Goal: Task Accomplishment & Management: Manage account settings

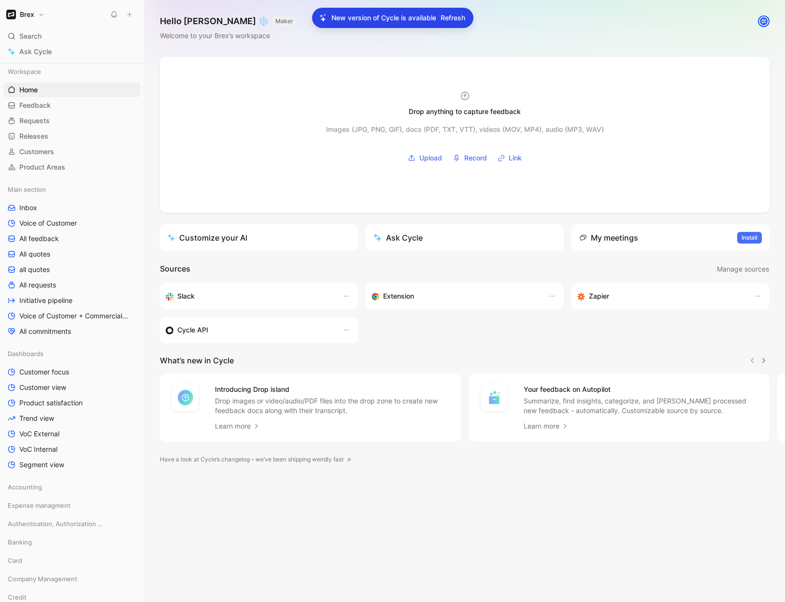
scroll to position [64, 0]
click at [52, 277] on div "Main section Inbox Voice of Customer All feedback All quotes all quotes All req…" at bounding box center [72, 260] width 136 height 156
click at [57, 284] on link "All requests" at bounding box center [72, 285] width 136 height 14
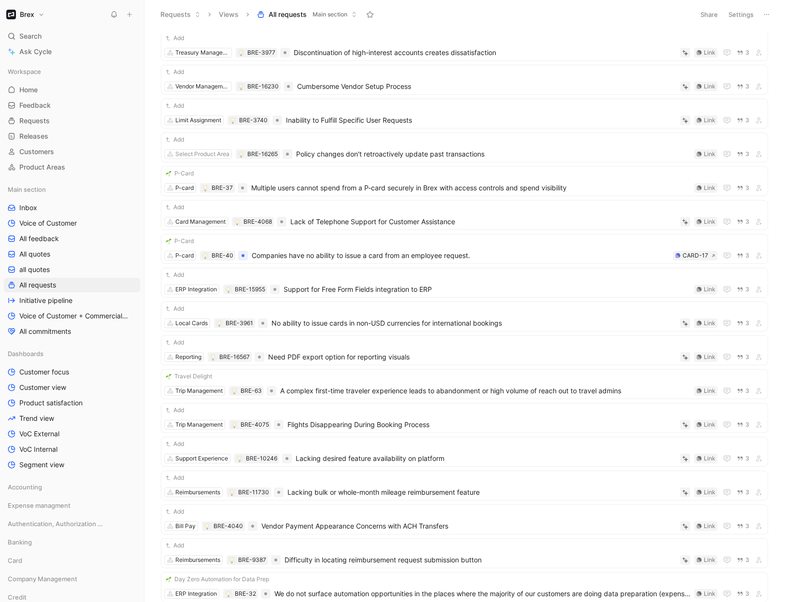
scroll to position [8161, 0]
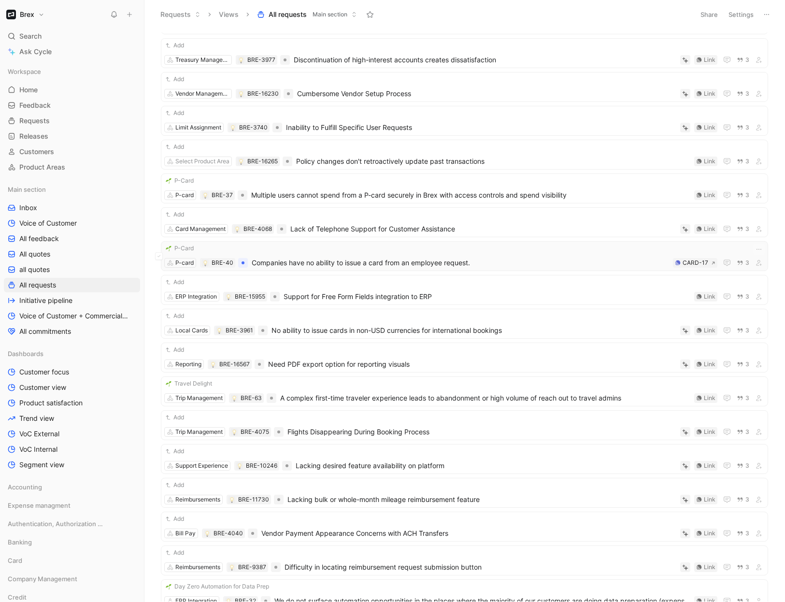
click at [495, 264] on span "Companies have no ability to issue a card from an employee request." at bounding box center [460, 263] width 417 height 12
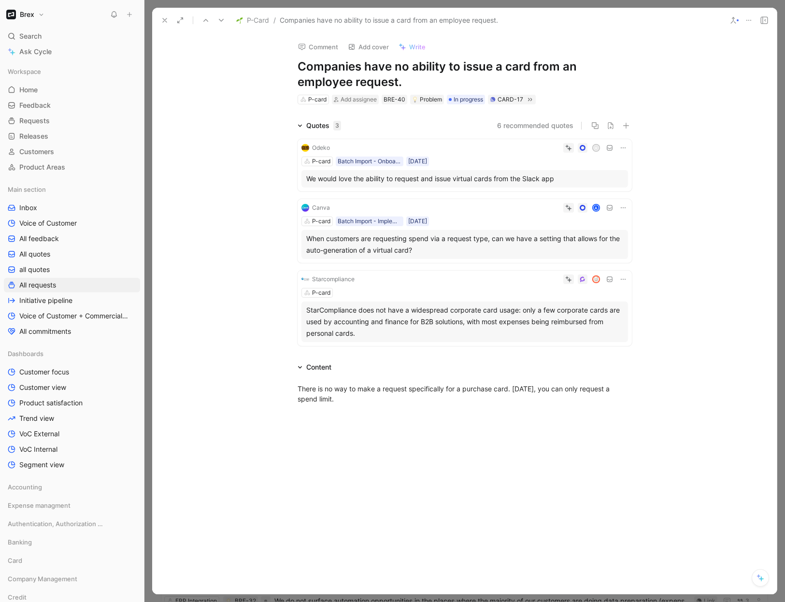
click at [750, 20] on use at bounding box center [748, 20] width 5 height 1
click at [684, 54] on div "Copy link" at bounding box center [707, 55] width 88 height 12
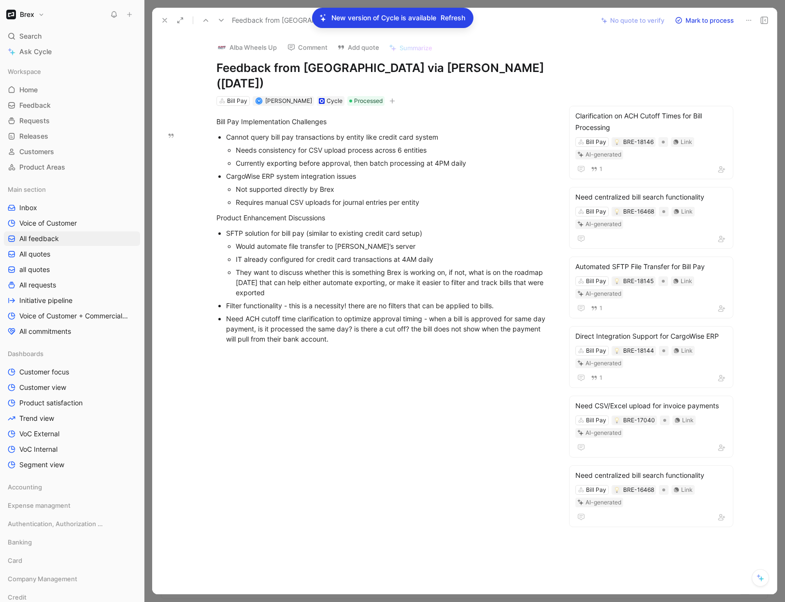
click at [167, 20] on icon at bounding box center [165, 20] width 8 height 8
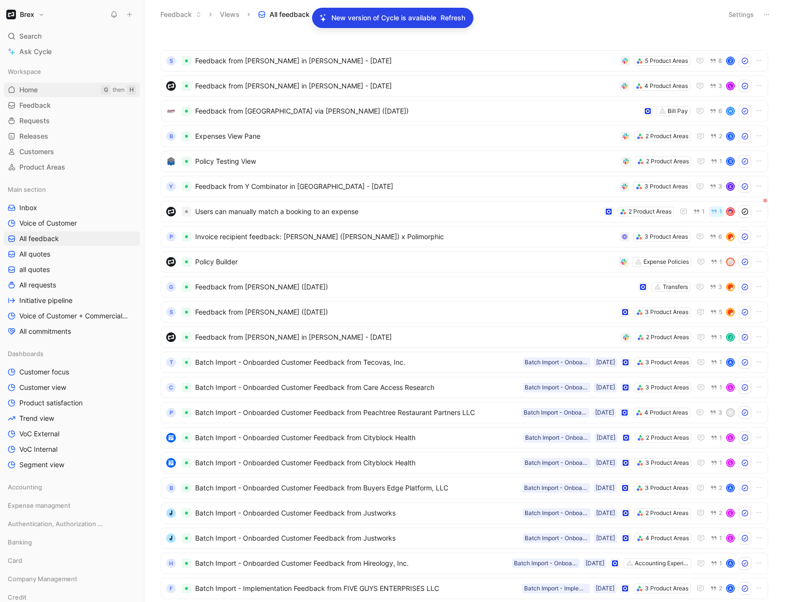
click at [39, 90] on link "Home G then H" at bounding box center [72, 90] width 136 height 14
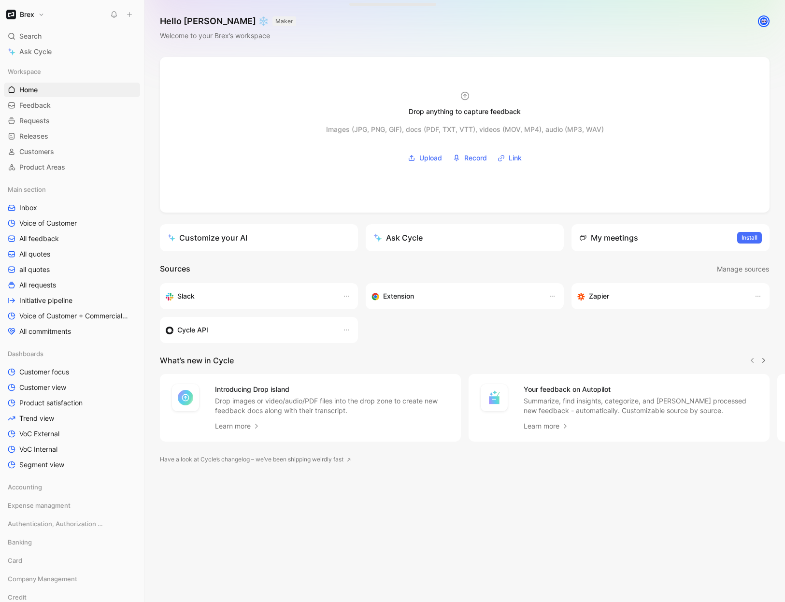
click at [38, 16] on button "Brex" at bounding box center [25, 15] width 43 height 14
click at [55, 99] on div "Workspace settings G then S" at bounding box center [65, 99] width 119 height 15
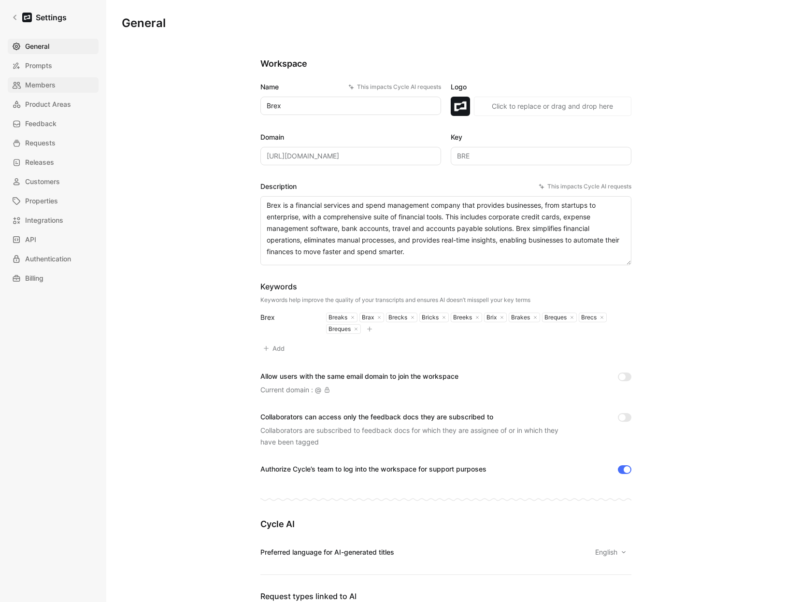
click at [48, 90] on span "Members" at bounding box center [40, 85] width 30 height 12
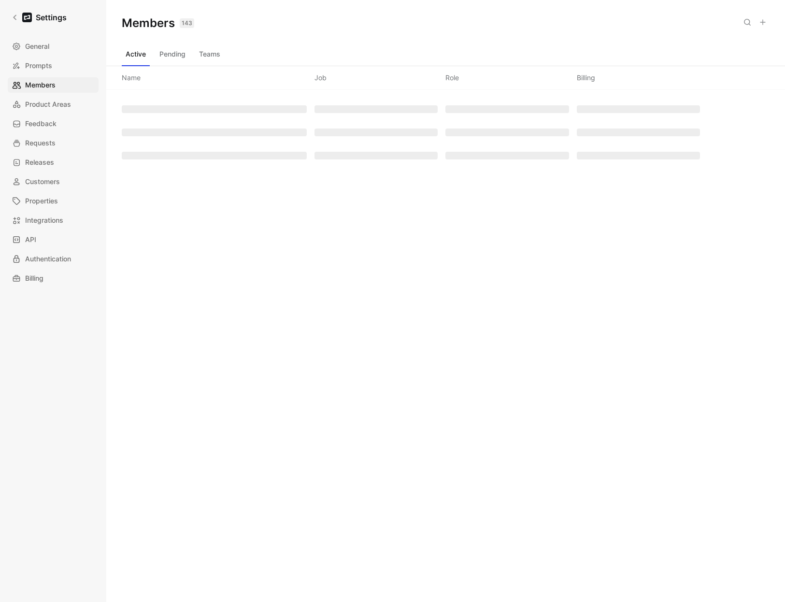
click at [206, 61] on button "Teams" at bounding box center [209, 53] width 29 height 15
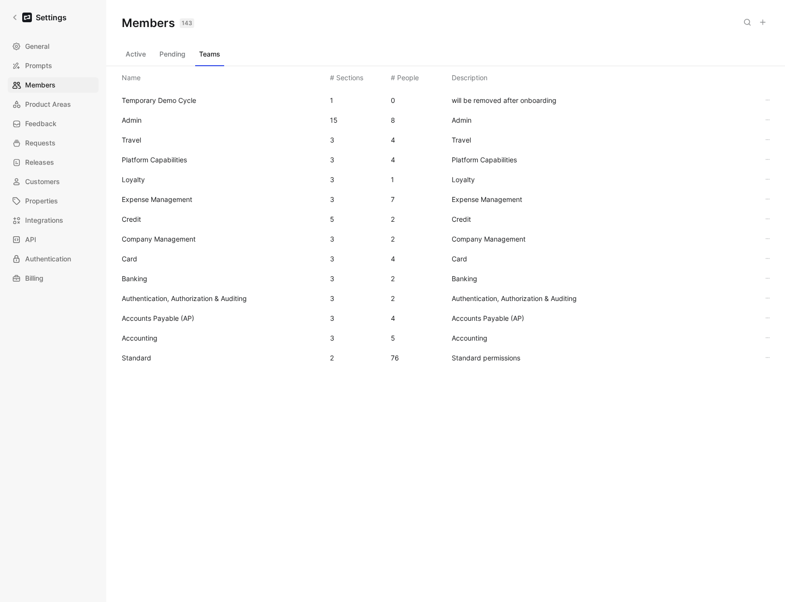
click at [155, 361] on span "Standard" at bounding box center [222, 358] width 200 height 12
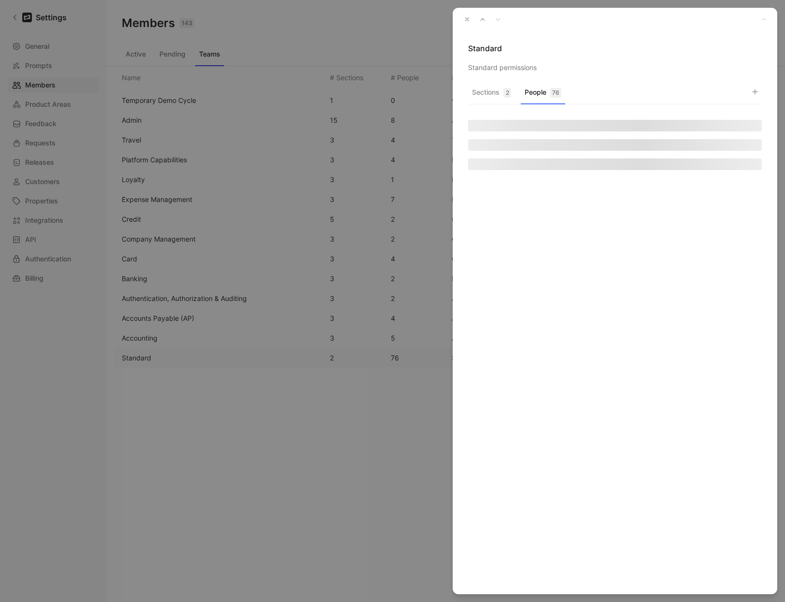
click at [552, 95] on div "76" at bounding box center [555, 93] width 11 height 10
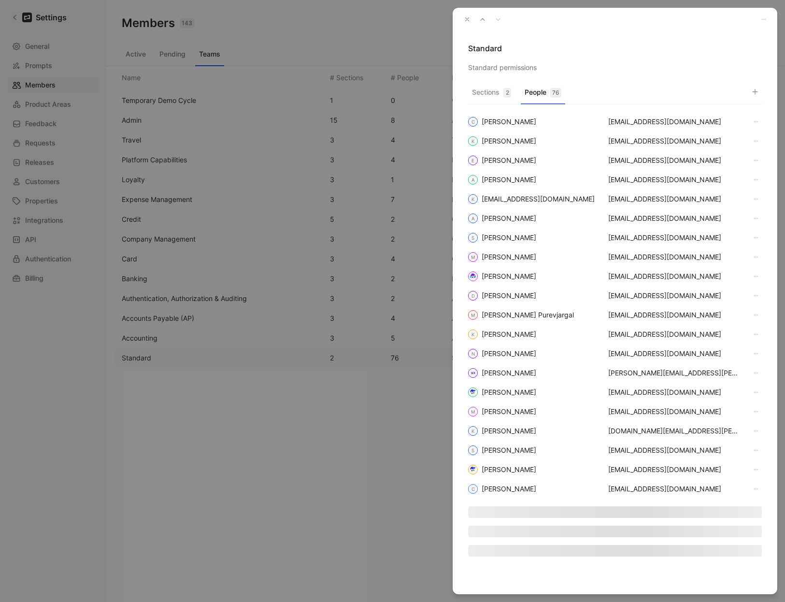
click at [755, 94] on use "button" at bounding box center [754, 91] width 5 height 5
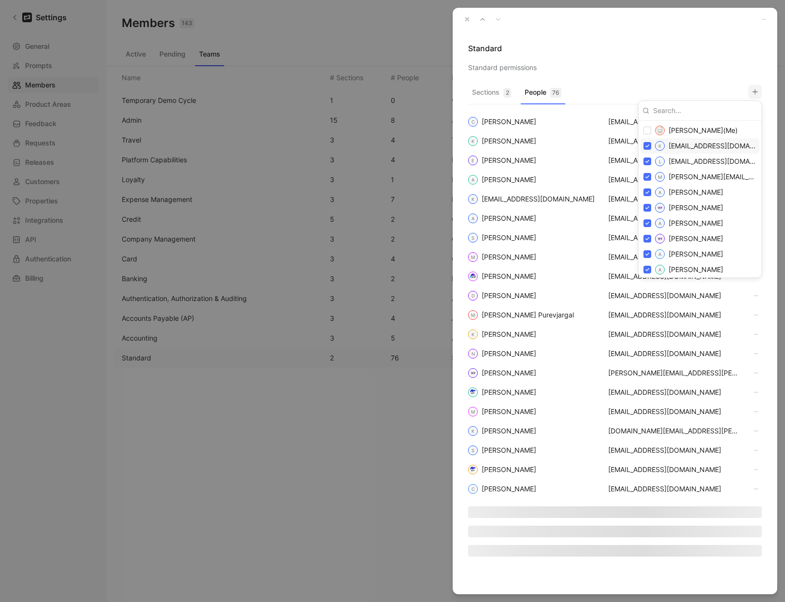
click at [464, 24] on div at bounding box center [392, 301] width 785 height 602
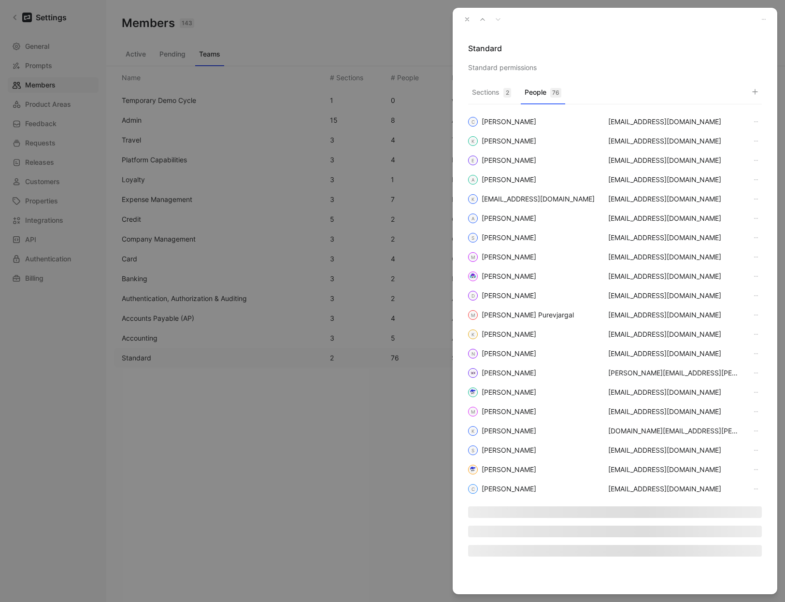
click at [464, 18] on icon "button" at bounding box center [467, 19] width 7 height 7
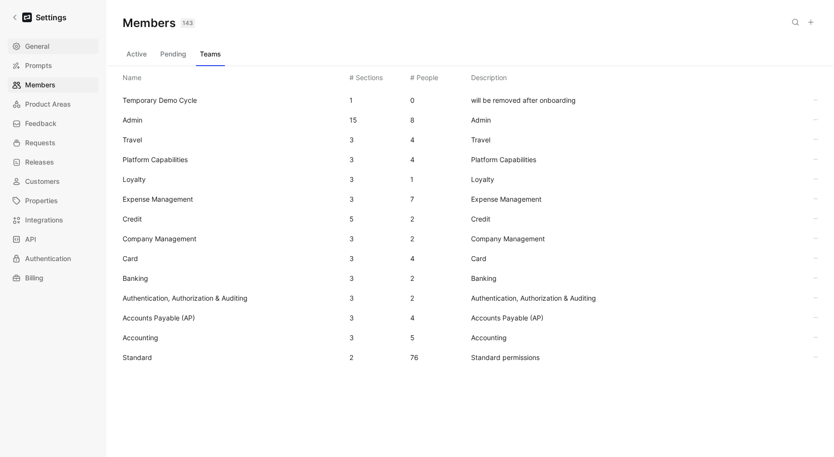
drag, startPoint x: 184, startPoint y: 65, endPoint x: 54, endPoint y: 40, distance: 132.9
click at [56, 41] on div "Settings General Prompts Members Product Areas Feedback Requests Releases Custo…" at bounding box center [417, 228] width 834 height 457
click at [142, 54] on button "Active" at bounding box center [137, 53] width 28 height 15
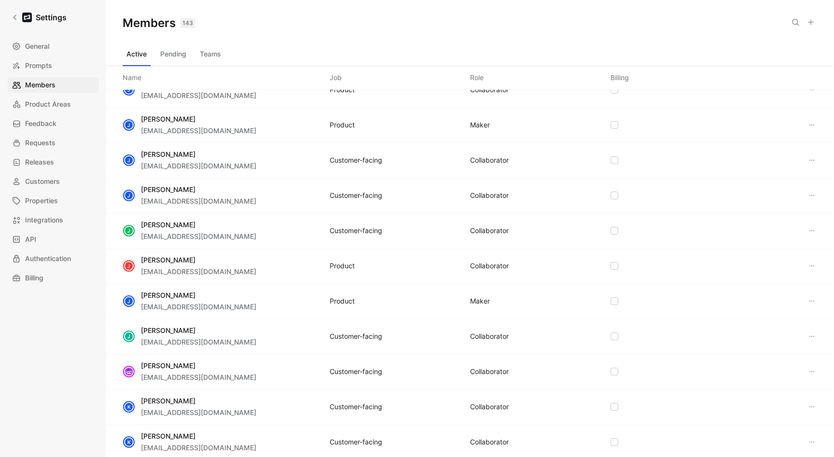
scroll to position [1388, 0]
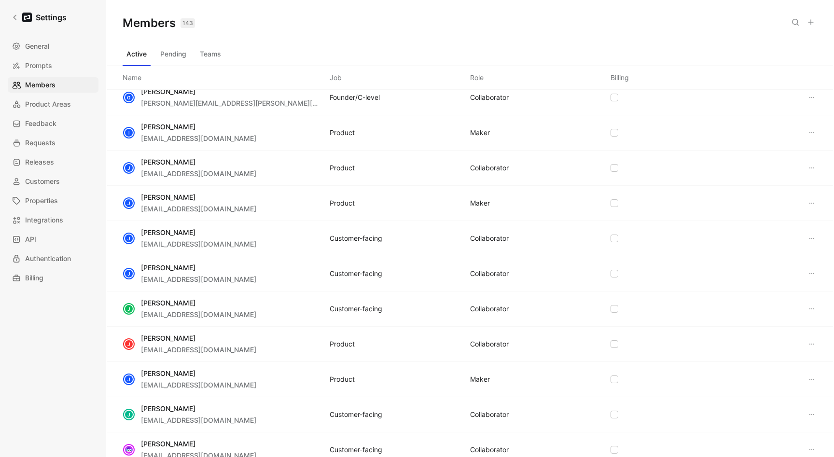
click at [186, 55] on button "Pending" at bounding box center [173, 53] width 34 height 15
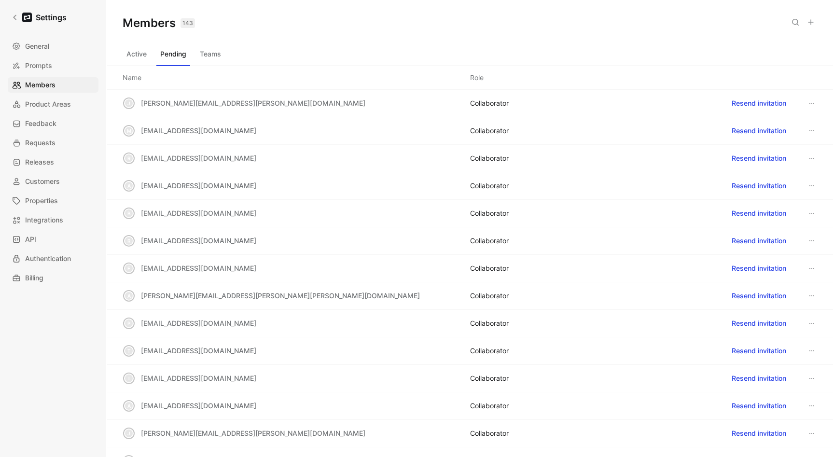
click at [784, 19] on icon at bounding box center [811, 22] width 8 height 8
click at [784, 19] on div at bounding box center [417, 228] width 834 height 457
click at [784, 21] on icon at bounding box center [811, 22] width 8 height 8
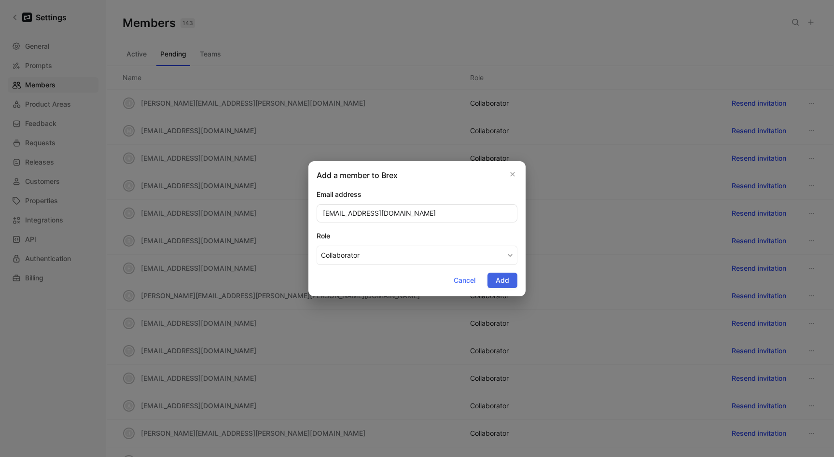
type input "[EMAIL_ADDRESS][DOMAIN_NAME]"
click at [504, 276] on span "Add" at bounding box center [503, 281] width 14 height 12
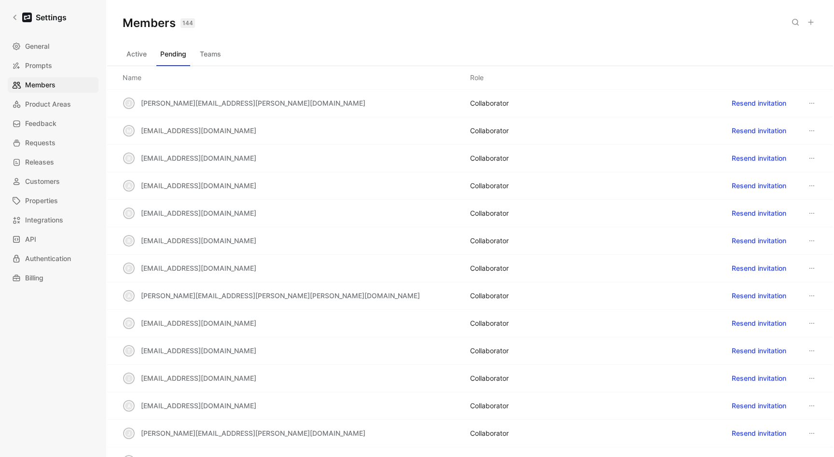
click at [222, 60] on button "Teams" at bounding box center [210, 53] width 29 height 15
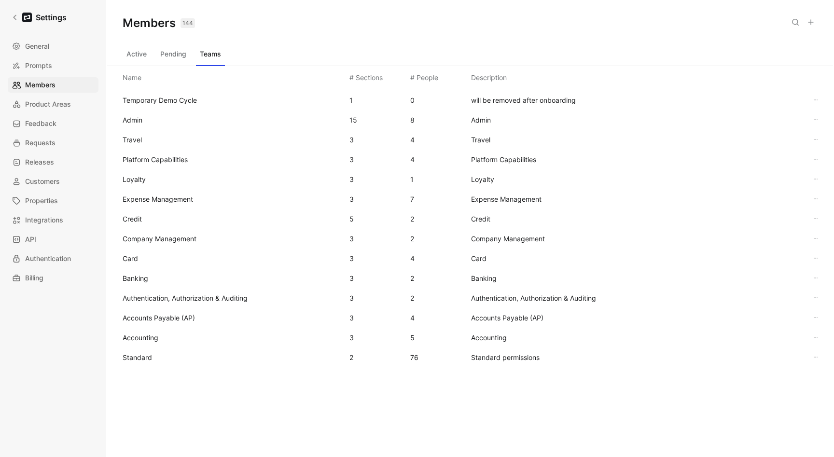
click at [156, 346] on div "Accounting 3 5 Accounting" at bounding box center [470, 338] width 711 height 20
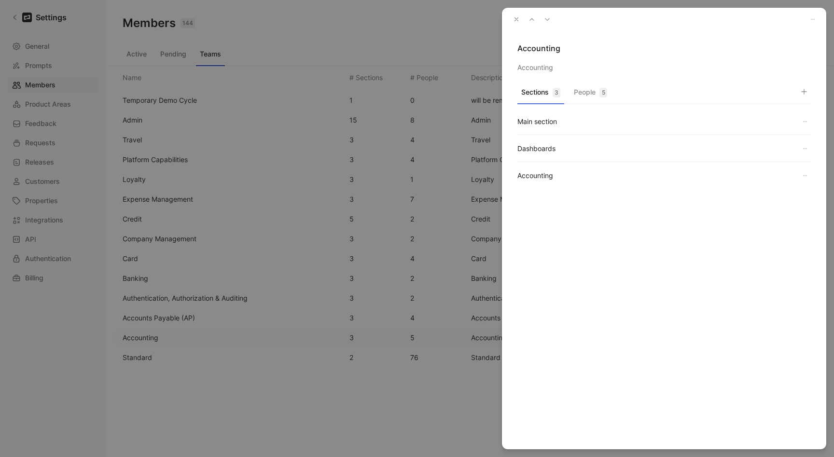
click at [519, 20] on icon "button" at bounding box center [516, 19] width 7 height 7
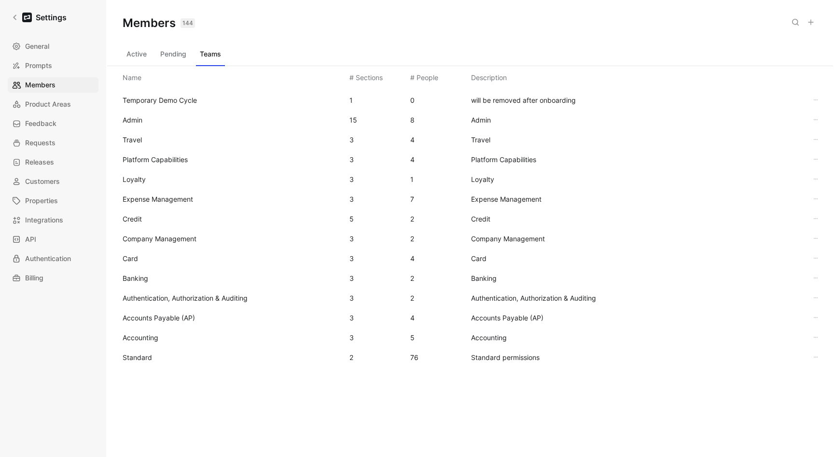
click at [166, 353] on span "Standard" at bounding box center [232, 358] width 219 height 12
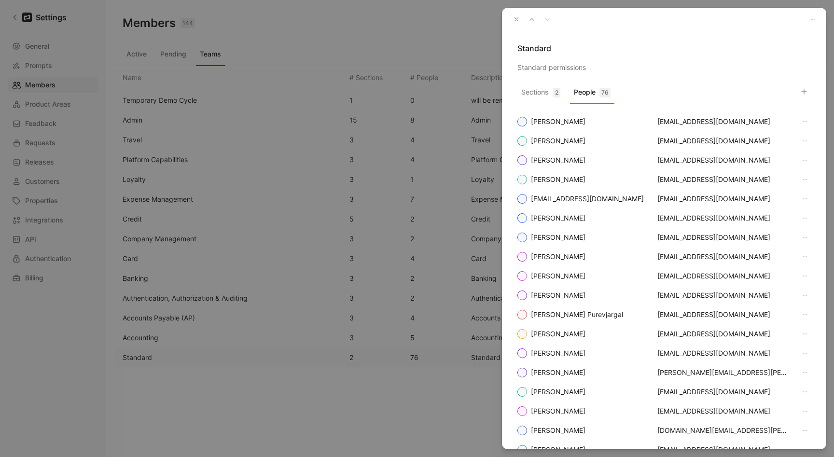
click at [577, 95] on button "People 76" at bounding box center [592, 94] width 44 height 19
click at [784, 91] on icon "button" at bounding box center [805, 92] width 8 height 8
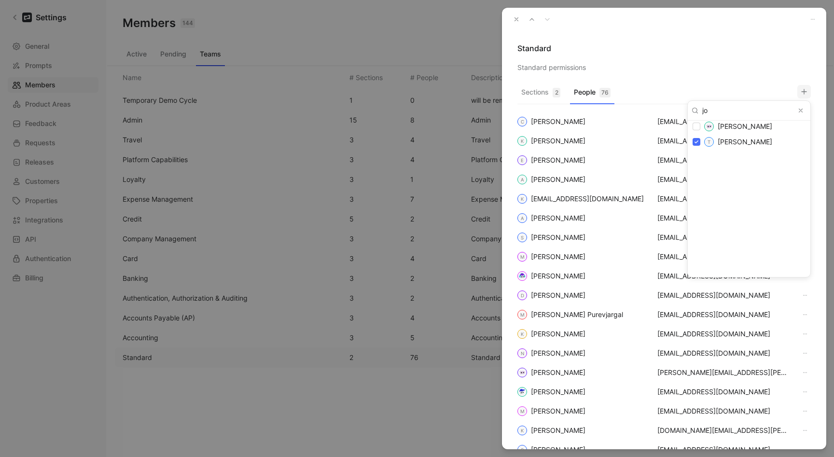
scroll to position [711, 0]
type input "jon"
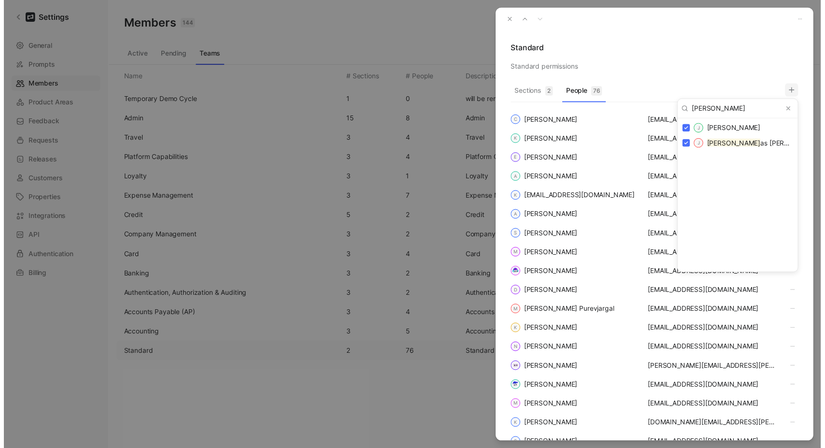
scroll to position [0, 0]
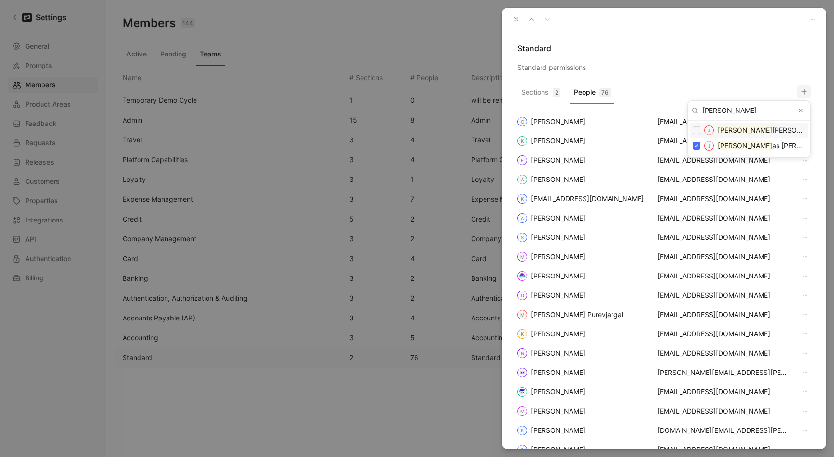
click at [697, 130] on input "checkbox" at bounding box center [697, 131] width 8 height 8
checkbox input "false"
click at [749, 71] on div at bounding box center [417, 228] width 834 height 457
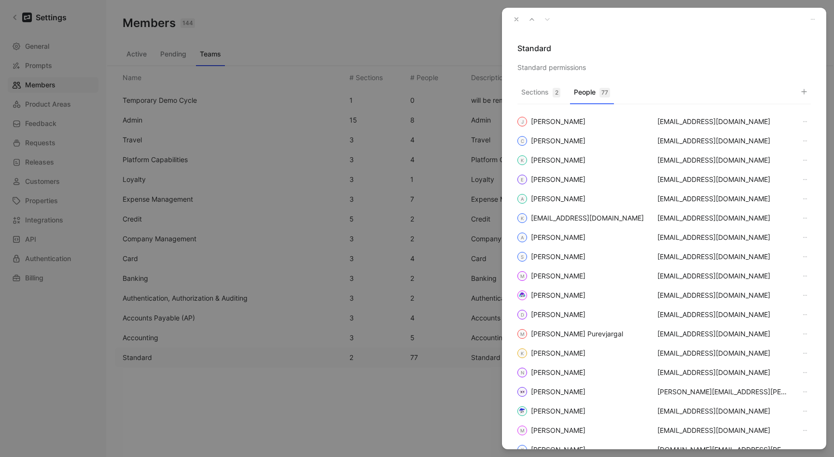
click at [517, 18] on icon "button" at bounding box center [516, 19] width 7 height 7
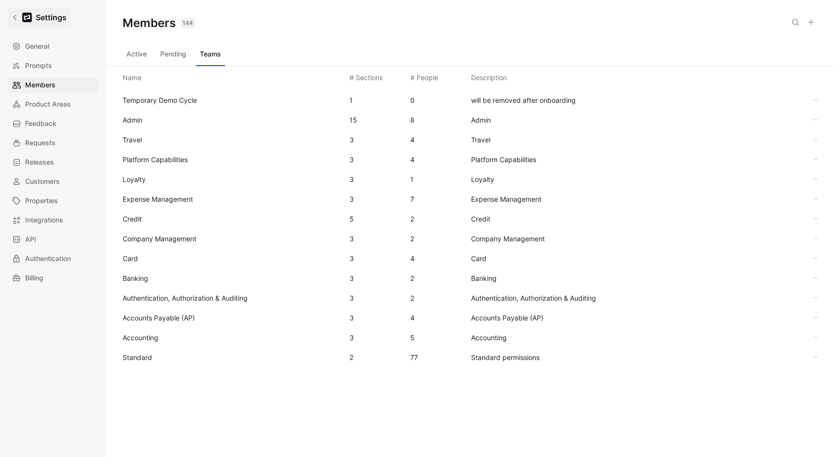
click at [21, 11] on link "Settings" at bounding box center [39, 17] width 63 height 19
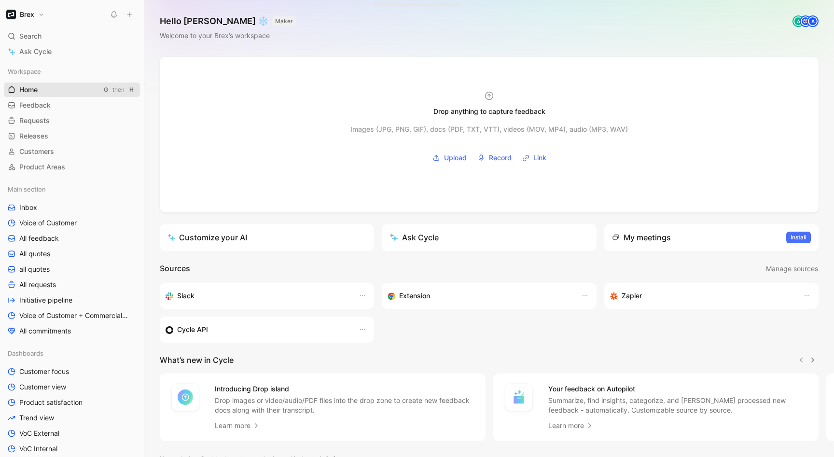
click at [33, 88] on span "Home" at bounding box center [28, 90] width 18 height 10
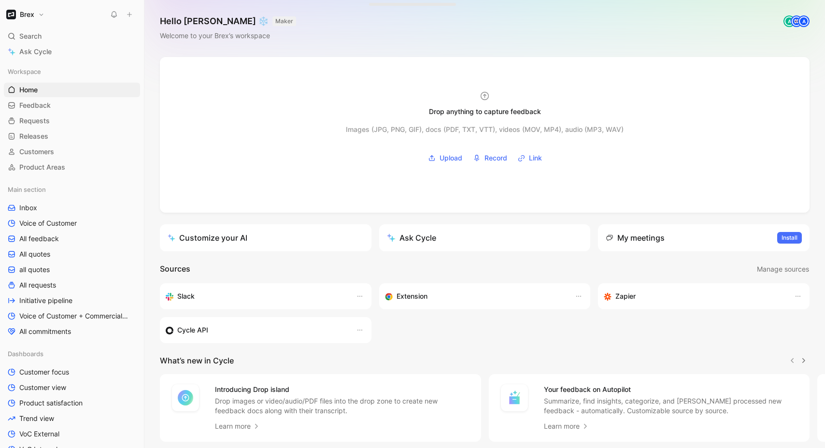
click at [24, 15] on h1 "Brex" at bounding box center [27, 14] width 14 height 9
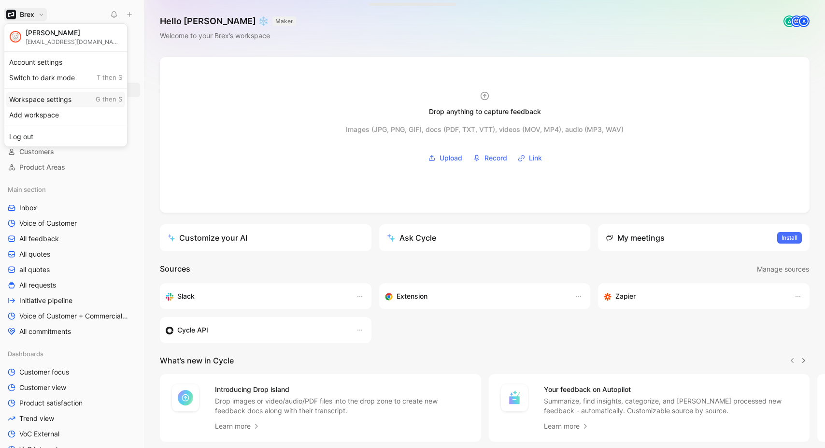
click at [28, 100] on div "Workspace settings G then S" at bounding box center [65, 99] width 119 height 15
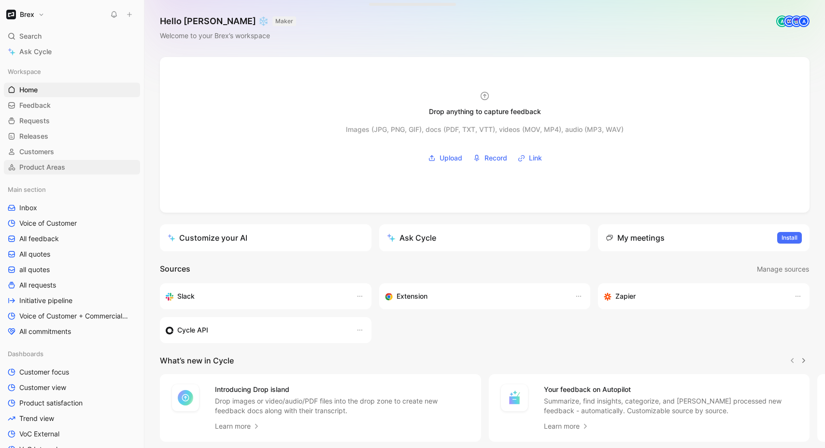
click at [52, 162] on link "Product Areas" at bounding box center [72, 167] width 136 height 14
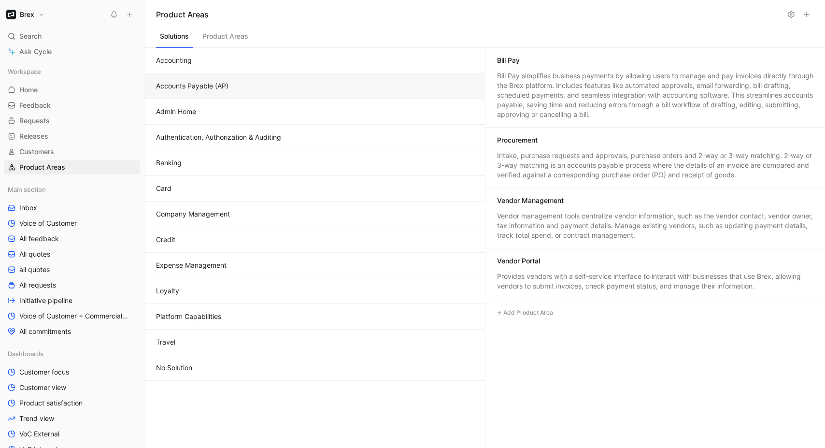
click at [181, 97] on button "Accounts Payable (AP)" at bounding box center [314, 86] width 340 height 26
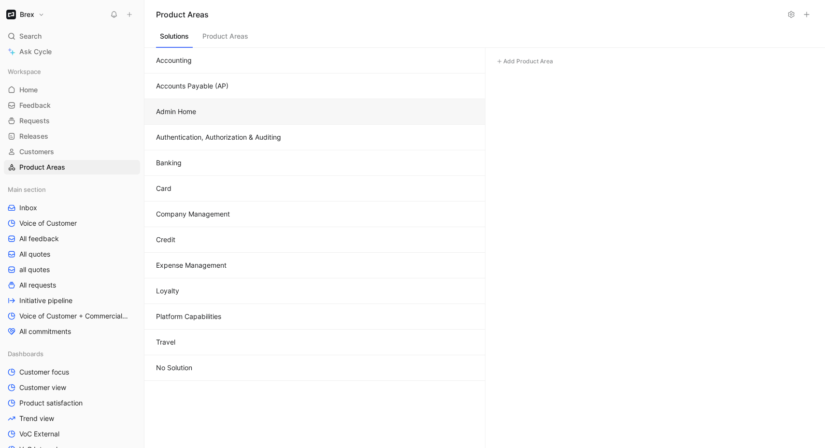
drag, startPoint x: 185, startPoint y: 124, endPoint x: 185, endPoint y: 153, distance: 29.5
click at [185, 146] on div "Accounting Accounts Payable (AP) Admin Home Authentication, Authorization & Aud…" at bounding box center [314, 248] width 340 height 400
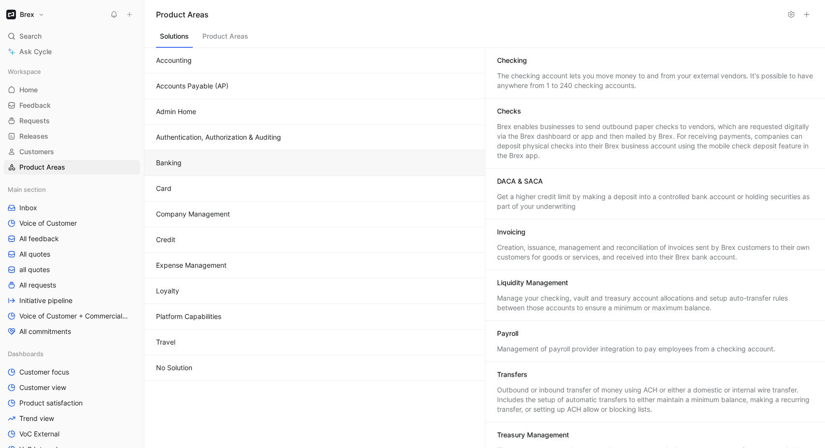
click at [186, 155] on button "Banking" at bounding box center [314, 163] width 340 height 26
click at [193, 113] on button "Admin Home" at bounding box center [314, 112] width 340 height 26
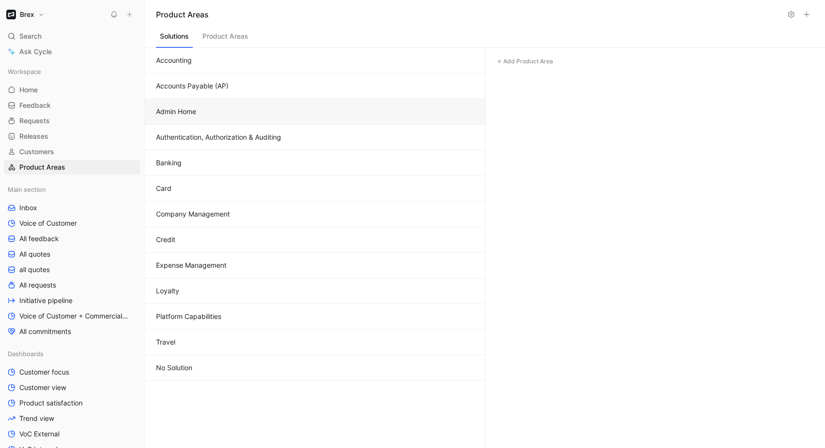
click at [205, 118] on button "Admin Home" at bounding box center [314, 112] width 340 height 26
click at [209, 133] on button "Authentication, Authorization & Auditing" at bounding box center [314, 138] width 340 height 26
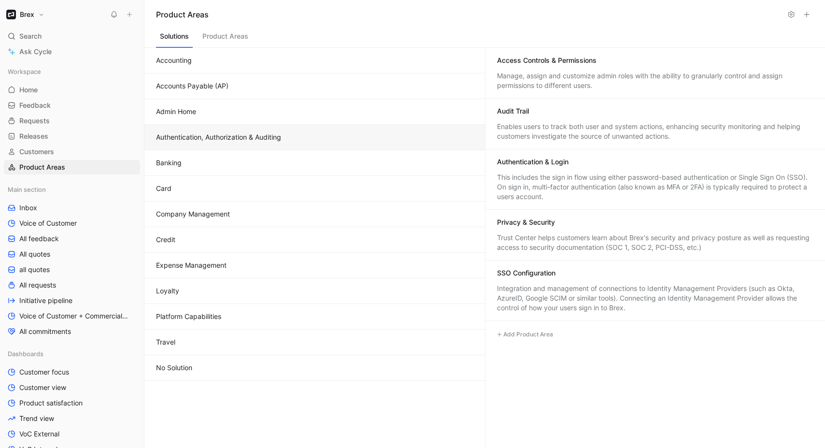
click at [211, 167] on button "Banking" at bounding box center [314, 163] width 340 height 26
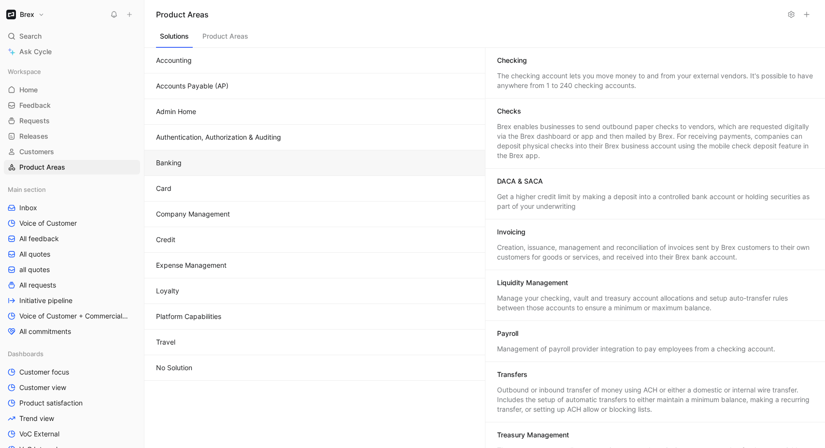
click at [221, 189] on button "Card" at bounding box center [314, 189] width 340 height 26
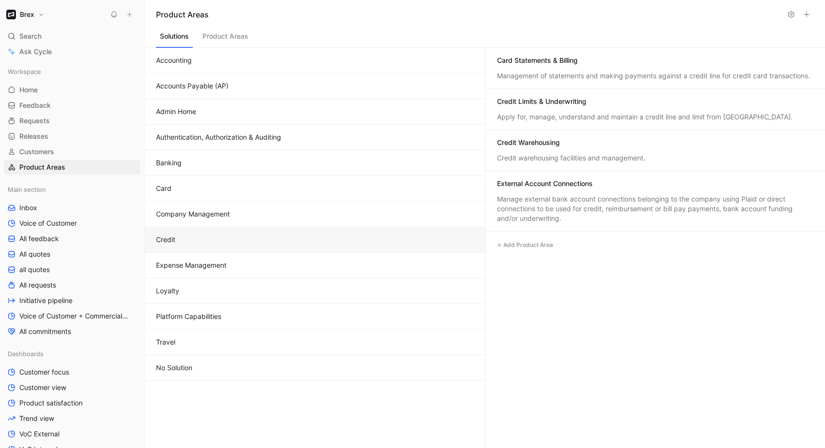
click at [230, 228] on button "Credit" at bounding box center [314, 240] width 340 height 26
click at [257, 264] on button "Expense Management" at bounding box center [314, 266] width 340 height 26
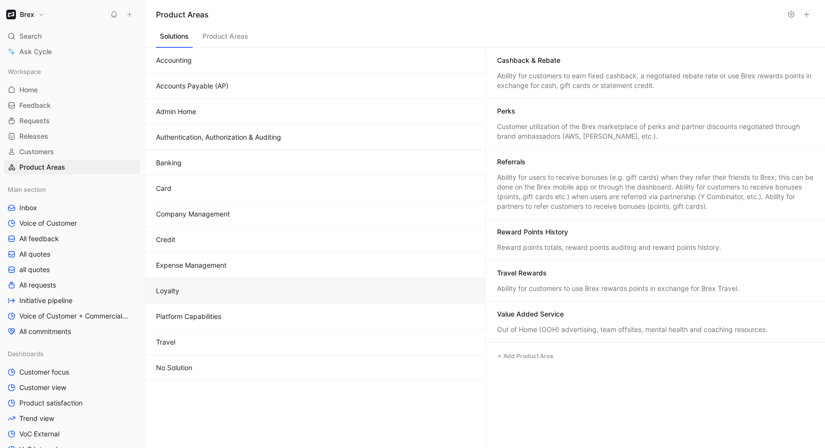
click at [273, 300] on button "Loyalty" at bounding box center [314, 291] width 340 height 26
click at [301, 341] on button "Travel" at bounding box center [314, 342] width 340 height 26
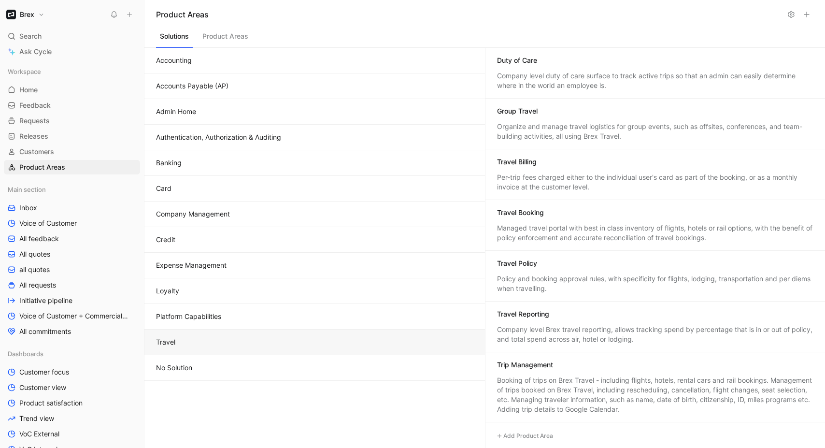
click at [316, 365] on button "No Solution" at bounding box center [314, 368] width 340 height 26
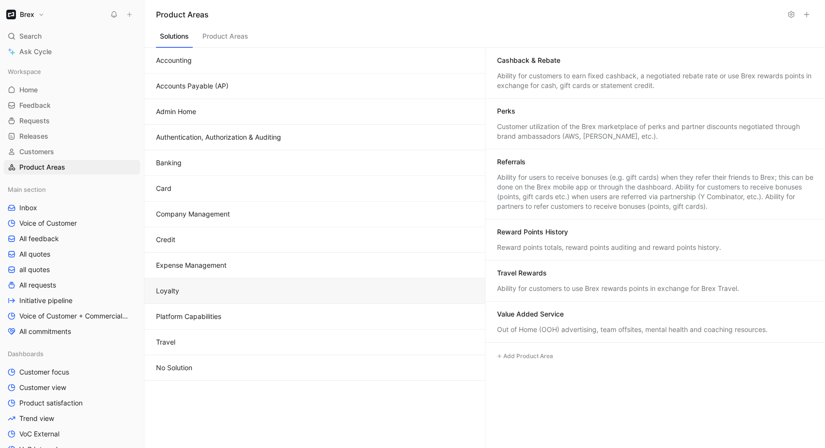
click at [310, 303] on button "Loyalty" at bounding box center [314, 291] width 340 height 26
click at [238, 113] on button "Admin Home" at bounding box center [314, 112] width 340 height 26
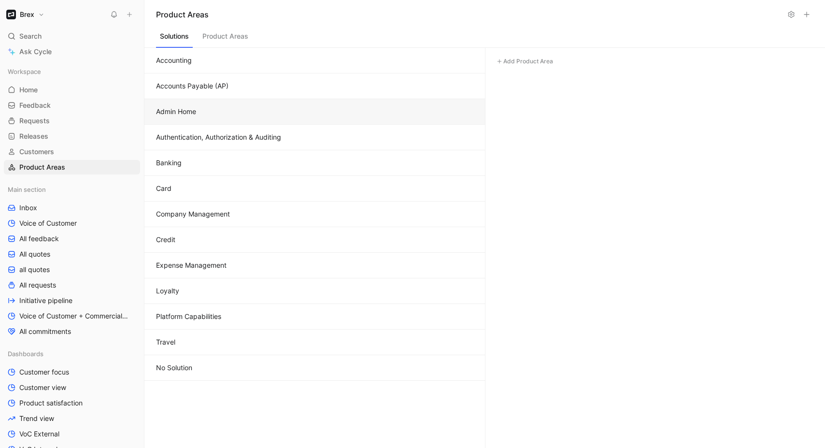
click at [178, 93] on button "Accounts Payable (AP)" at bounding box center [314, 86] width 340 height 26
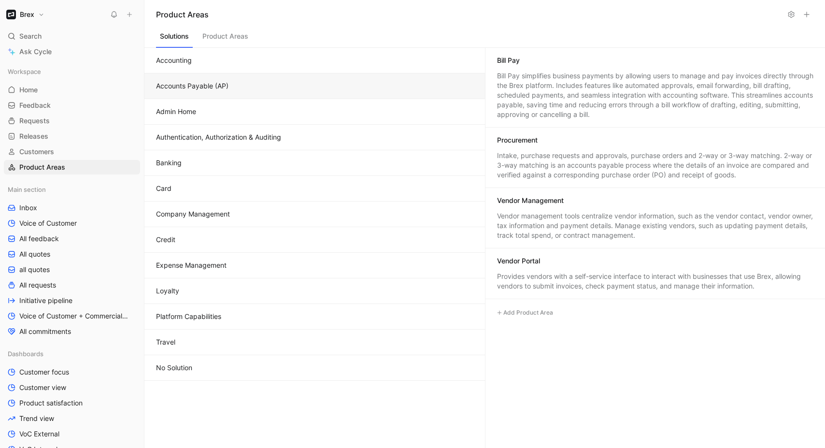
click at [178, 117] on button "Admin Home" at bounding box center [314, 112] width 340 height 26
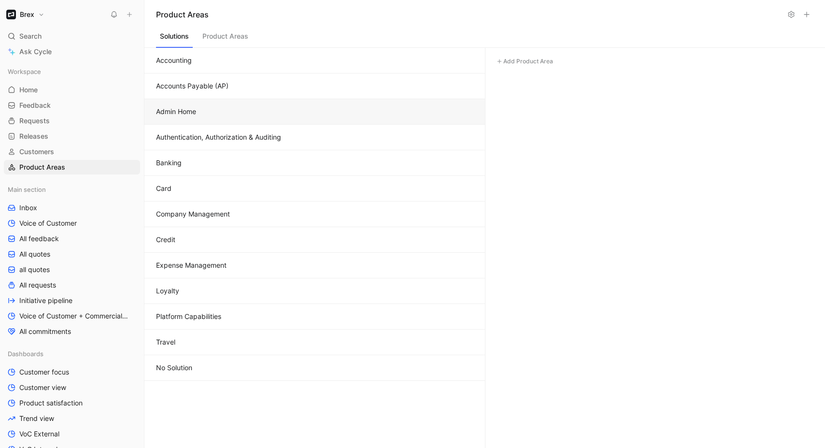
click at [182, 59] on button "Accounting" at bounding box center [314, 61] width 340 height 26
click at [218, 119] on button "Admin Home" at bounding box center [314, 112] width 340 height 26
click at [158, 66] on button "Accounting" at bounding box center [314, 61] width 340 height 26
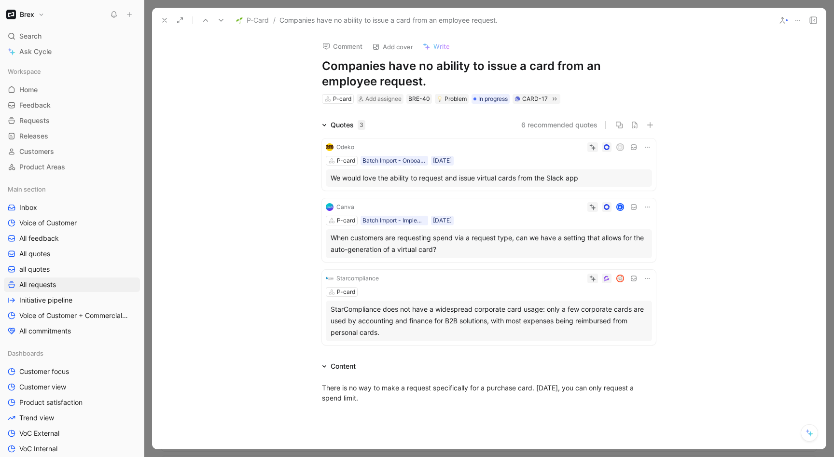
scroll to position [8161, 0]
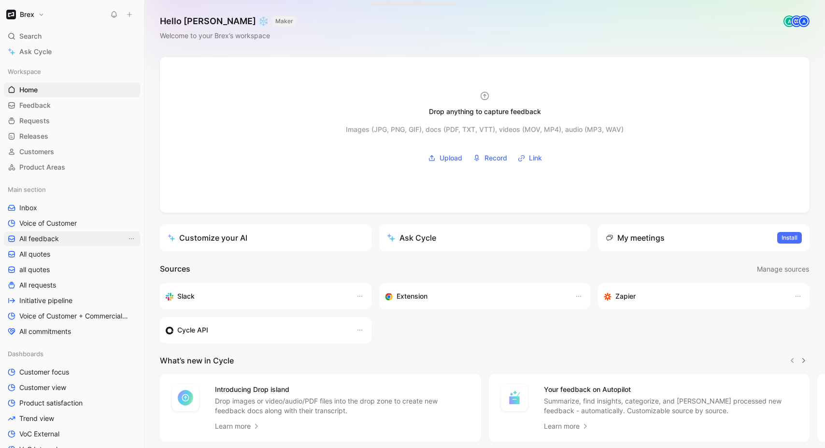
click at [58, 241] on span "All feedback" at bounding box center [39, 239] width 40 height 10
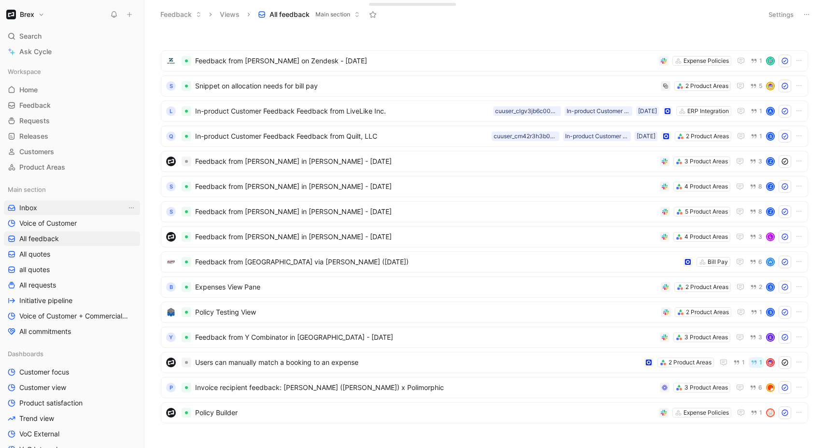
click at [42, 207] on link "Inbox" at bounding box center [72, 207] width 136 height 14
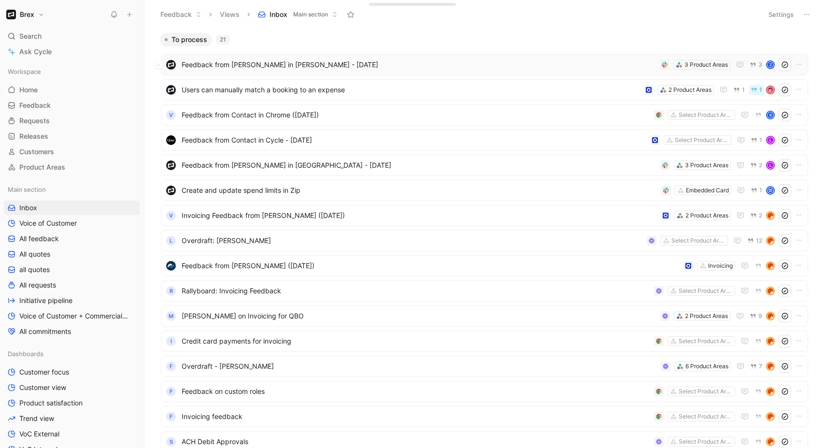
click at [360, 69] on span "Feedback from [PERSON_NAME] in [PERSON_NAME] - [DATE]" at bounding box center [419, 65] width 474 height 12
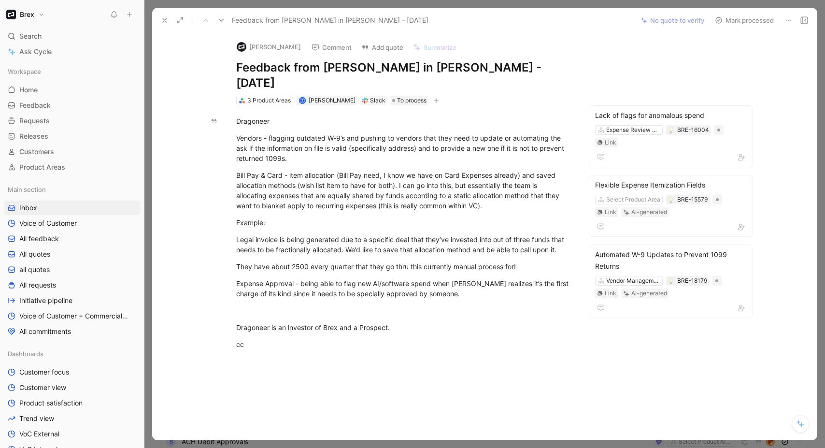
click at [790, 20] on use at bounding box center [788, 20] width 5 height 1
click at [161, 23] on icon at bounding box center [165, 20] width 8 height 8
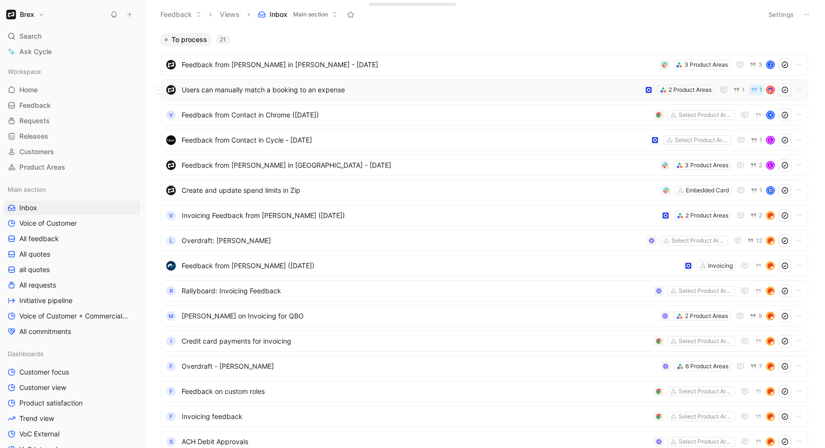
click at [374, 90] on span "Users can manually match a booking to an expense" at bounding box center [411, 90] width 458 height 12
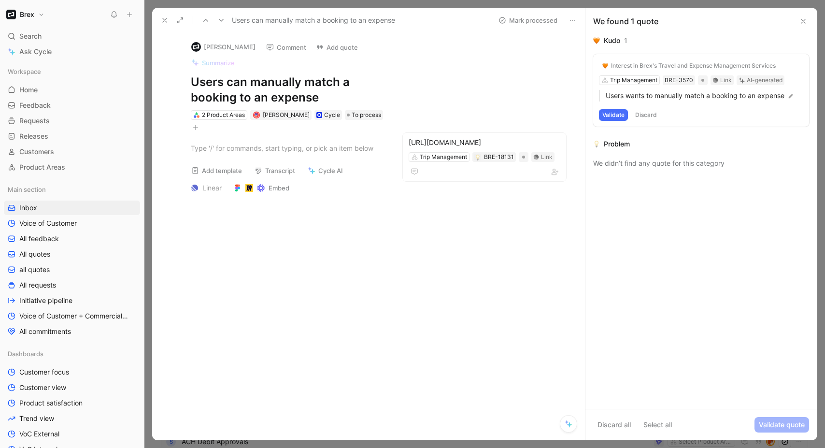
click at [167, 18] on use at bounding box center [165, 20] width 4 height 4
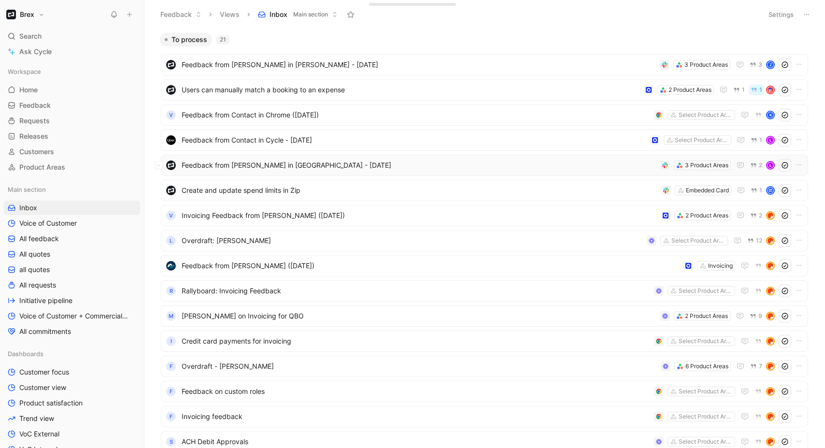
click at [412, 167] on span "Feedback from Levana Fernadi in Slack - 8/4/2025" at bounding box center [419, 165] width 475 height 12
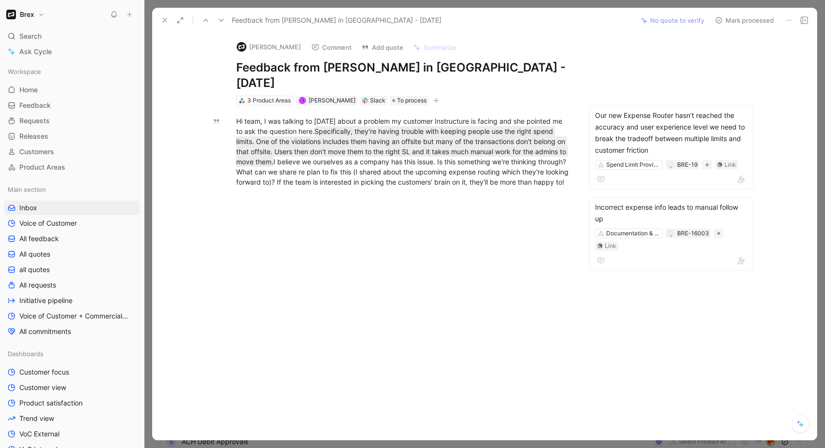
click at [160, 22] on button at bounding box center [165, 21] width 14 height 14
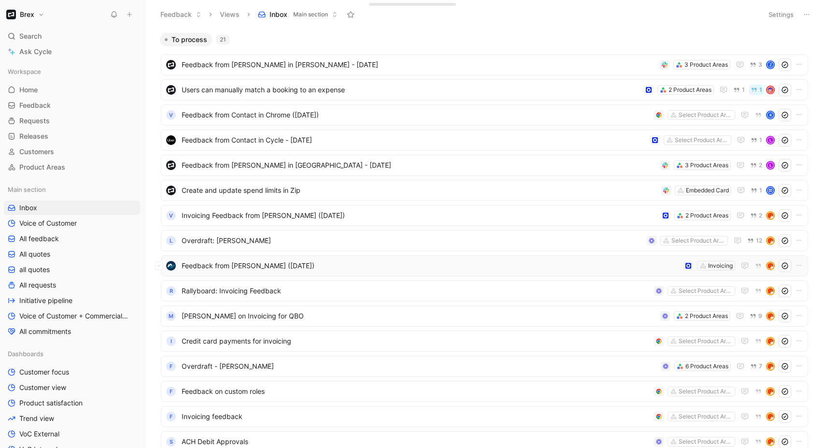
scroll to position [182, 0]
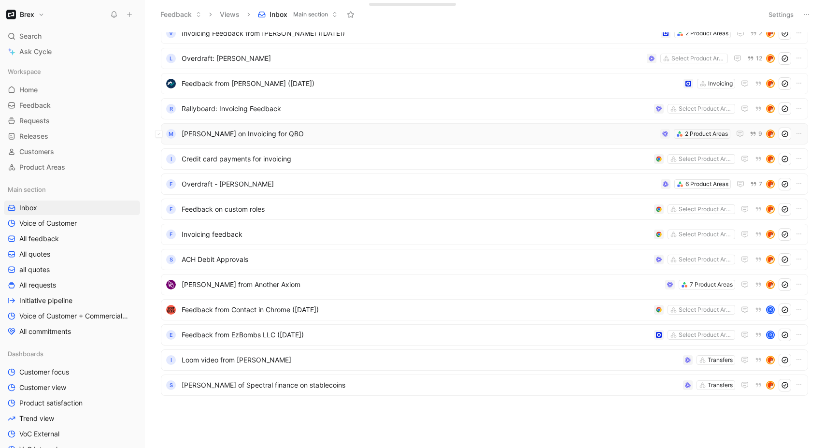
click at [344, 125] on div "M Karen Lee on Invoicing for QBO 2 Product Areas 9" at bounding box center [484, 133] width 647 height 21
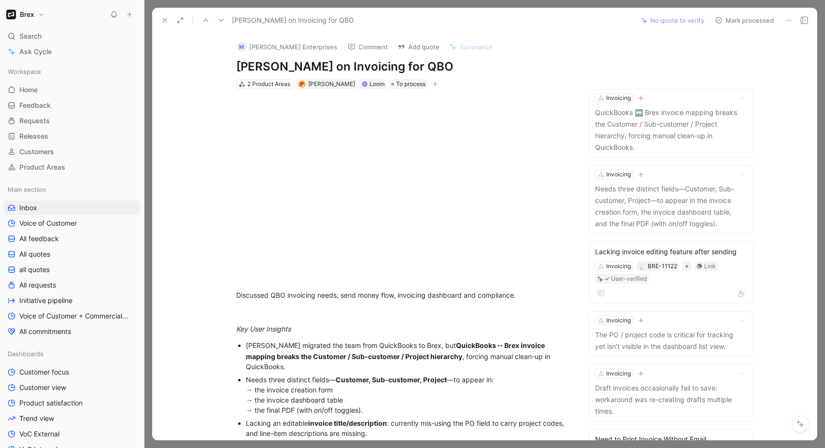
click at [164, 21] on icon at bounding box center [165, 20] width 8 height 8
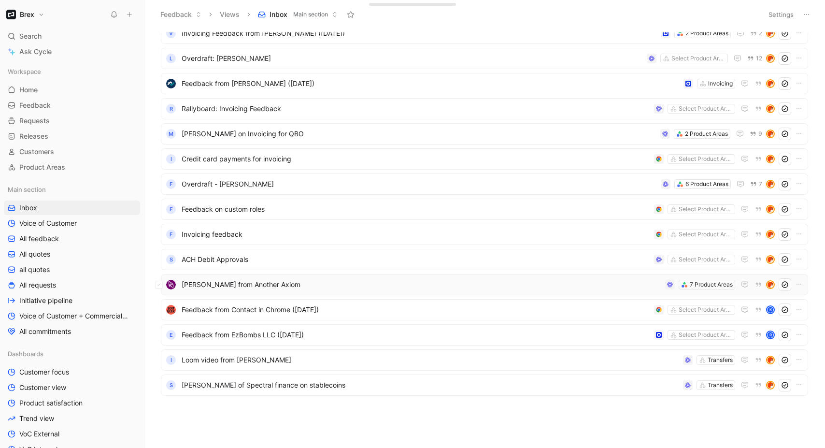
click at [290, 282] on span "David Yee from Another Axiom" at bounding box center [422, 285] width 480 height 12
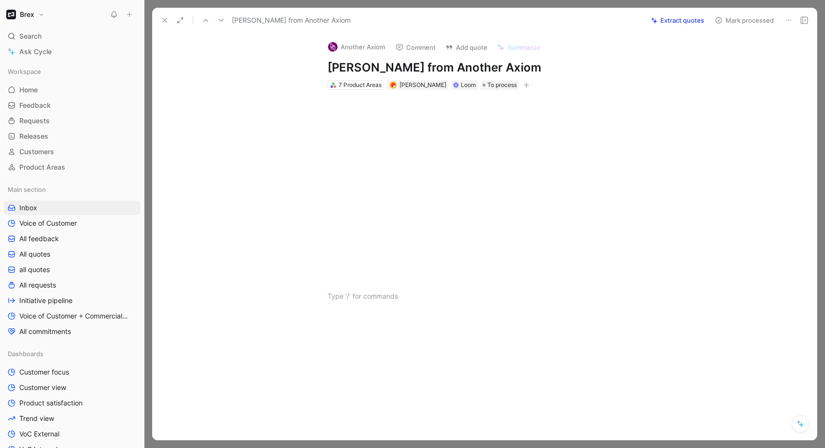
click at [164, 20] on icon at bounding box center [165, 20] width 8 height 8
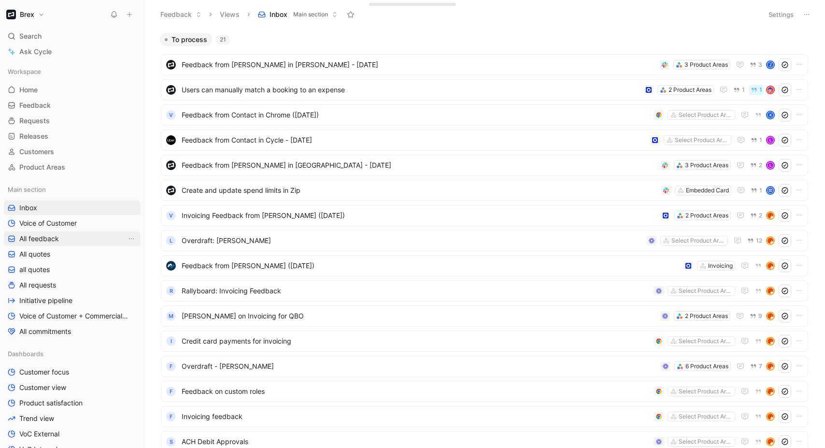
click at [57, 234] on span "All feedback" at bounding box center [39, 239] width 40 height 10
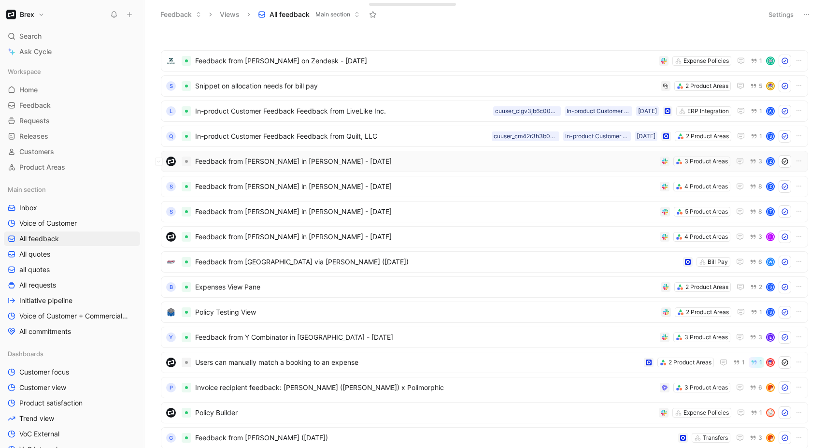
click at [352, 163] on span "Feedback from [PERSON_NAME] in [PERSON_NAME] - [DATE]" at bounding box center [425, 161] width 461 height 12
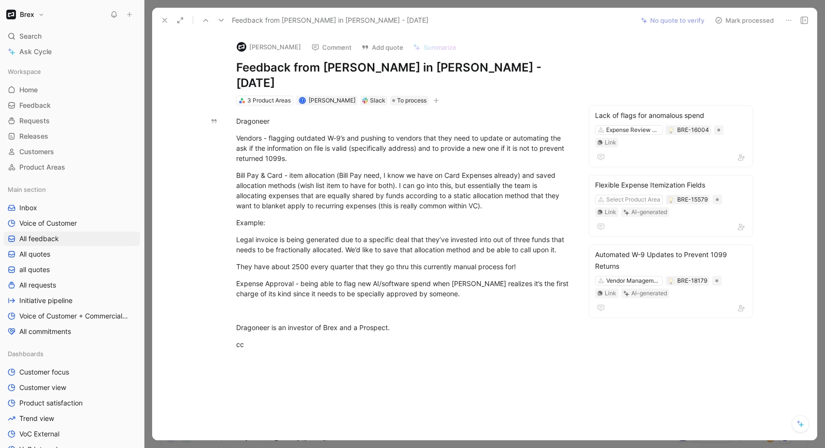
click at [158, 18] on button at bounding box center [165, 21] width 14 height 14
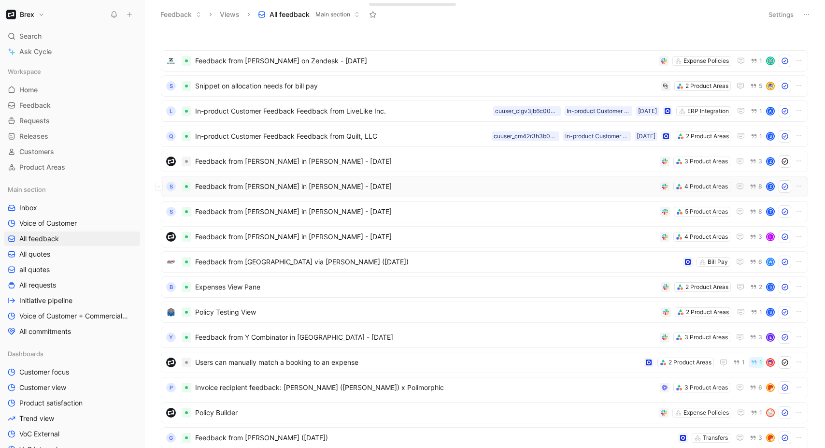
click at [410, 183] on span "Feedback from [PERSON_NAME] in [PERSON_NAME] - [DATE]" at bounding box center [425, 187] width 461 height 12
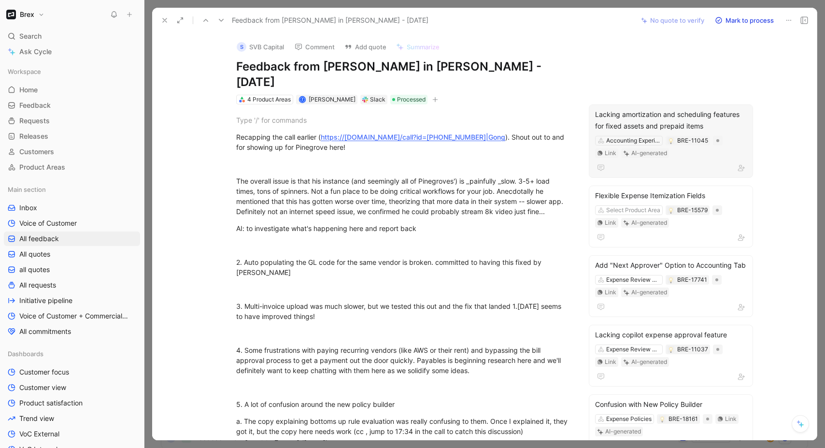
click at [673, 109] on div "Lacking amortization and scheduling features for fixed assets and prepaid items" at bounding box center [671, 120] width 152 height 23
click at [160, 20] on button at bounding box center [165, 21] width 14 height 14
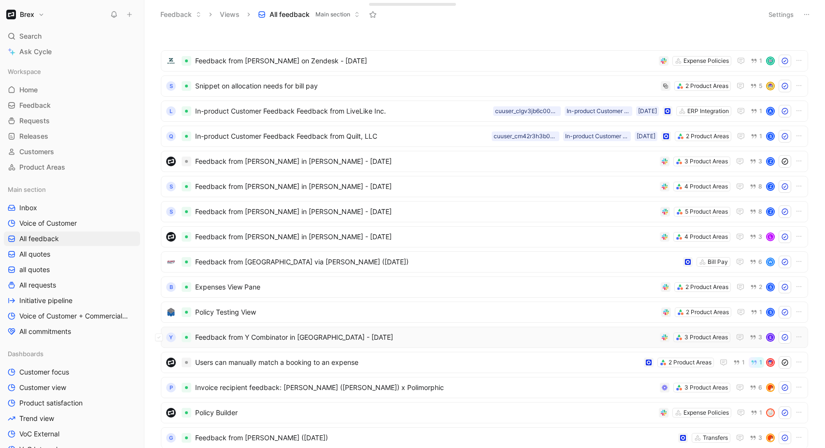
click at [395, 339] on span "Feedback from Y Combinator in Slack - 8/11/2025" at bounding box center [425, 337] width 461 height 12
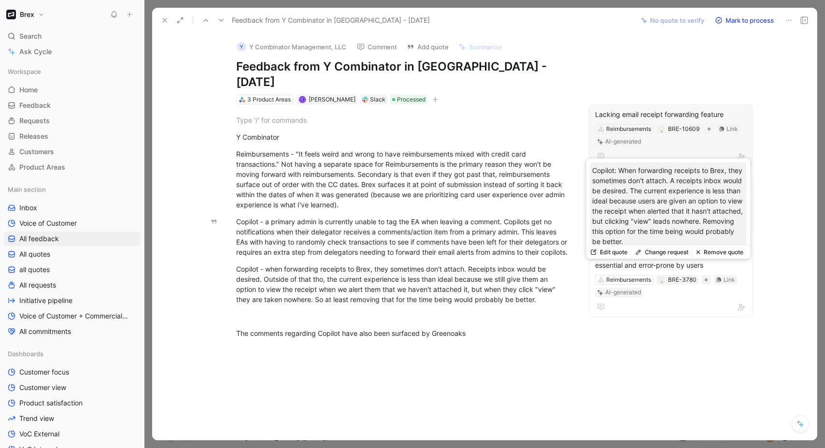
click at [672, 124] on div "Reimbursements BRE-10609 Link AI-generated" at bounding box center [671, 135] width 154 height 24
click at [640, 104] on div "Lacking email receipt forwarding feature Reimbursements BRE-10609 Link AI-gener…" at bounding box center [671, 135] width 164 height 62
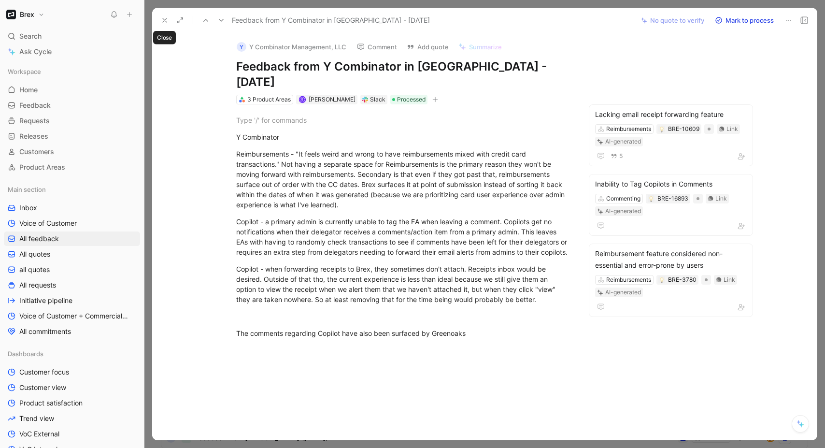
click at [165, 22] on icon at bounding box center [165, 20] width 8 height 8
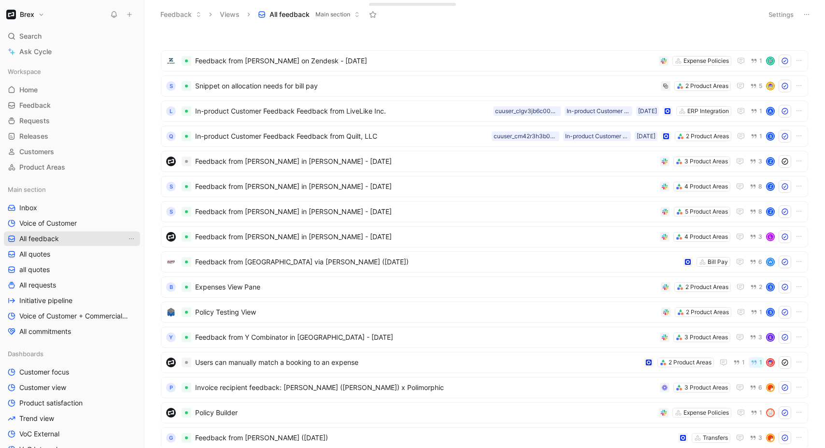
click at [30, 236] on span "All feedback" at bounding box center [39, 239] width 40 height 10
click at [394, 338] on span "Feedback from Y Combinator in Slack - 8/11/2025" at bounding box center [425, 337] width 461 height 12
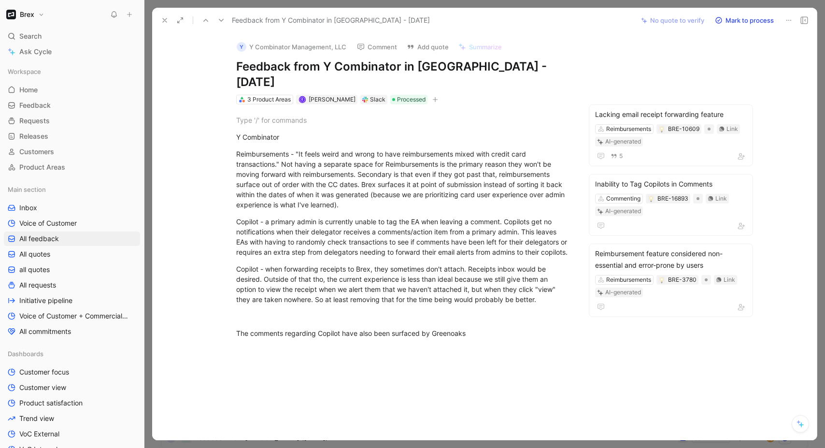
click at [164, 22] on icon at bounding box center [165, 20] width 8 height 8
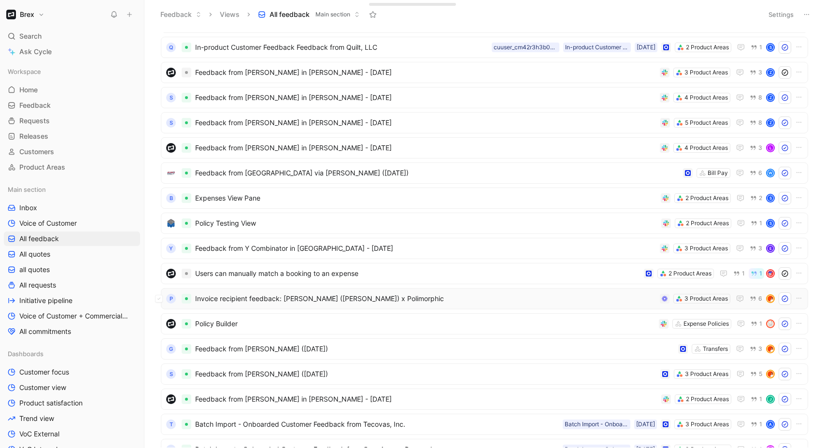
scroll to position [91, 0]
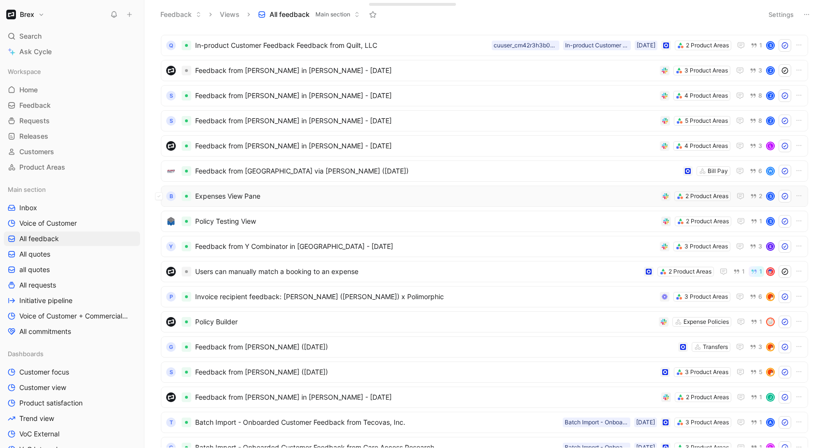
click at [312, 198] on span "Expenses View Pane" at bounding box center [426, 196] width 462 height 12
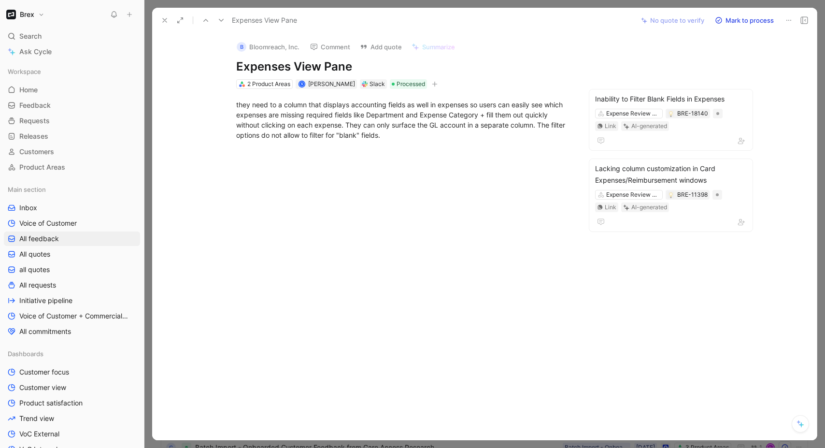
click at [161, 18] on icon at bounding box center [165, 20] width 8 height 8
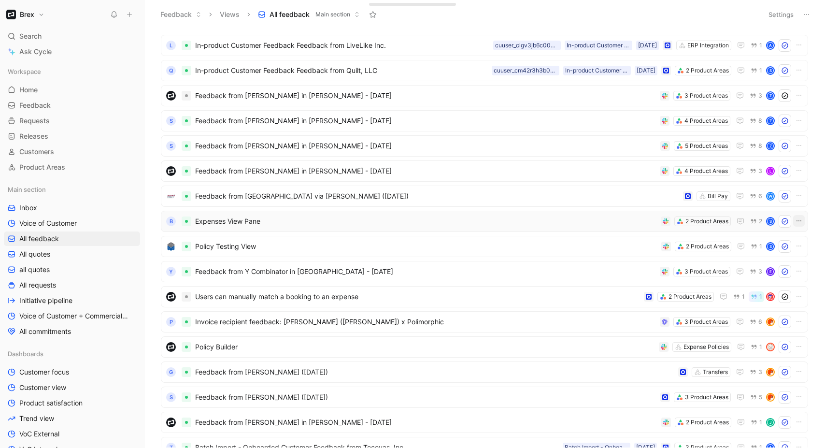
scroll to position [116, 0]
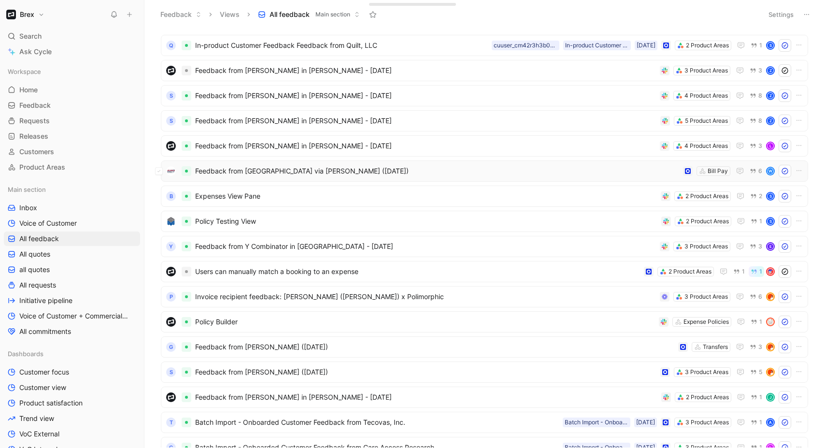
click at [367, 169] on span "Feedback from Alba Wheels via Sara (Aug 11, 2025)" at bounding box center [437, 171] width 484 height 12
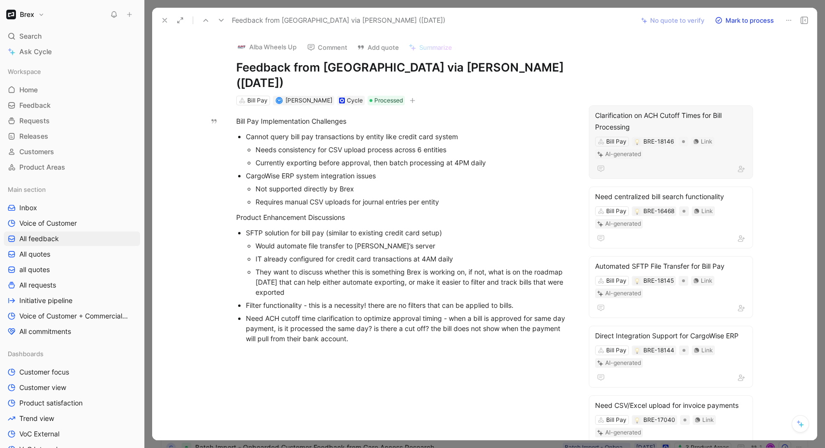
click at [650, 110] on div "Clarification on ACH Cutoff Times for Bill Processing" at bounding box center [671, 121] width 152 height 23
click at [162, 20] on icon at bounding box center [165, 20] width 8 height 8
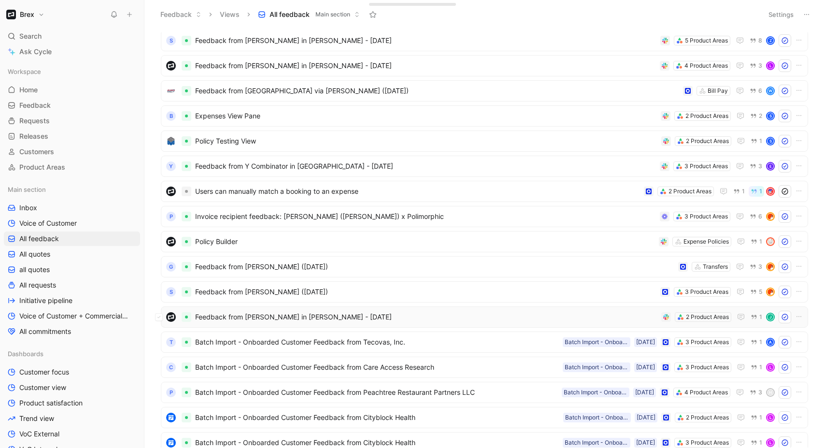
scroll to position [198, 0]
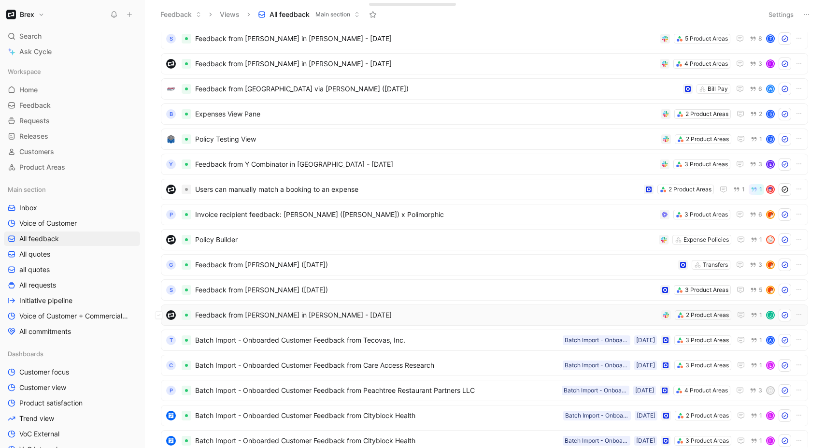
click at [376, 310] on span "Feedback from James Wallis in Slack - 8/11/2025" at bounding box center [426, 315] width 462 height 12
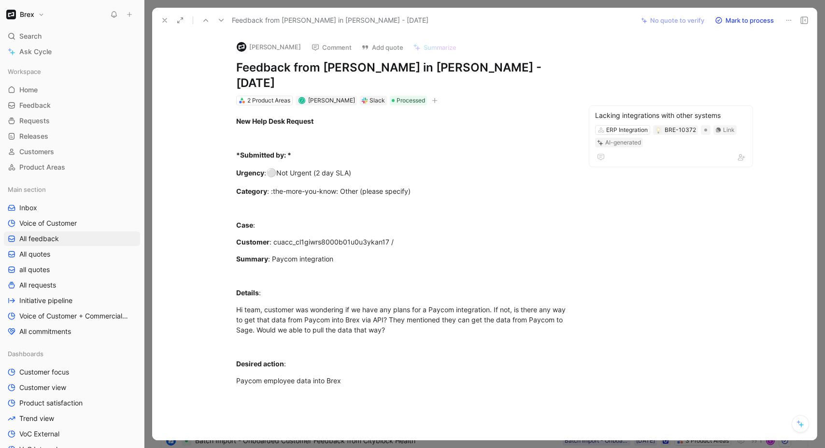
click at [162, 19] on icon at bounding box center [165, 20] width 8 height 8
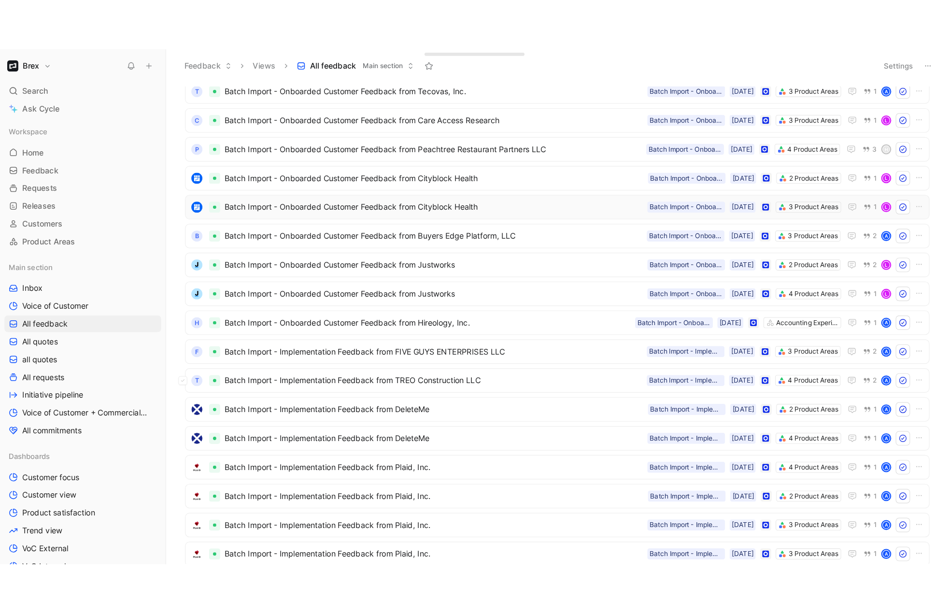
scroll to position [292, 0]
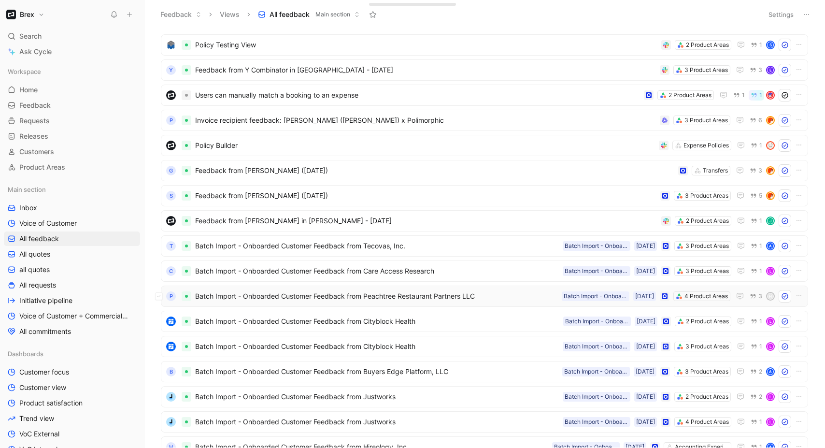
click at [290, 294] on span "Batch Import - Onboarded Customer Feedback from Peachtree Restaurant Partners L…" at bounding box center [376, 296] width 363 height 12
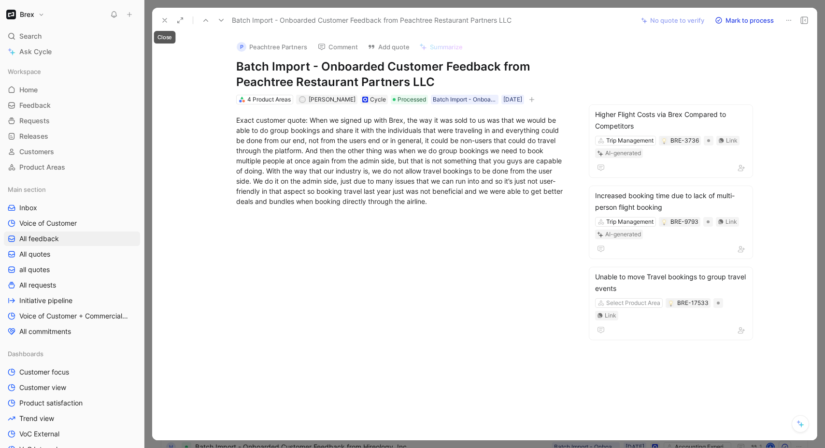
click at [165, 19] on icon at bounding box center [165, 20] width 8 height 8
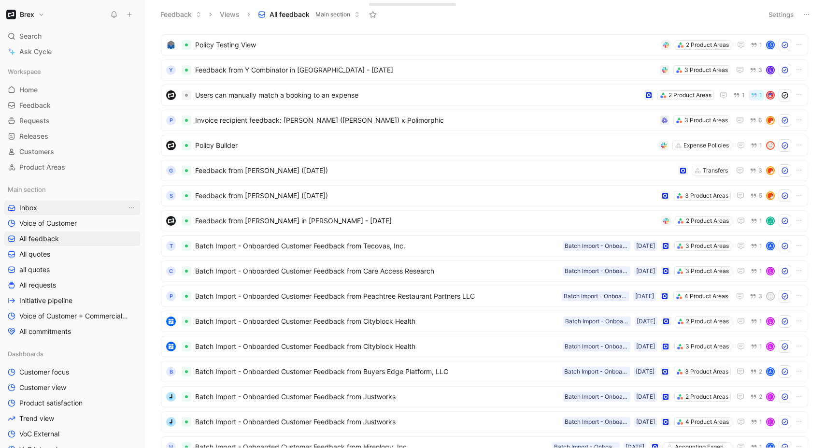
click at [26, 210] on span "Inbox" at bounding box center [28, 208] width 18 height 10
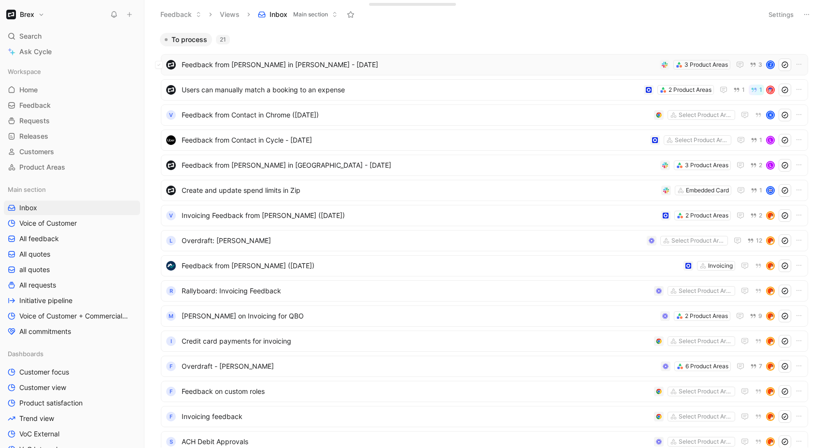
click at [282, 61] on span "Feedback from Emily Manashi in Slack - 8/12/2025" at bounding box center [419, 65] width 474 height 12
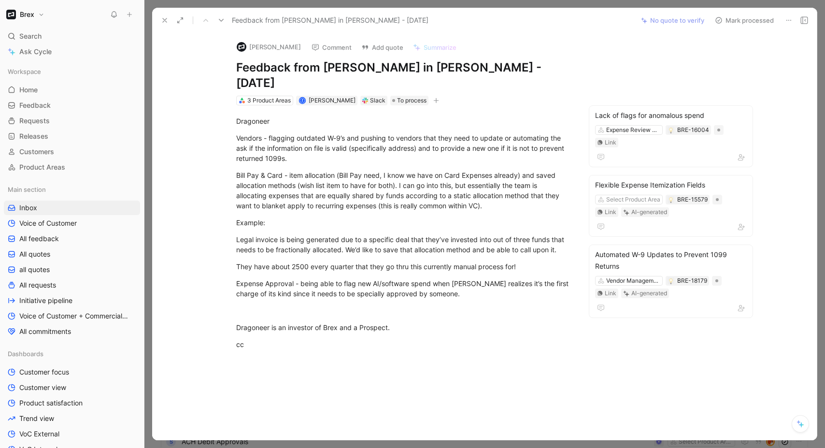
click at [160, 17] on button at bounding box center [165, 21] width 14 height 14
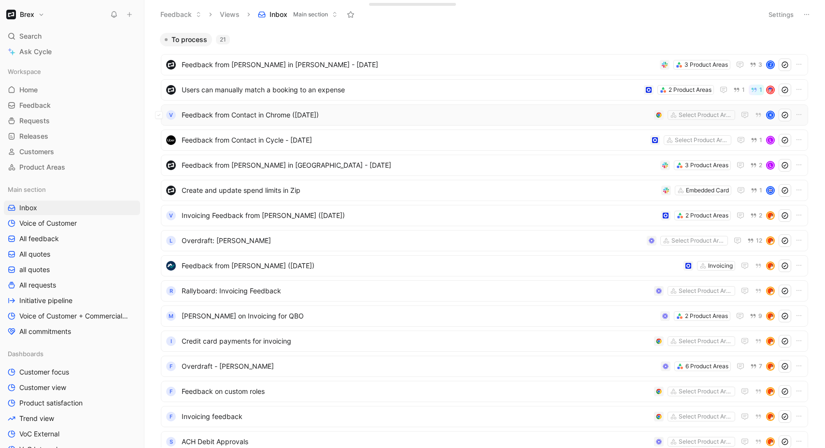
click at [352, 113] on span "Feedback from Contact in Chrome (Aug 05, 2025)" at bounding box center [416, 115] width 468 height 12
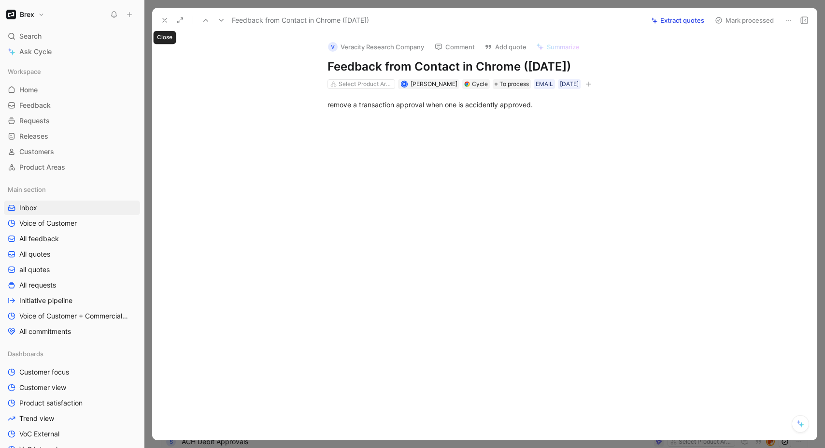
click at [167, 20] on icon at bounding box center [165, 20] width 8 height 8
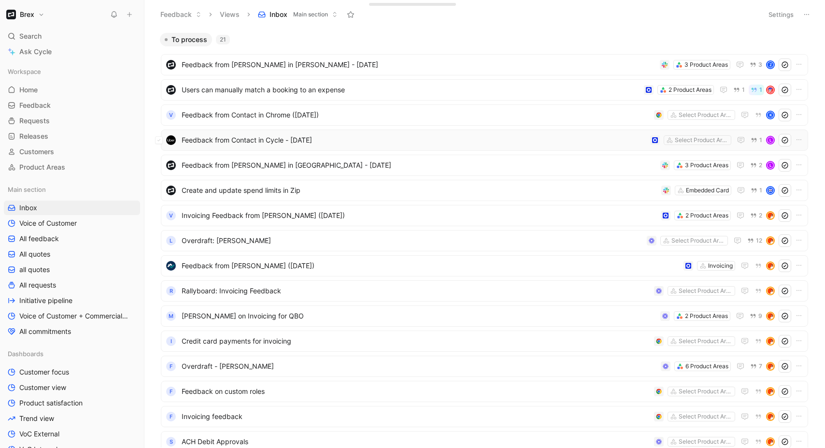
click at [352, 140] on span "Feedback from Contact in Cycle - 8/4/2025" at bounding box center [414, 140] width 465 height 12
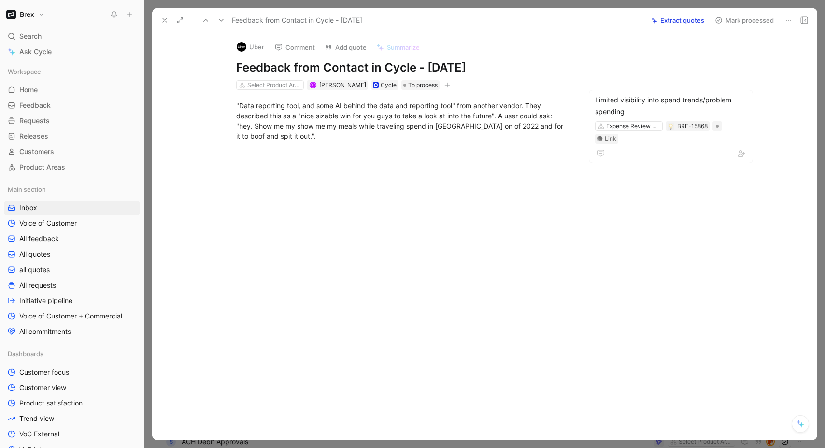
click at [162, 18] on icon at bounding box center [165, 20] width 8 height 8
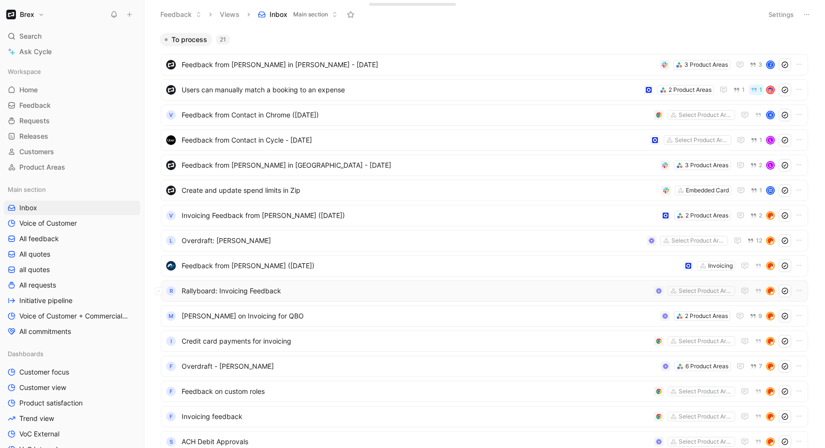
click at [316, 292] on span "Rallyboard: Invoicing Feedback" at bounding box center [416, 291] width 468 height 12
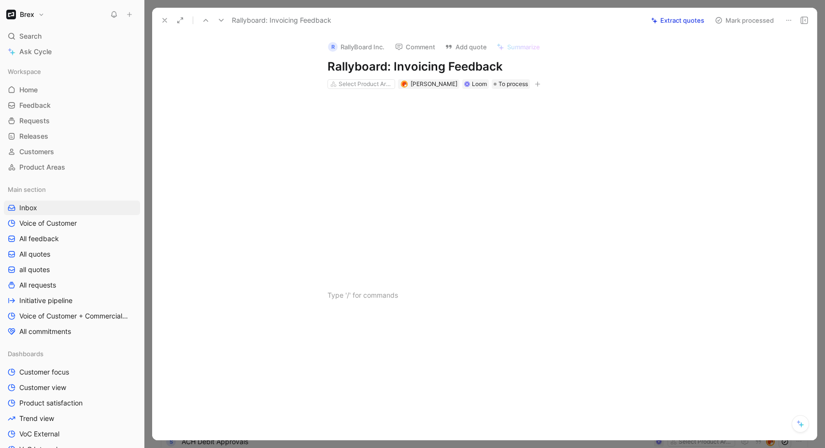
click at [164, 20] on use at bounding box center [165, 20] width 4 height 4
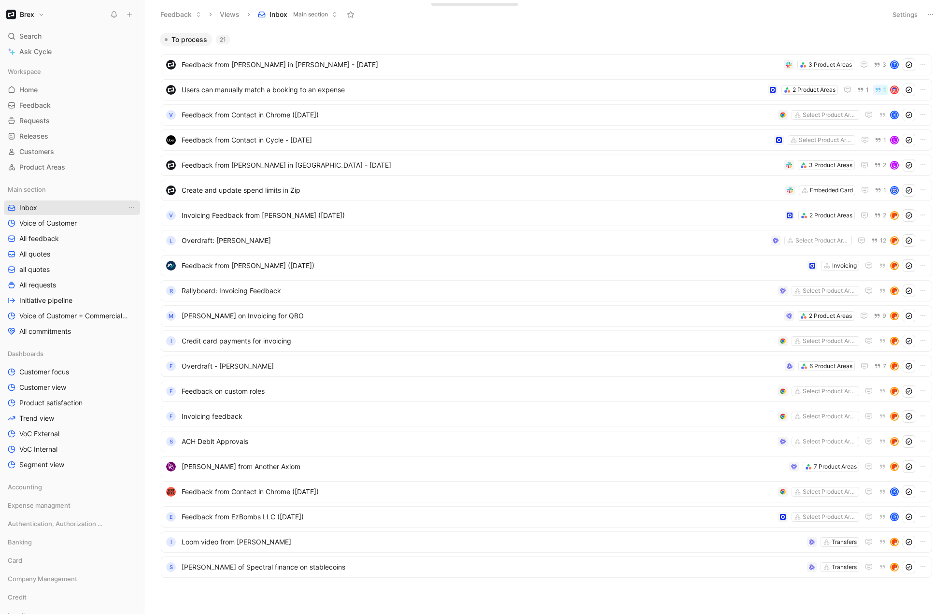
click at [29, 206] on span "Inbox" at bounding box center [28, 208] width 18 height 10
click at [290, 392] on span "Feedback on custom roles" at bounding box center [478, 391] width 592 height 12
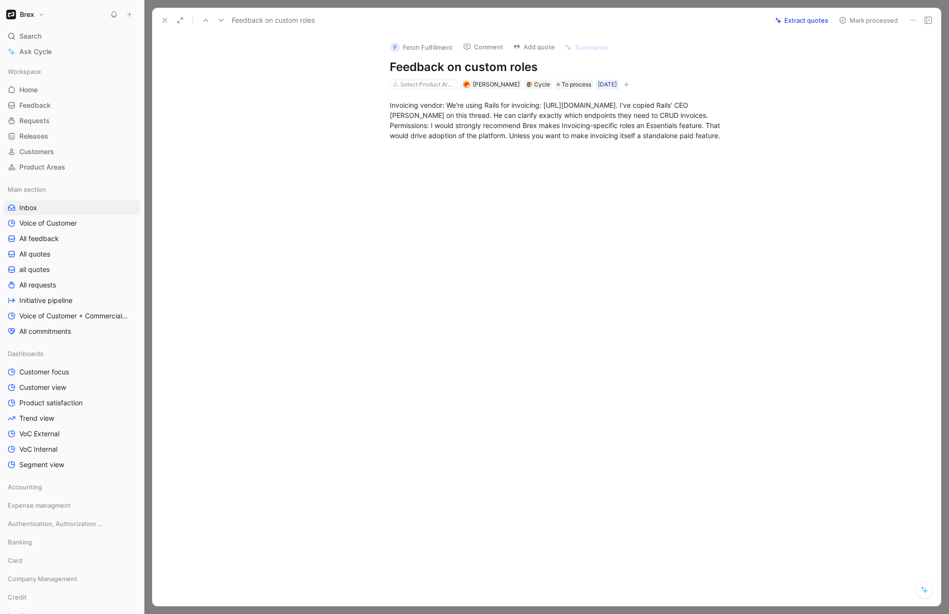
click at [161, 15] on button at bounding box center [165, 21] width 14 height 14
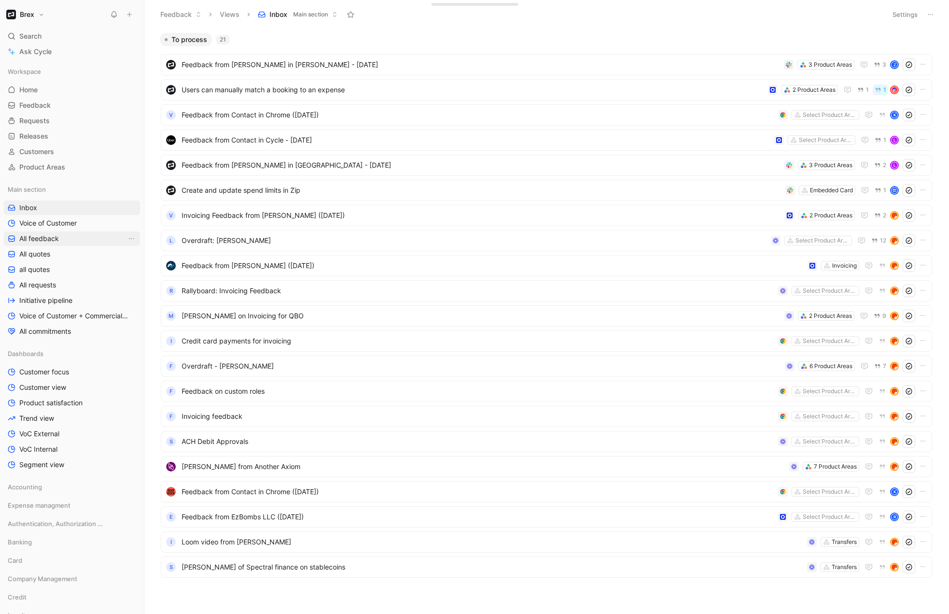
click at [47, 240] on span "All feedback" at bounding box center [39, 239] width 40 height 10
click at [52, 353] on icon at bounding box center [49, 353] width 7 height 7
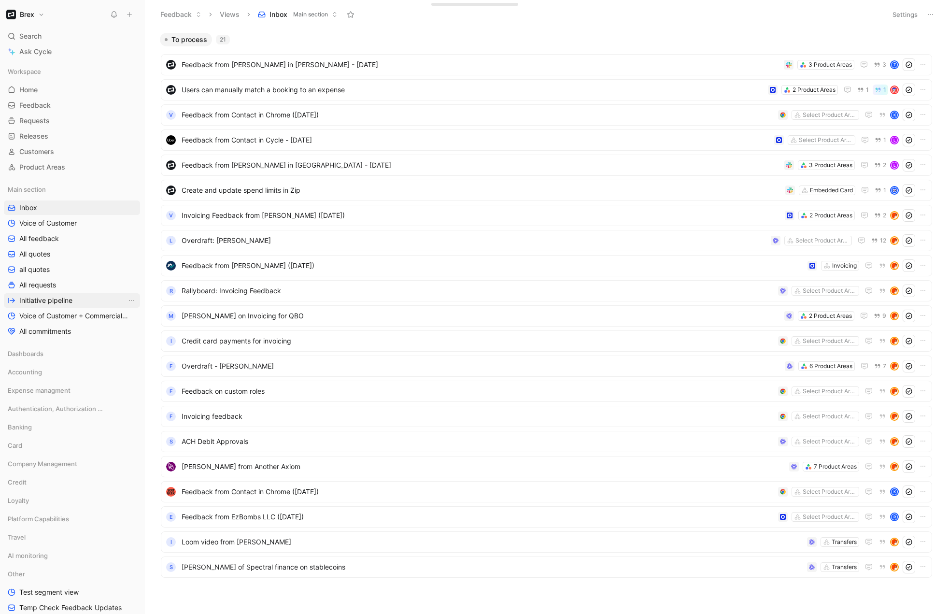
click at [67, 304] on span "Initiative pipeline" at bounding box center [45, 301] width 53 height 10
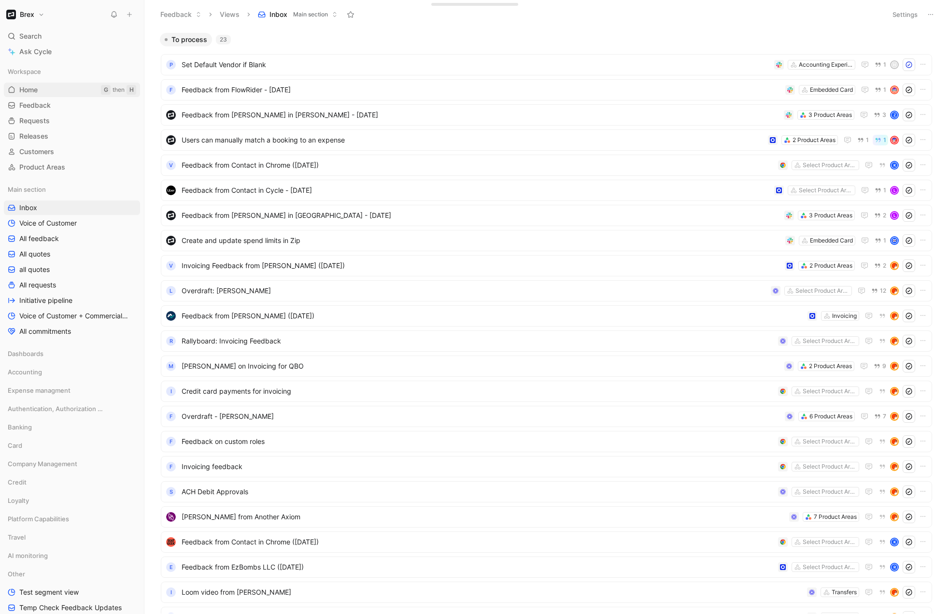
click at [42, 93] on link "Home G then H" at bounding box center [72, 90] width 136 height 14
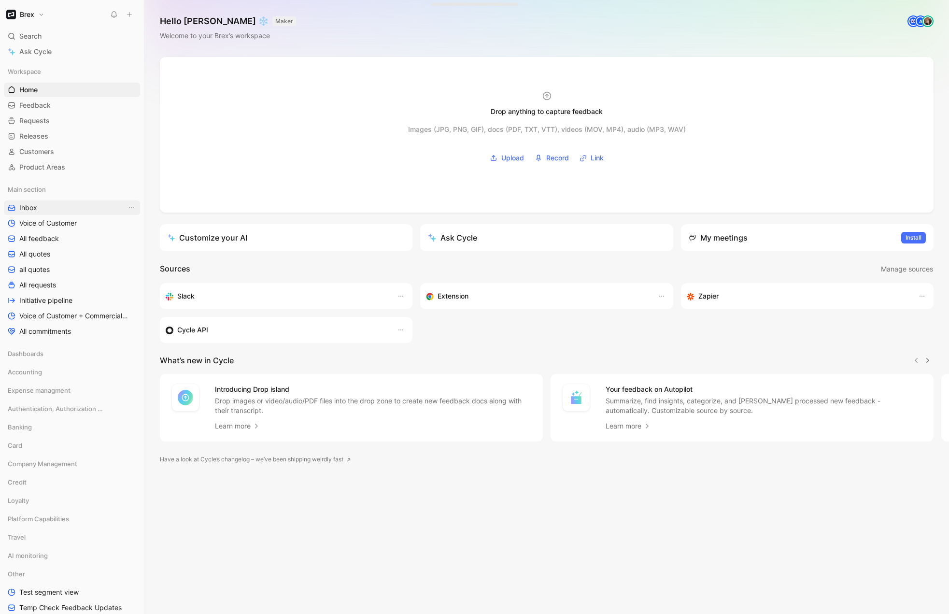
click at [33, 209] on span "Inbox" at bounding box center [28, 208] width 18 height 10
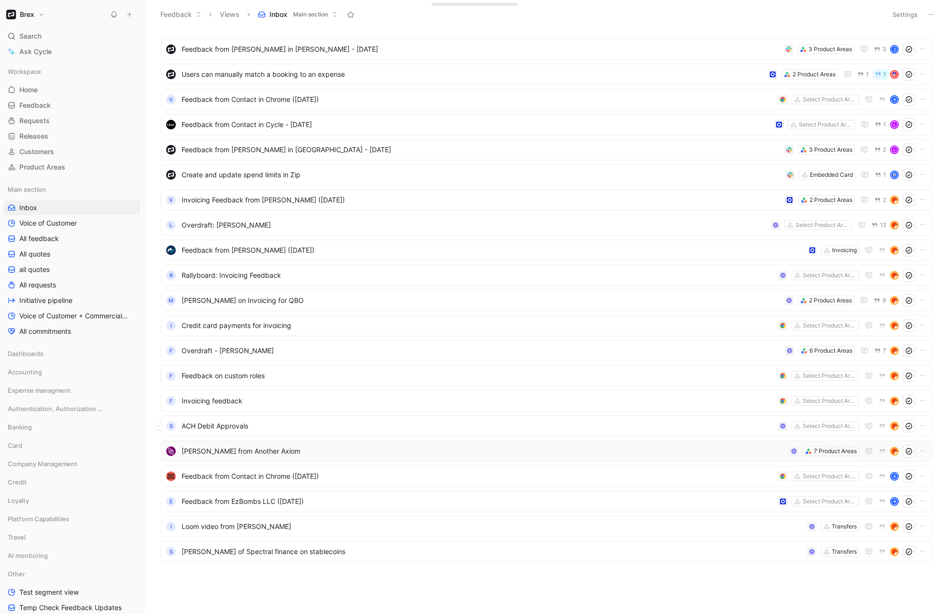
scroll to position [16, 0]
click at [276, 273] on span "Rallyboard: Invoicing Feedback" at bounding box center [478, 275] width 592 height 12
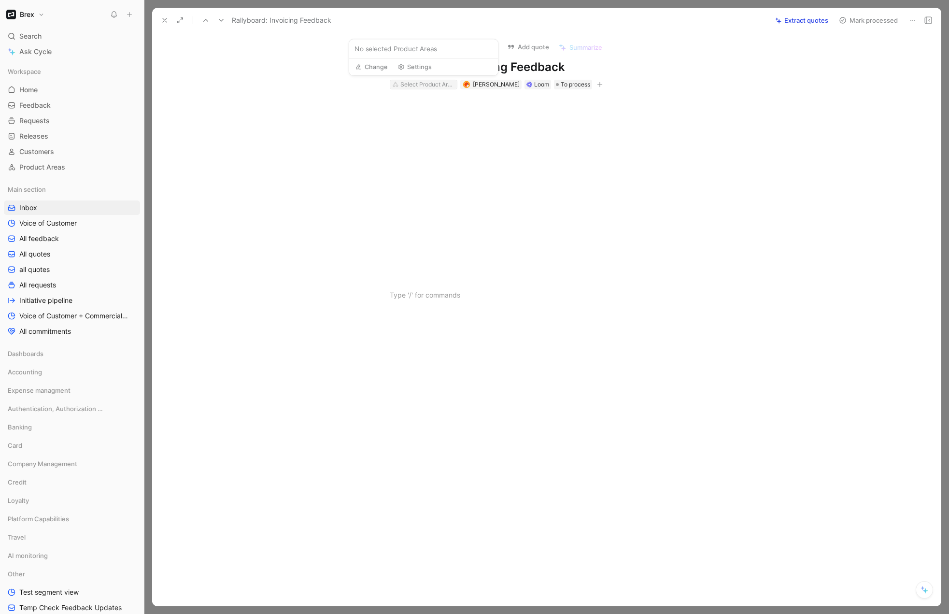
click at [415, 86] on div "Select Product Areas" at bounding box center [427, 85] width 54 height 10
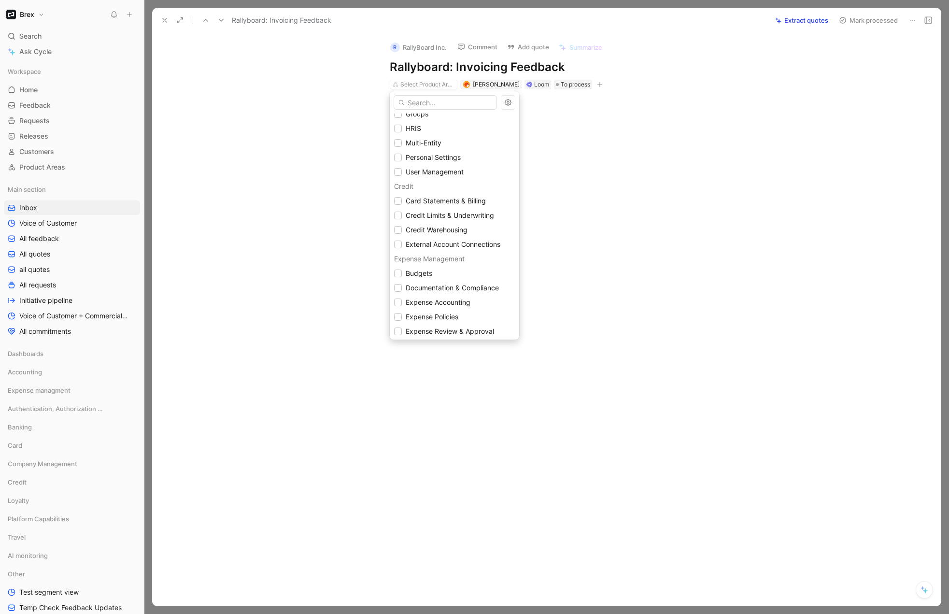
scroll to position [597, 0]
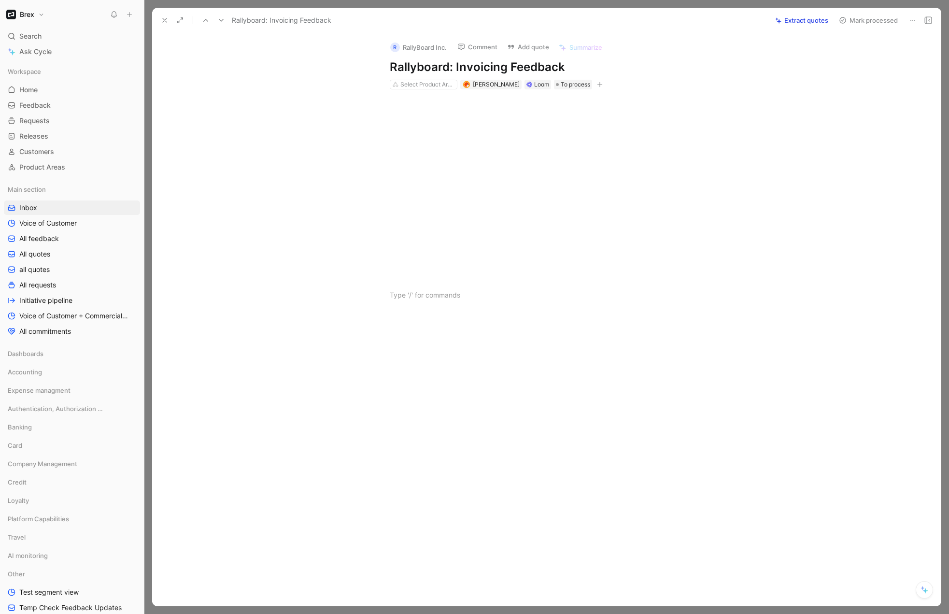
click at [166, 22] on use at bounding box center [165, 20] width 4 height 4
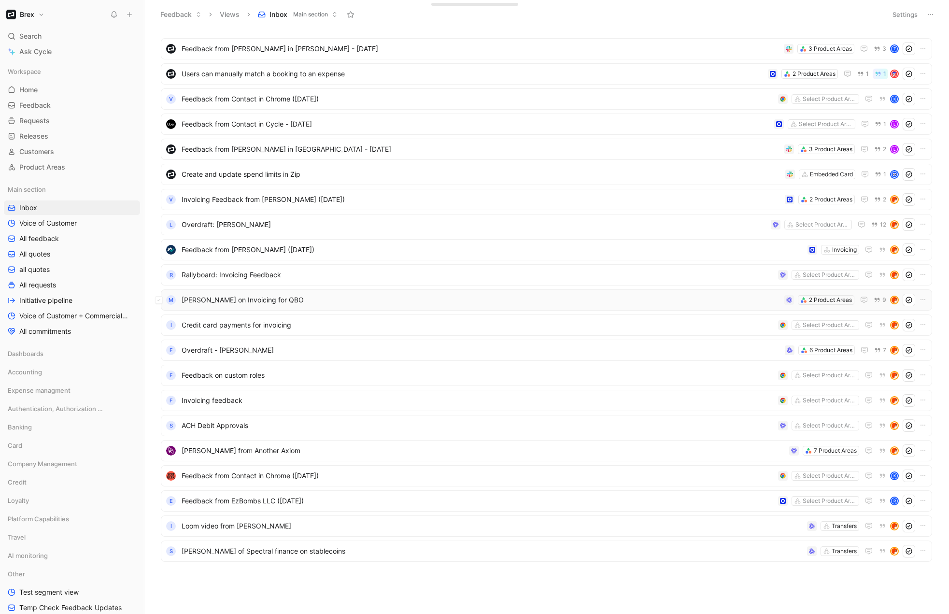
click at [299, 301] on span "Karen Lee on Invoicing for QBO" at bounding box center [481, 300] width 599 height 12
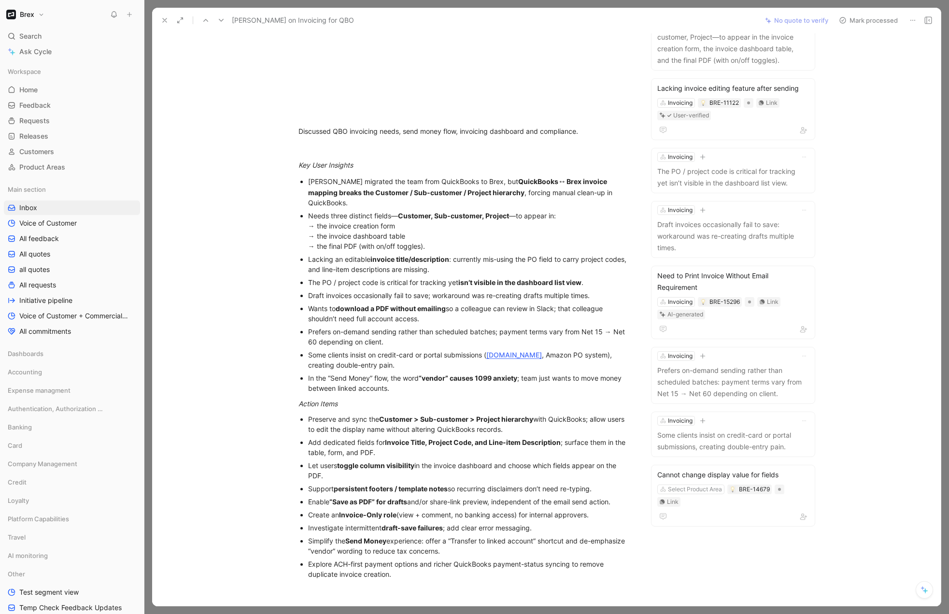
scroll to position [105, 0]
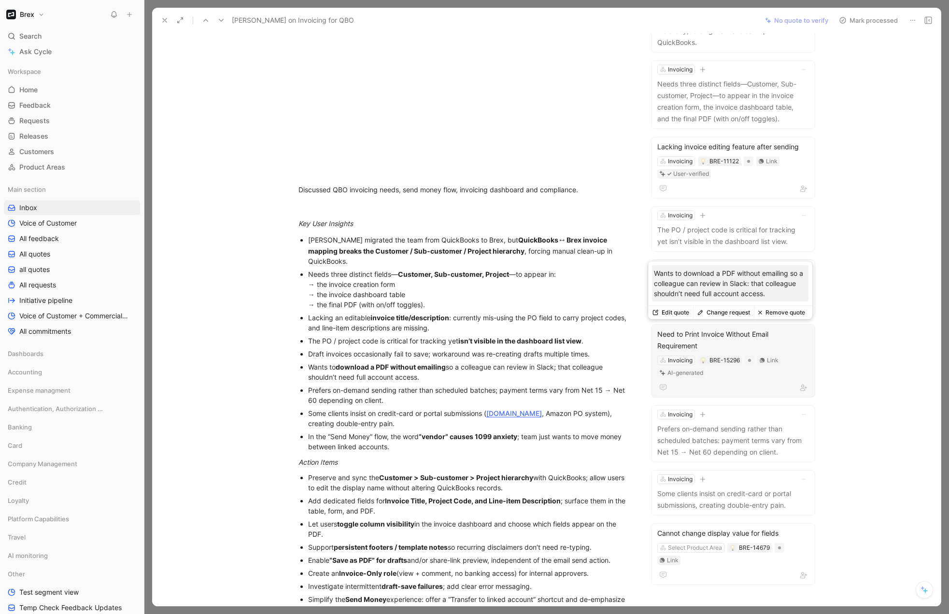
click at [678, 338] on div "Need to Print Invoice Without Email Requirement" at bounding box center [733, 339] width 152 height 23
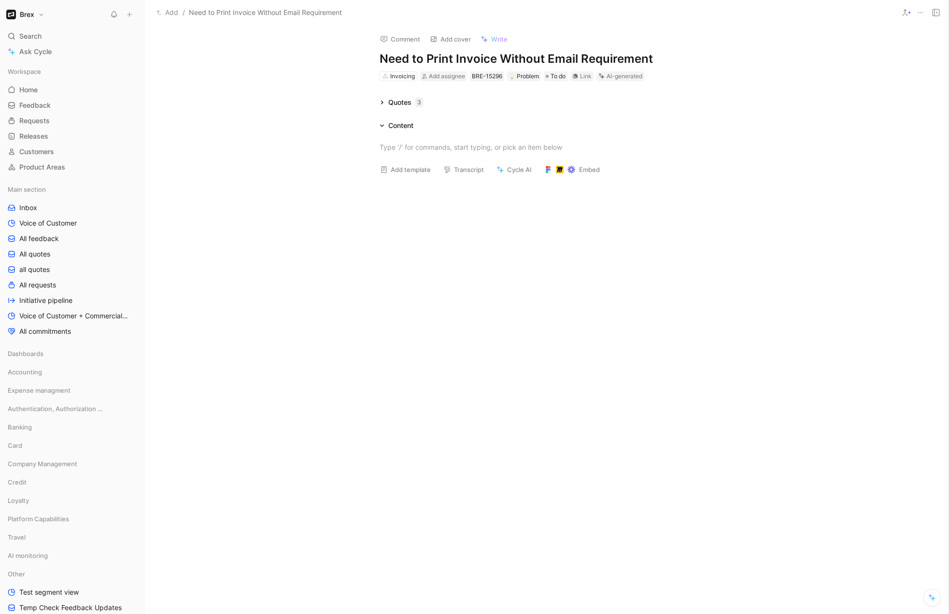
drag, startPoint x: 379, startPoint y: 60, endPoint x: 522, endPoint y: 53, distance: 143.1
click at [522, 53] on div "Comment Add cover Write Need to Print Invoice Without Email Requirement Invoici…" at bounding box center [546, 54] width 371 height 56
click at [379, 103] on div "Quotes 3" at bounding box center [401, 103] width 51 height 12
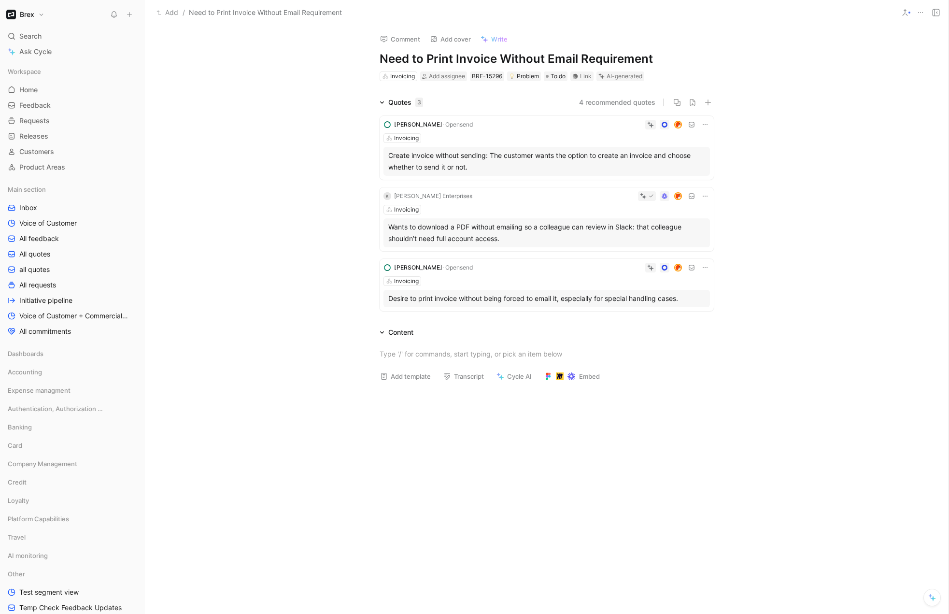
click at [671, 40] on div "Comment Add cover Write" at bounding box center [545, 37] width 338 height 20
click at [580, 78] on div "Link" at bounding box center [586, 76] width 12 height 10
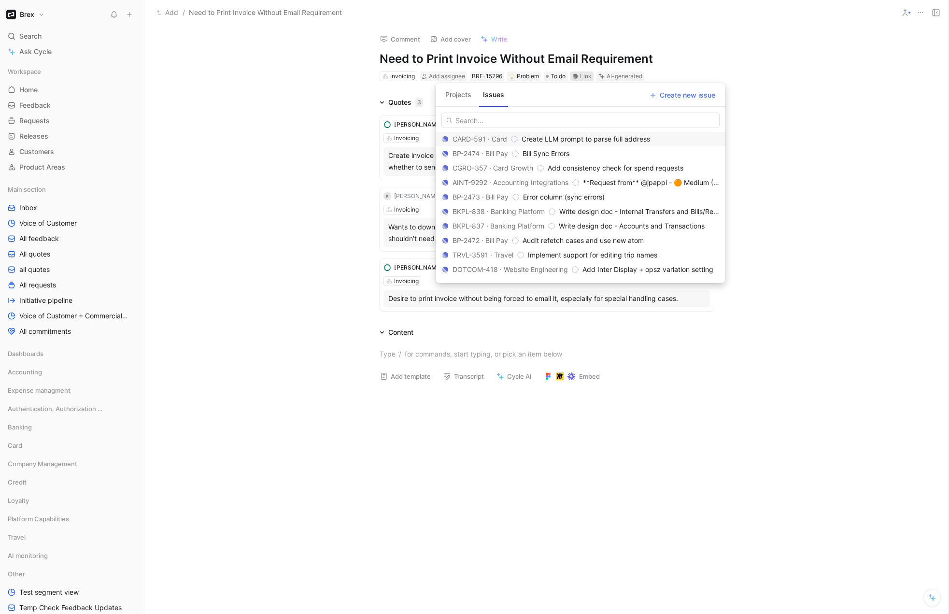
click at [448, 98] on button "Projects" at bounding box center [458, 94] width 34 height 15
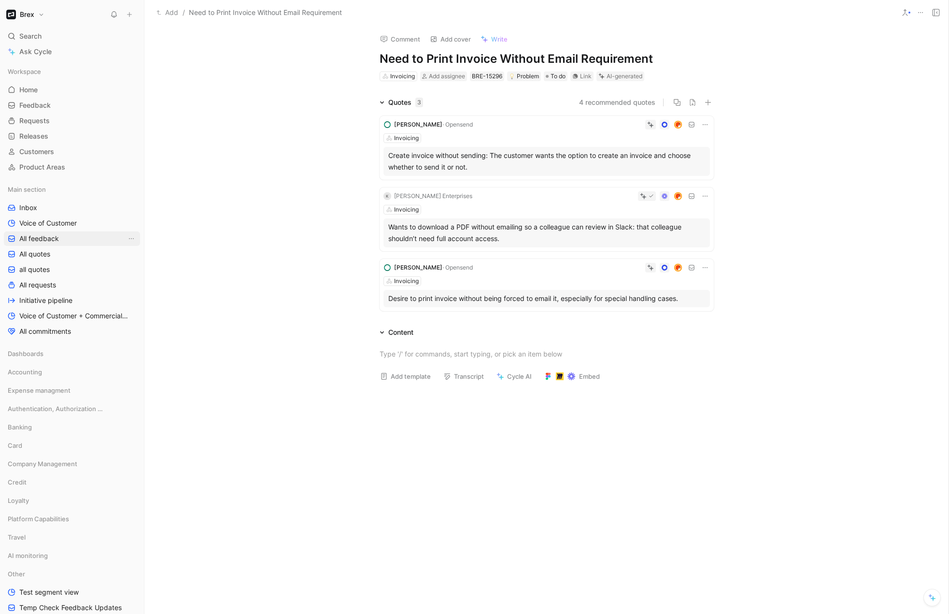
click at [42, 237] on span "All feedback" at bounding box center [39, 239] width 40 height 10
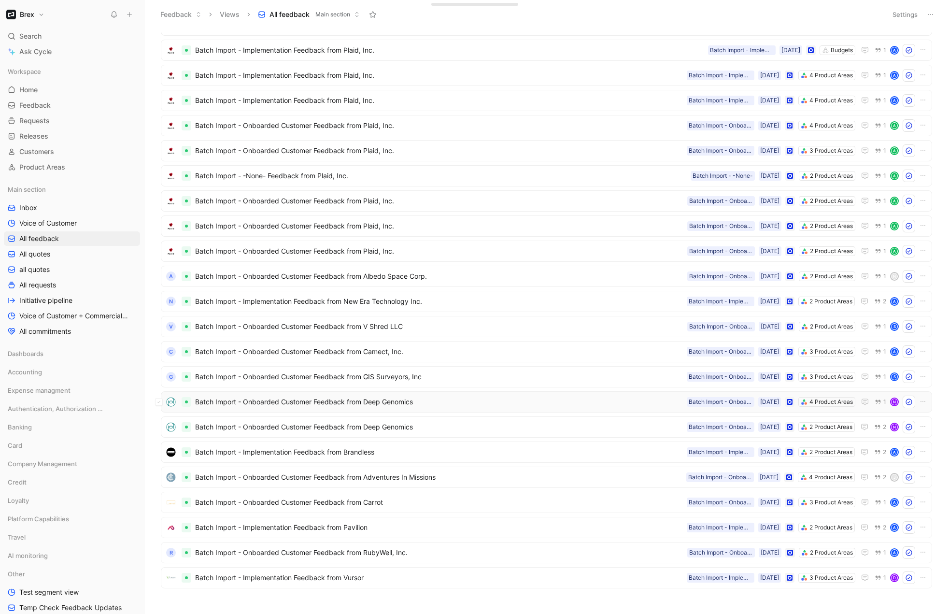
scroll to position [994, 0]
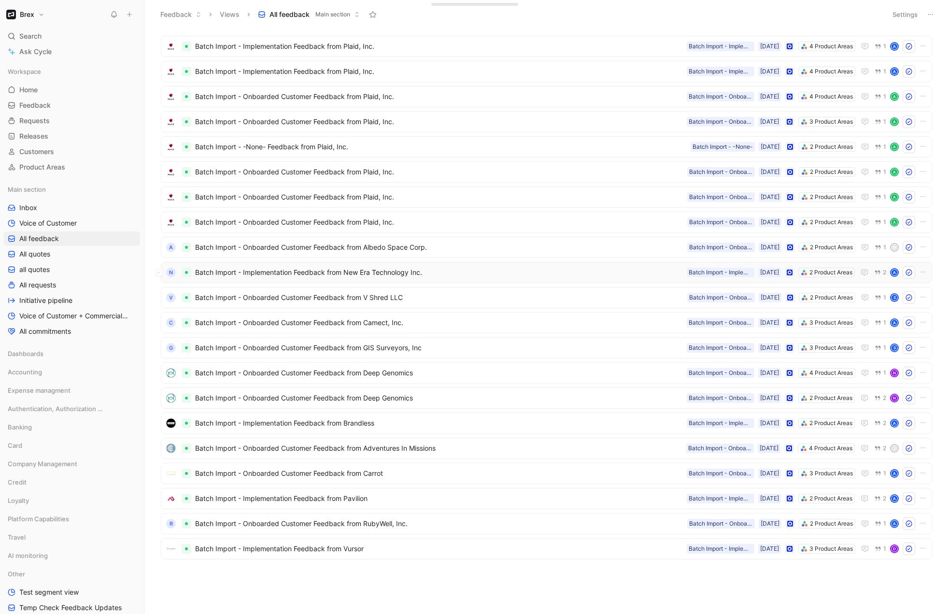
click at [508, 267] on span "Batch Import - Implementation Feedback from New Era Technology Inc." at bounding box center [439, 273] width 488 height 12
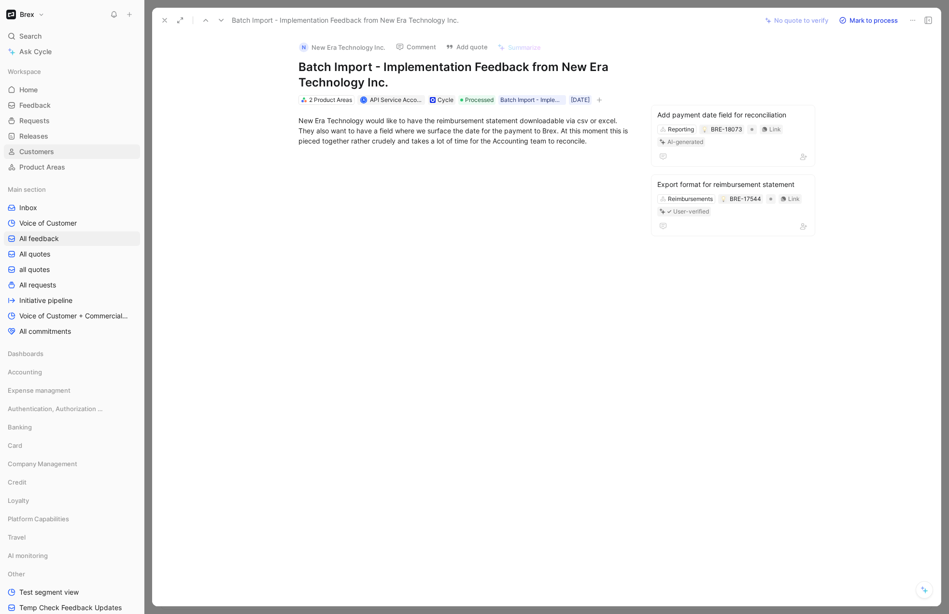
click at [56, 150] on link "Customers" at bounding box center [72, 151] width 136 height 14
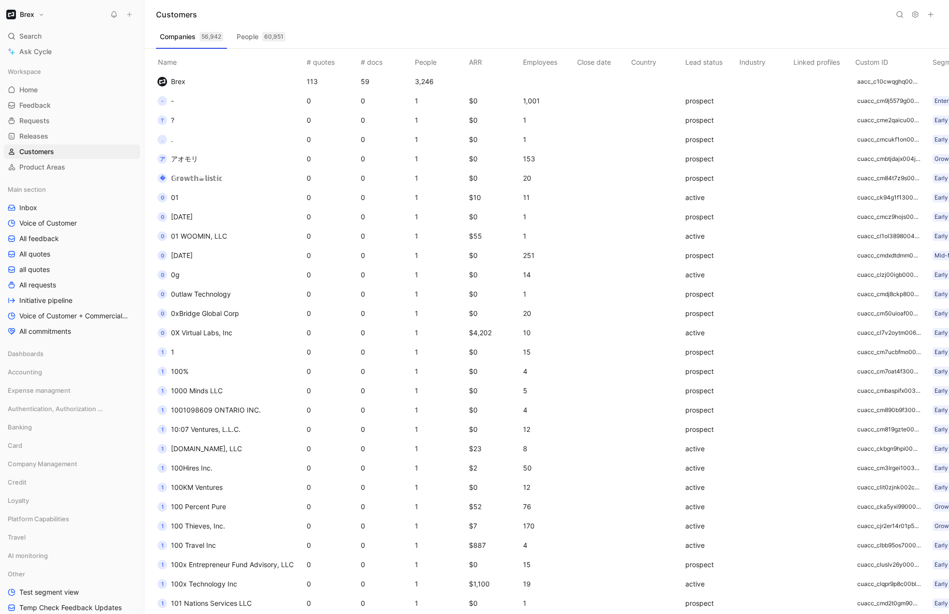
click at [824, 18] on button at bounding box center [900, 15] width 14 height 14
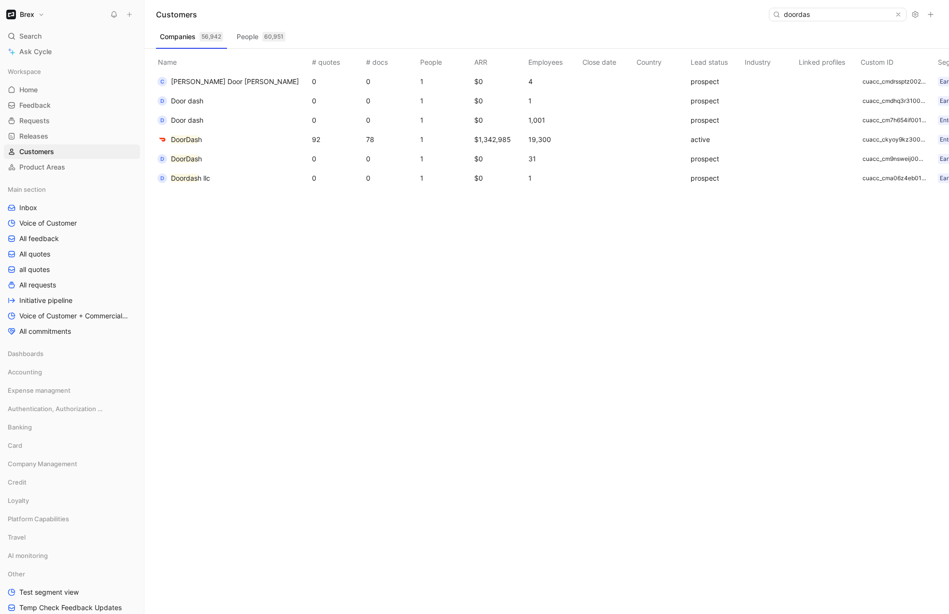
type input "doordas"
click at [193, 135] on mark "DoorDas" at bounding box center [184, 139] width 27 height 8
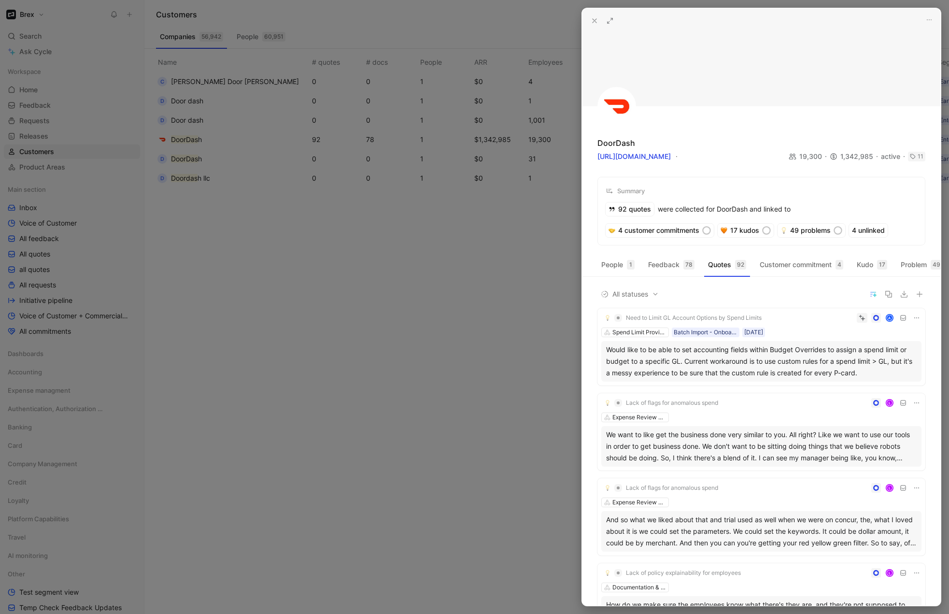
click at [612, 19] on icon at bounding box center [610, 21] width 8 height 8
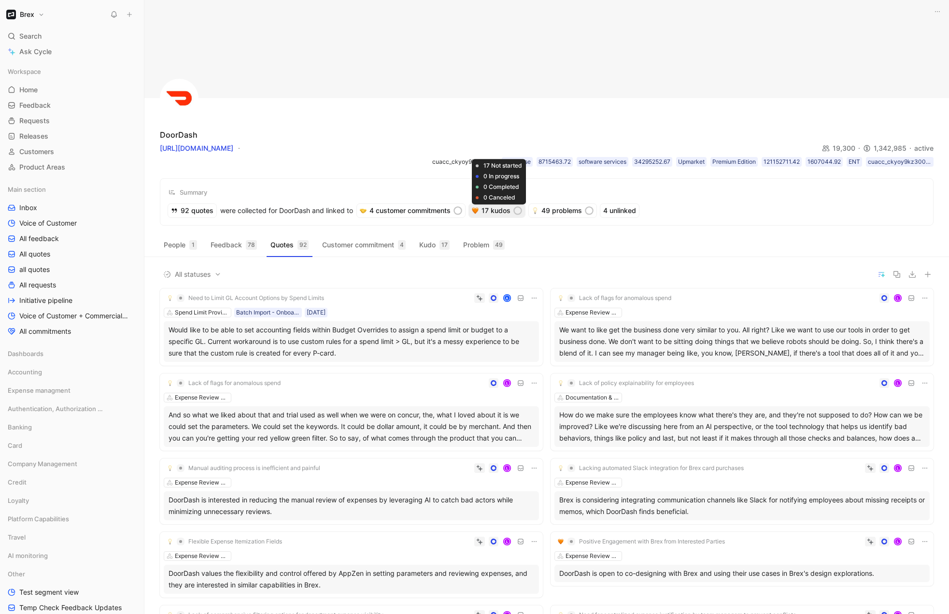
click at [497, 213] on div "17 kudos" at bounding box center [497, 211] width 56 height 14
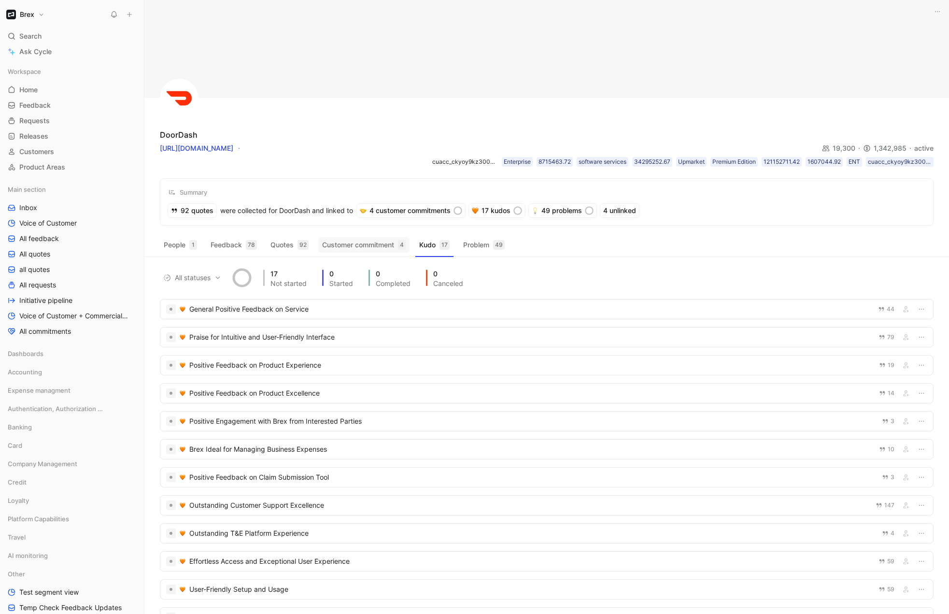
click at [394, 239] on button "Customer commitment 4" at bounding box center [363, 244] width 91 height 15
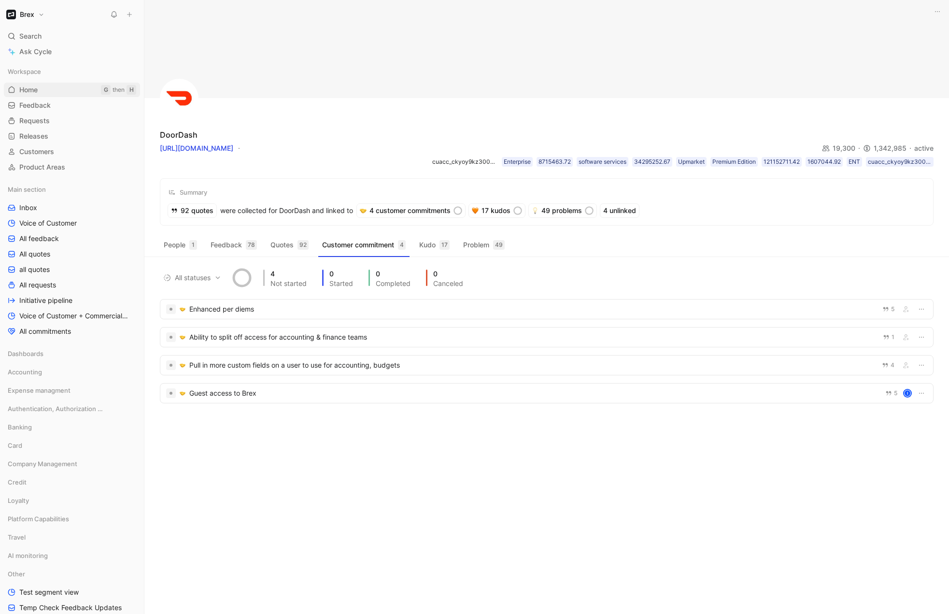
click at [25, 86] on span "Home" at bounding box center [28, 90] width 18 height 10
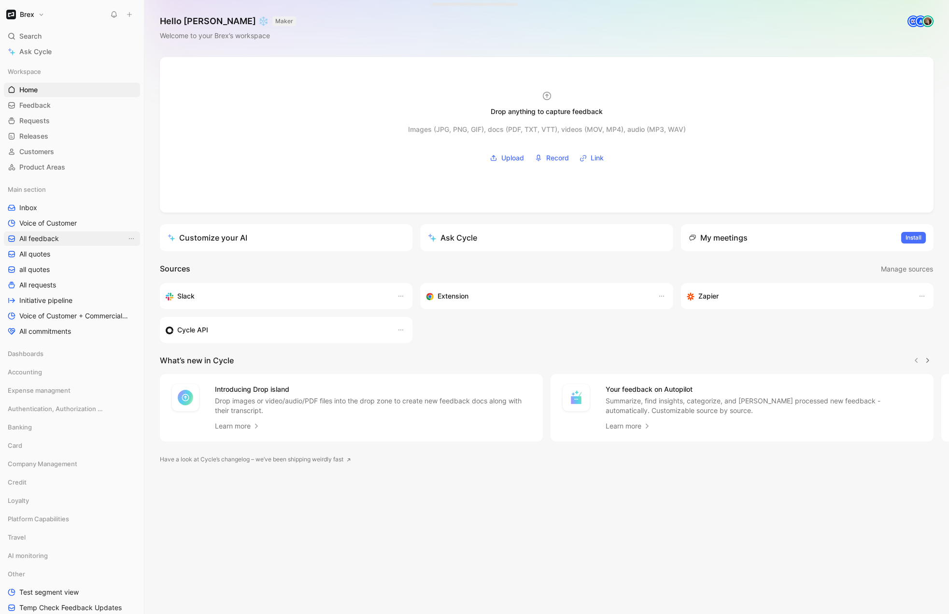
click at [47, 243] on span "All feedback" at bounding box center [39, 239] width 40 height 10
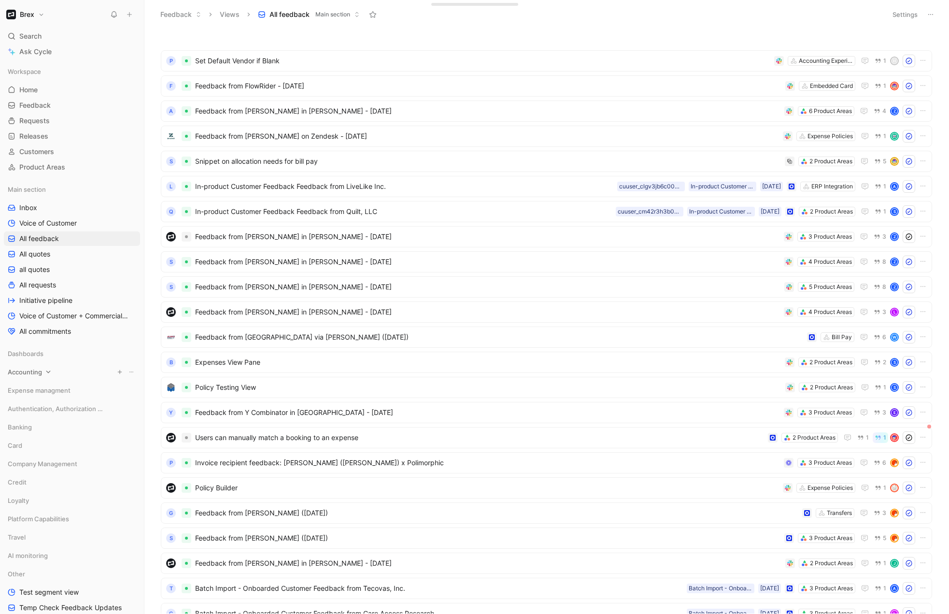
click at [54, 370] on div "Accounting" at bounding box center [72, 372] width 136 height 14
click at [42, 393] on span "VoC Accounting" at bounding box center [44, 390] width 50 height 10
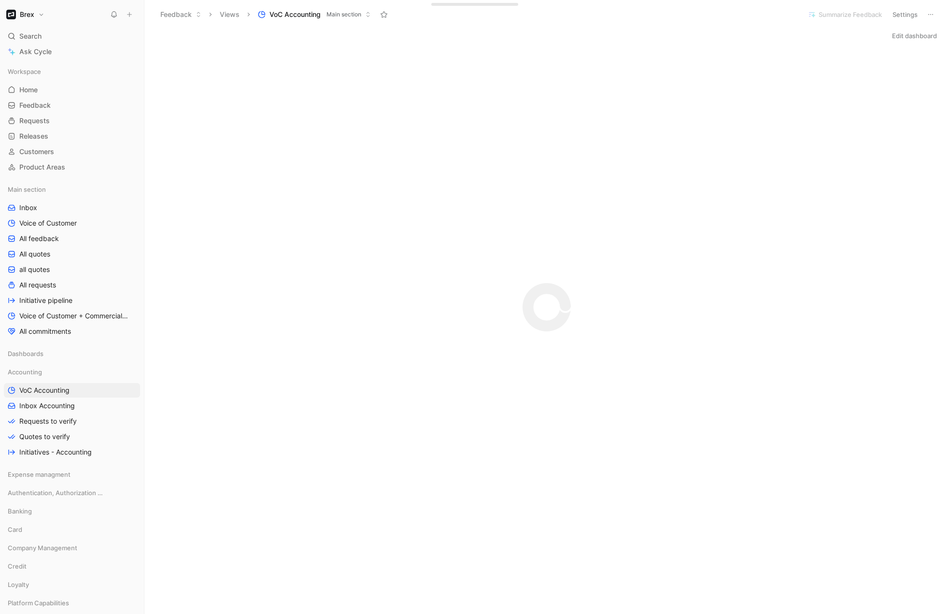
click at [199, 94] on div "Initializing..." at bounding box center [546, 132] width 804 height 172
click at [36, 408] on span "Inbox Accounting" at bounding box center [47, 406] width 56 height 10
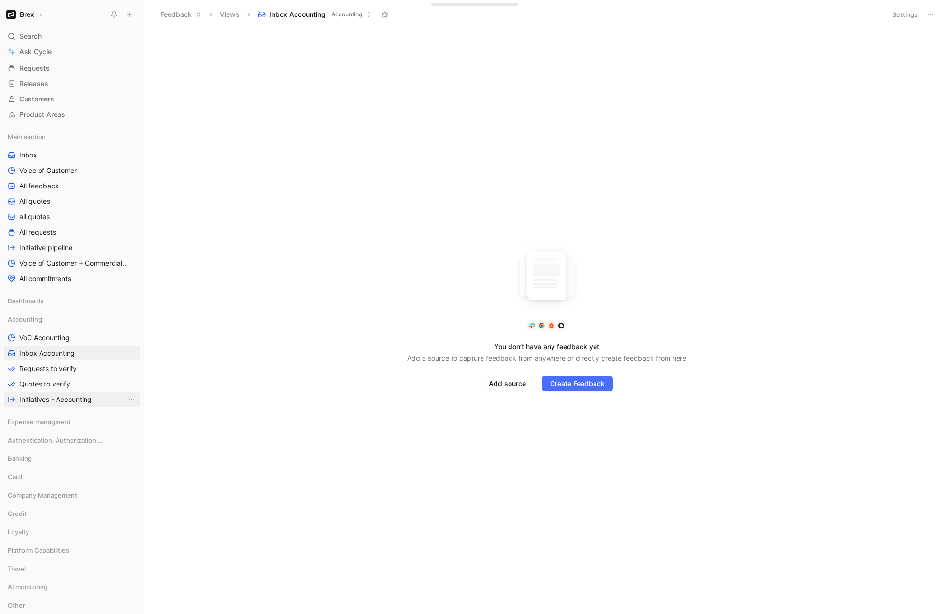
scroll to position [115, 0]
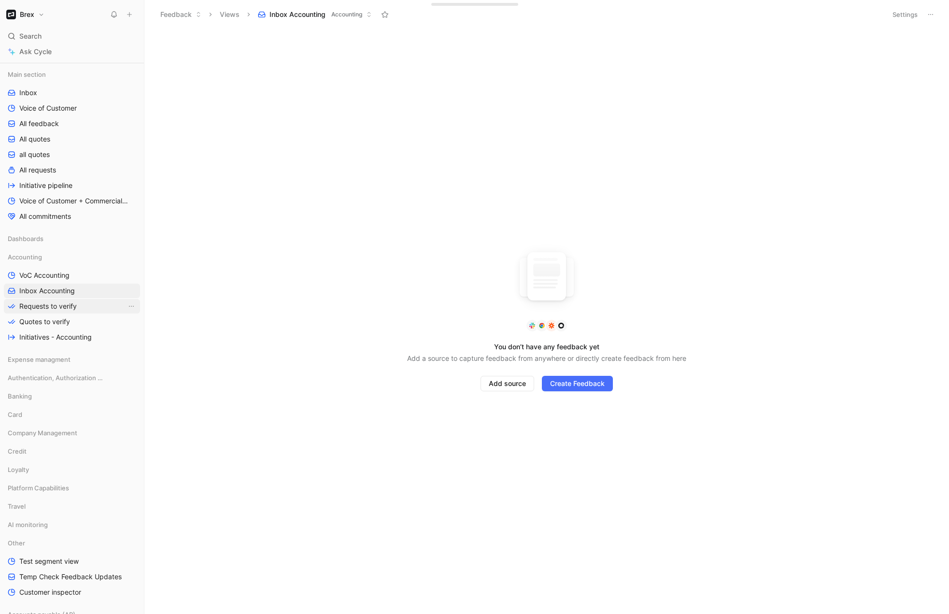
click at [61, 306] on span "Requests to verify" at bounding box center [47, 306] width 57 height 10
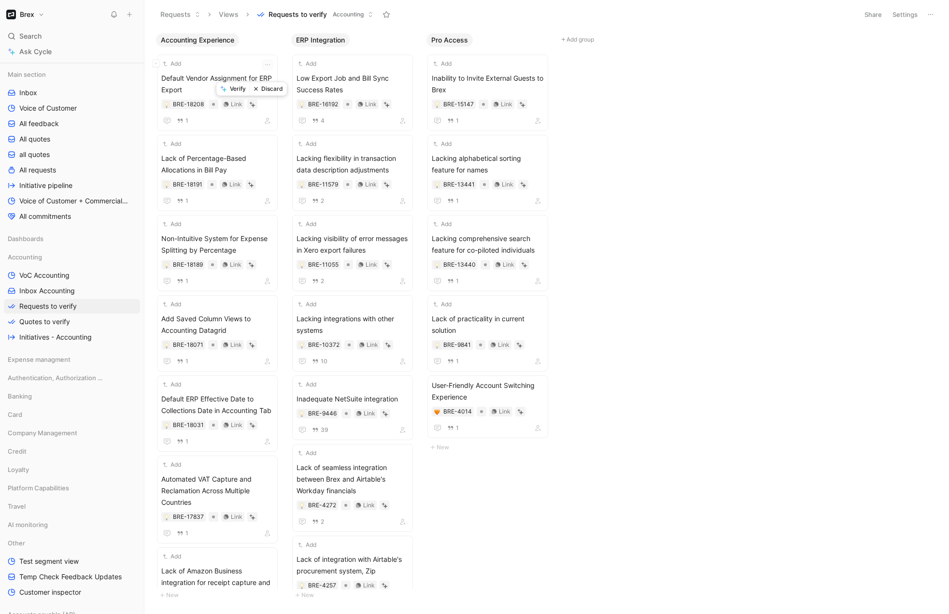
click at [258, 83] on button "Discard" at bounding box center [268, 89] width 37 height 14
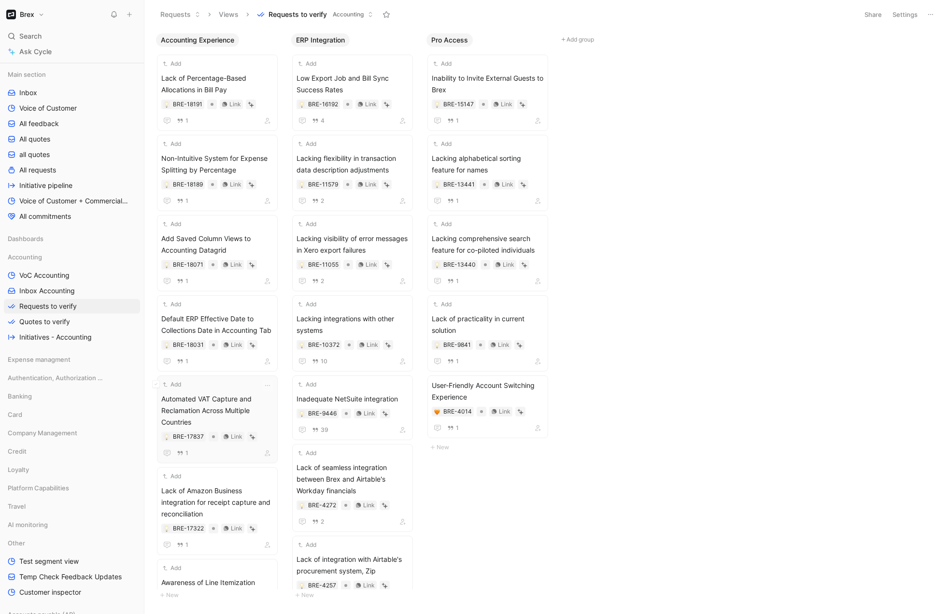
click at [226, 405] on span "Automated VAT Capture and Reclamation Across Multiple Countries" at bounding box center [217, 410] width 112 height 35
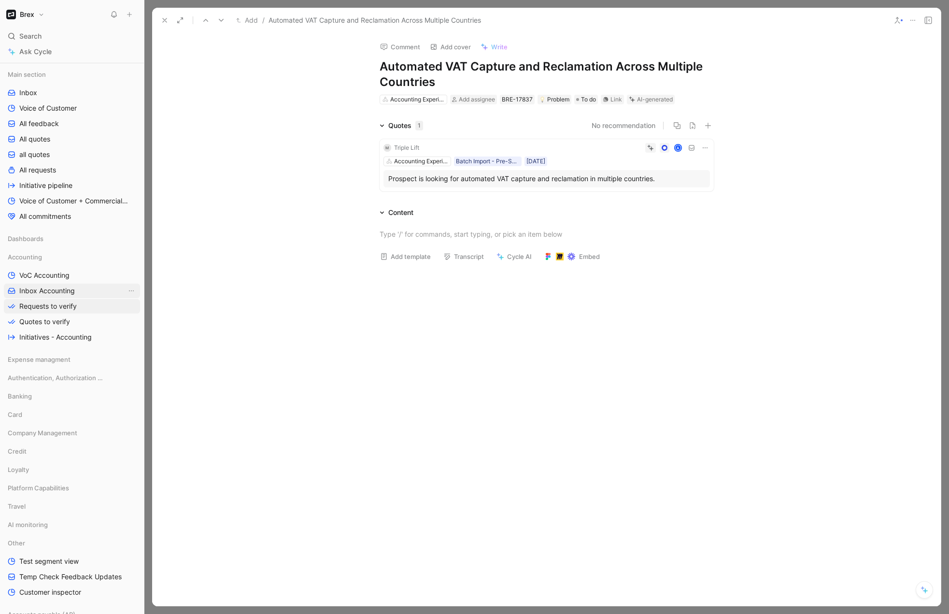
click at [34, 293] on span "Inbox Accounting" at bounding box center [47, 291] width 56 height 10
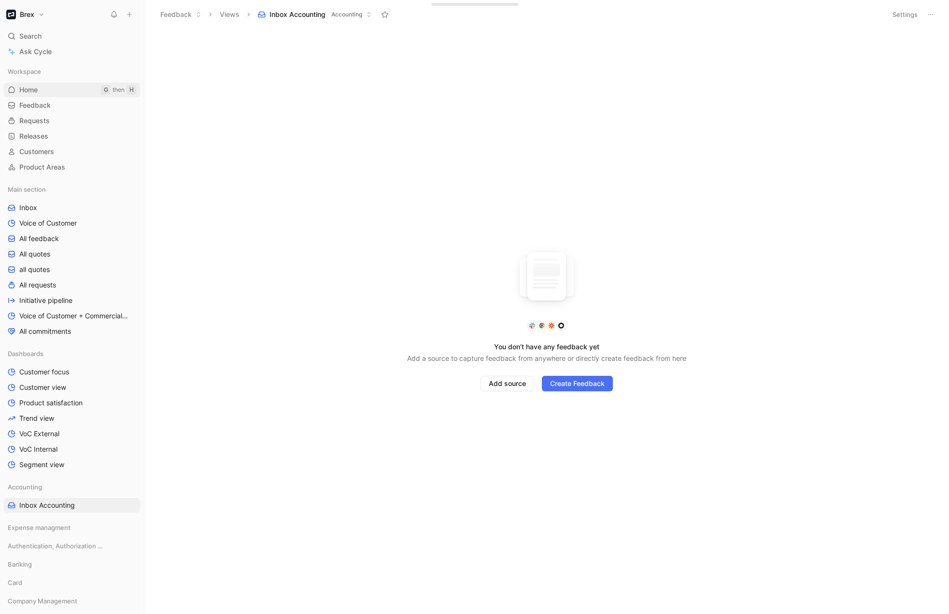
click at [28, 87] on span "Home" at bounding box center [28, 90] width 18 height 10
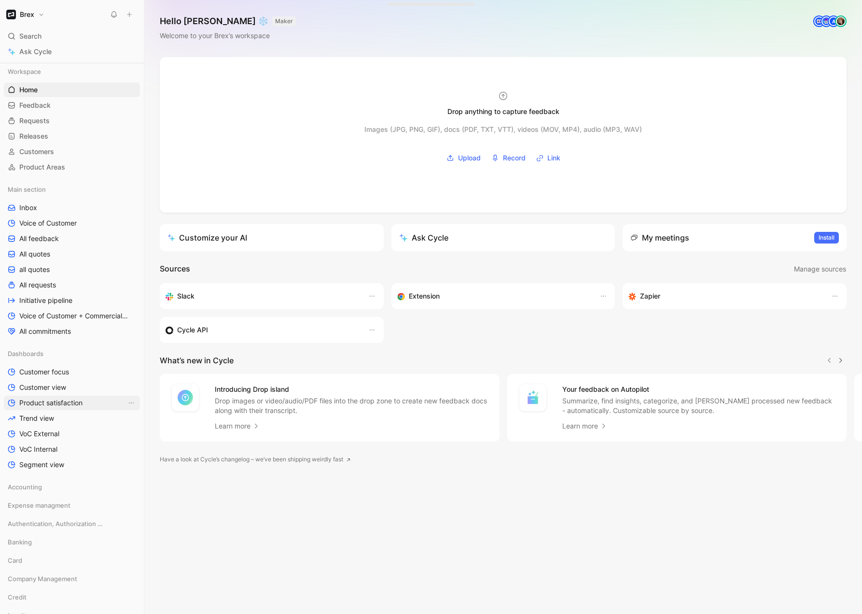
scroll to position [90, 0]
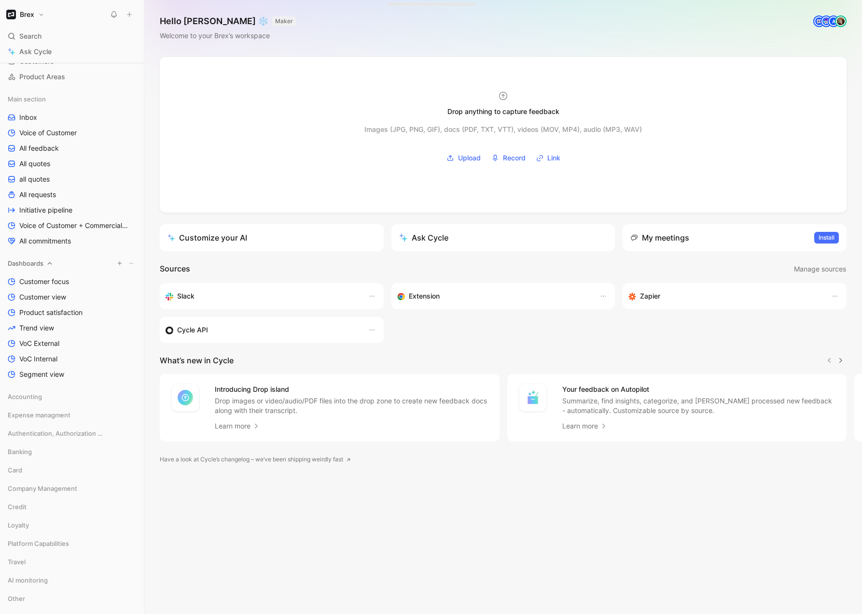
click at [50, 261] on icon at bounding box center [49, 263] width 7 height 7
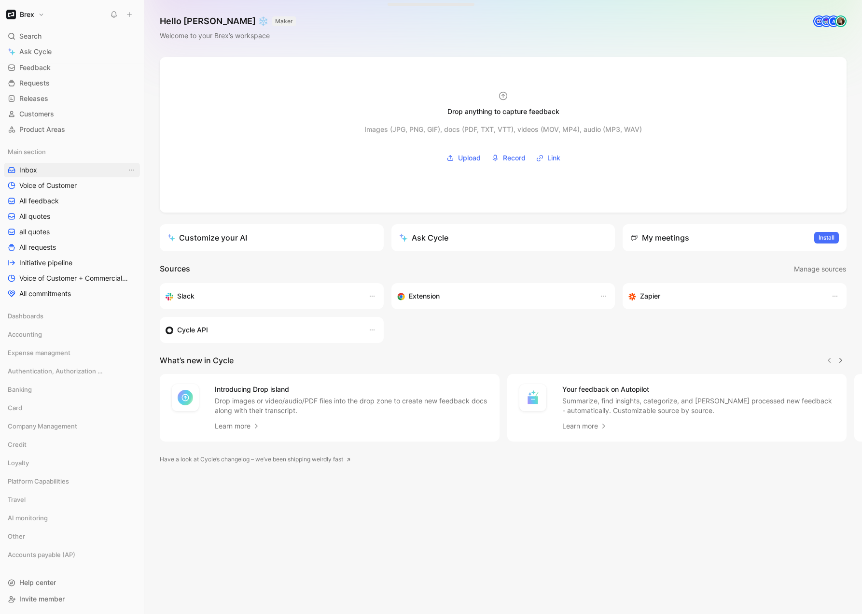
click at [40, 165] on link "Inbox" at bounding box center [72, 170] width 136 height 14
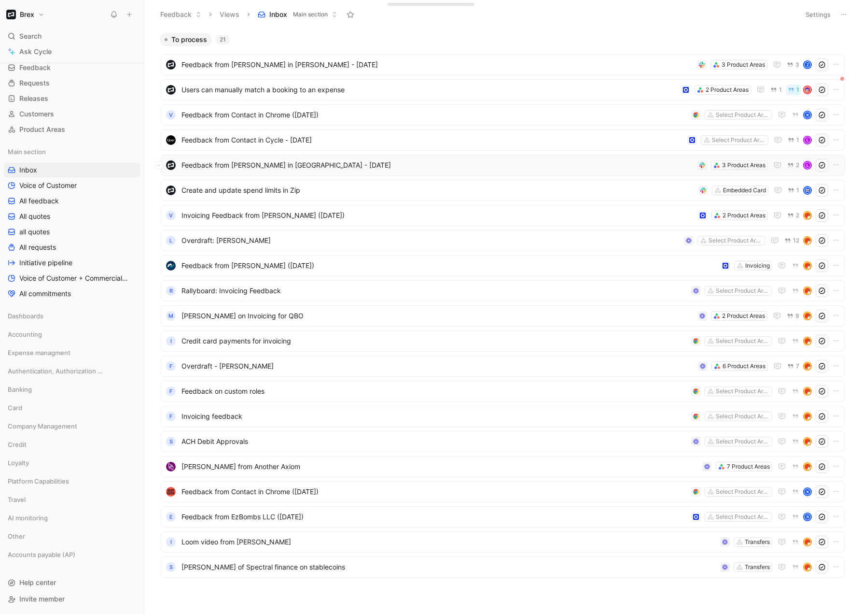
click at [372, 166] on span "Feedback from [PERSON_NAME] in [GEOGRAPHIC_DATA] - [DATE]" at bounding box center [438, 165] width 512 height 12
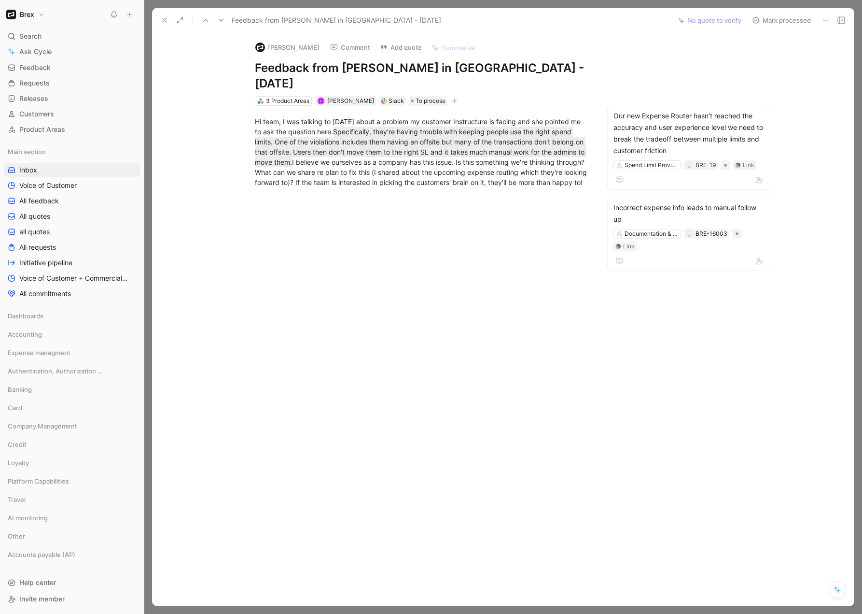
click at [167, 19] on icon at bounding box center [165, 20] width 8 height 8
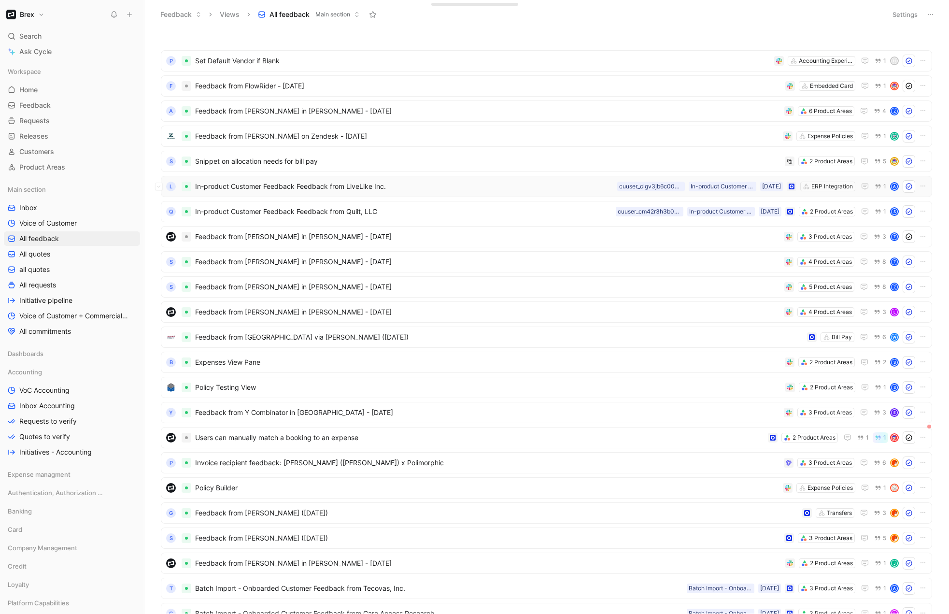
click at [475, 192] on div "L In-product Customer Feedback Feedback from LiveLike Inc. ERP Integration [DAT…" at bounding box center [546, 186] width 764 height 13
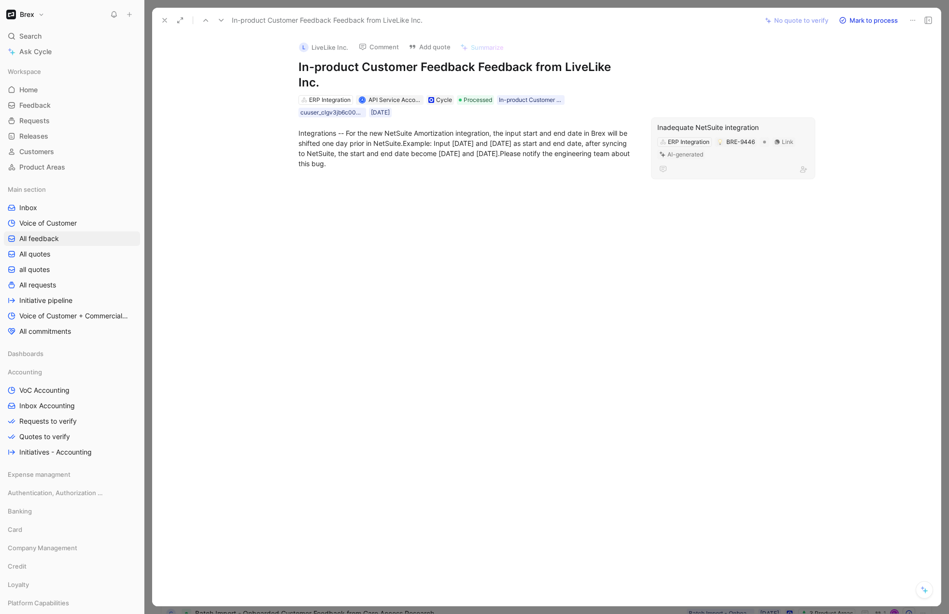
click at [722, 122] on div "Inadequate NetSuite integration" at bounding box center [733, 128] width 152 height 12
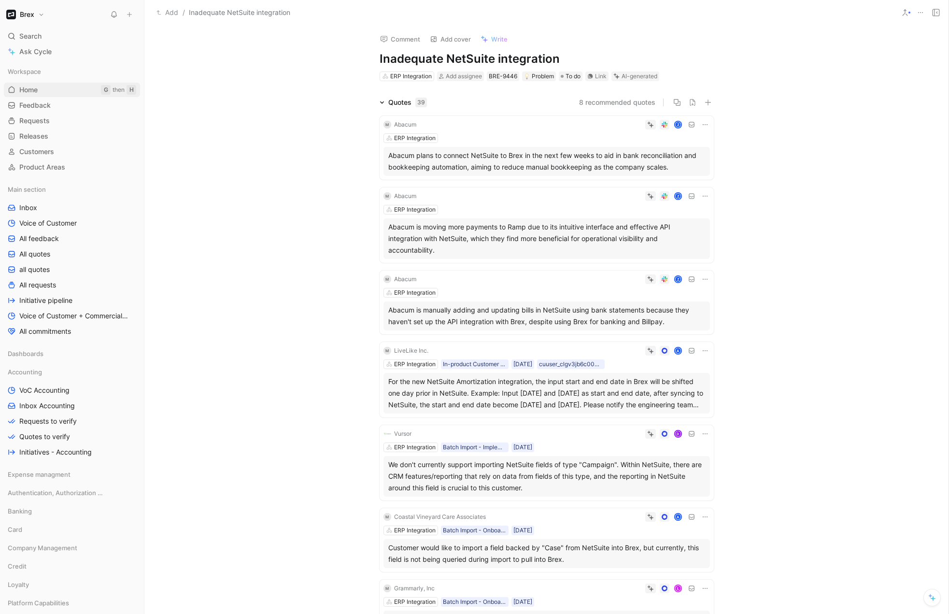
drag, startPoint x: 35, startPoint y: 86, endPoint x: 93, endPoint y: 85, distance: 58.0
click at [35, 86] on span "Home" at bounding box center [28, 90] width 18 height 10
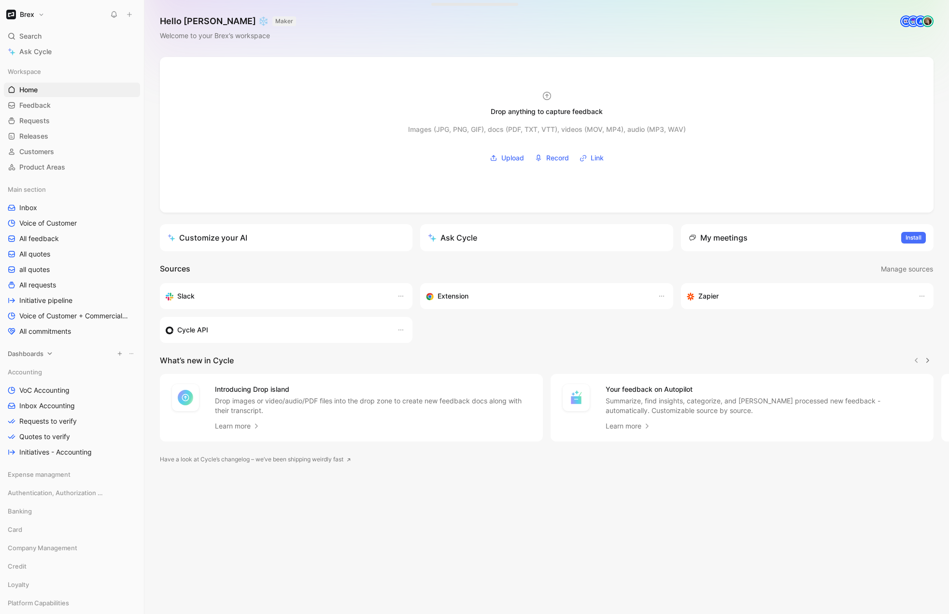
click at [42, 353] on span "Dashboards" at bounding box center [26, 354] width 36 height 10
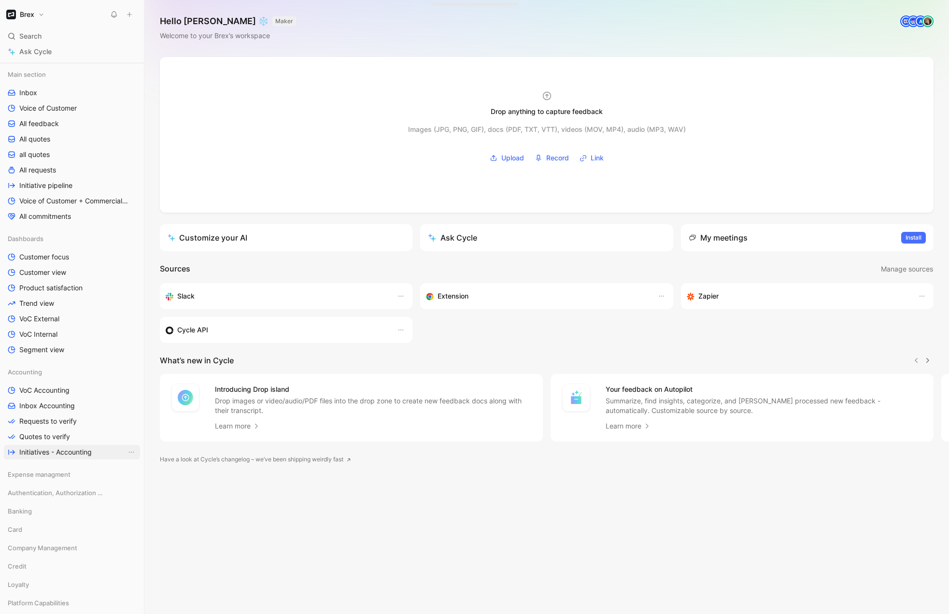
scroll to position [221, 0]
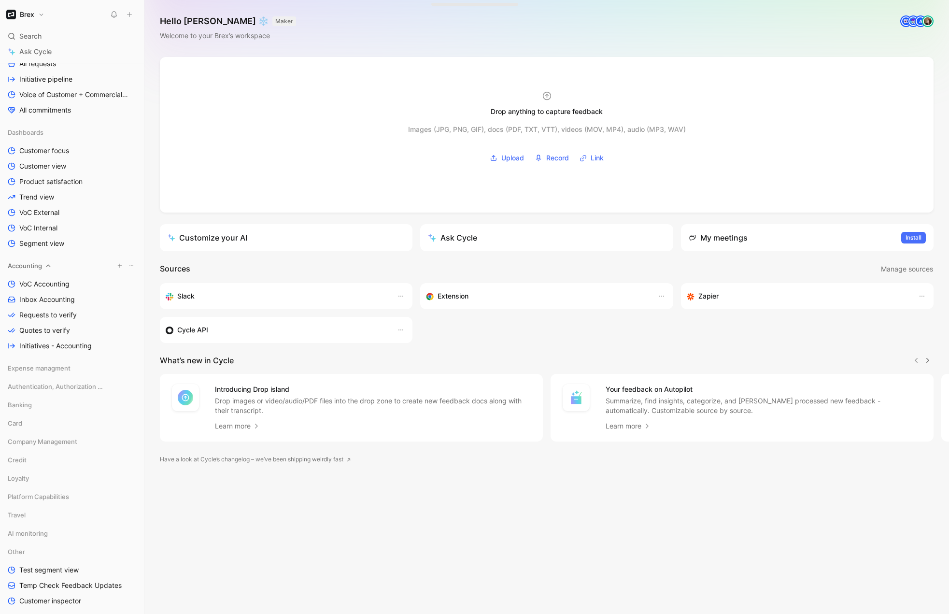
click at [50, 265] on icon at bounding box center [48, 265] width 7 height 7
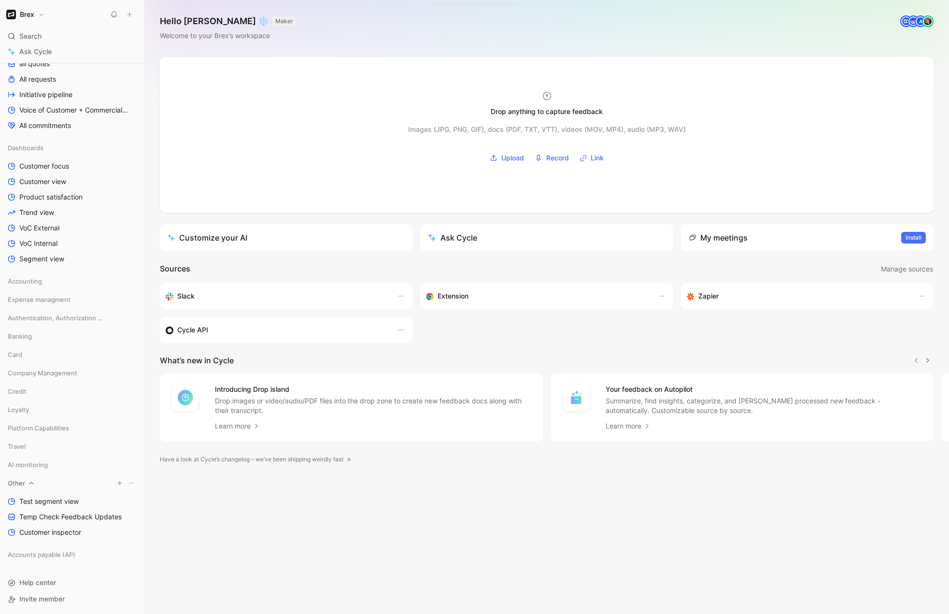
click at [34, 481] on icon at bounding box center [31, 483] width 7 height 7
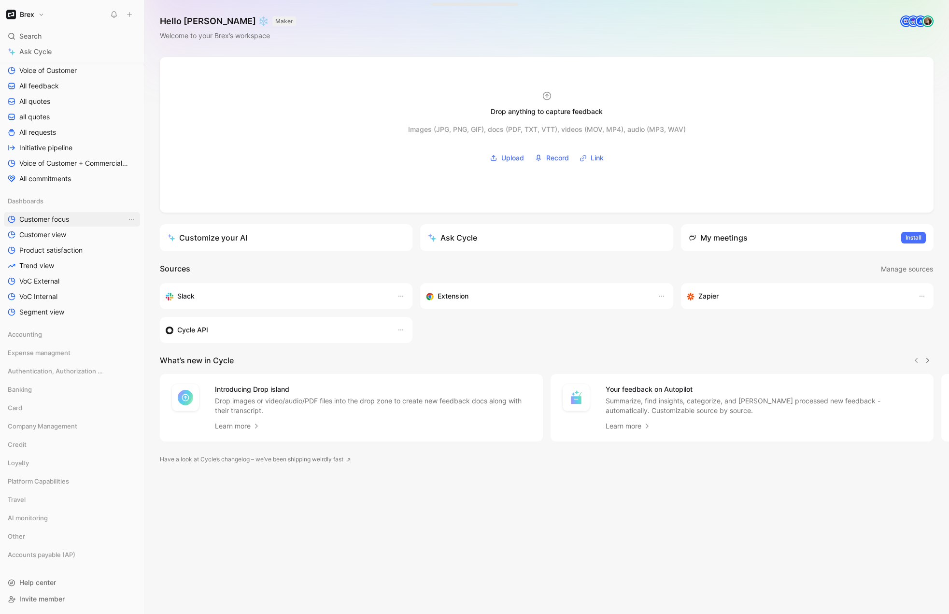
click at [23, 222] on span "Customer focus" at bounding box center [44, 219] width 50 height 10
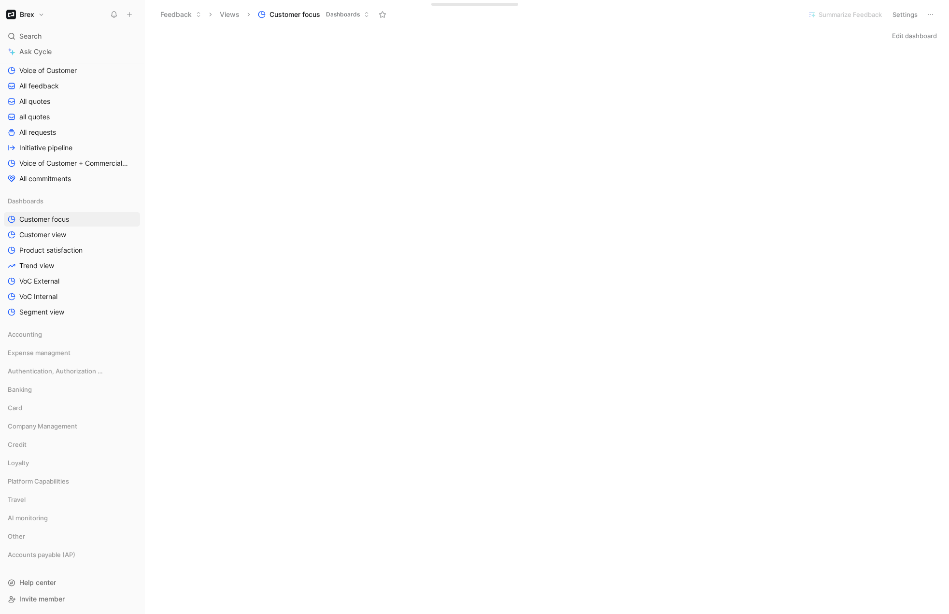
click at [42, 14] on button "Brex" at bounding box center [25, 15] width 43 height 14
click at [56, 100] on div "Workspace settings G then S" at bounding box center [65, 99] width 119 height 15
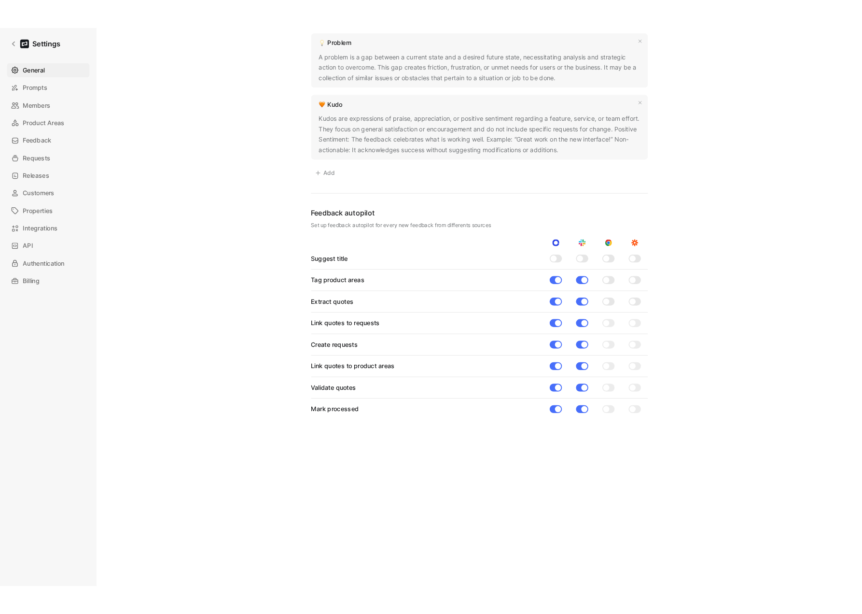
scroll to position [632, 0]
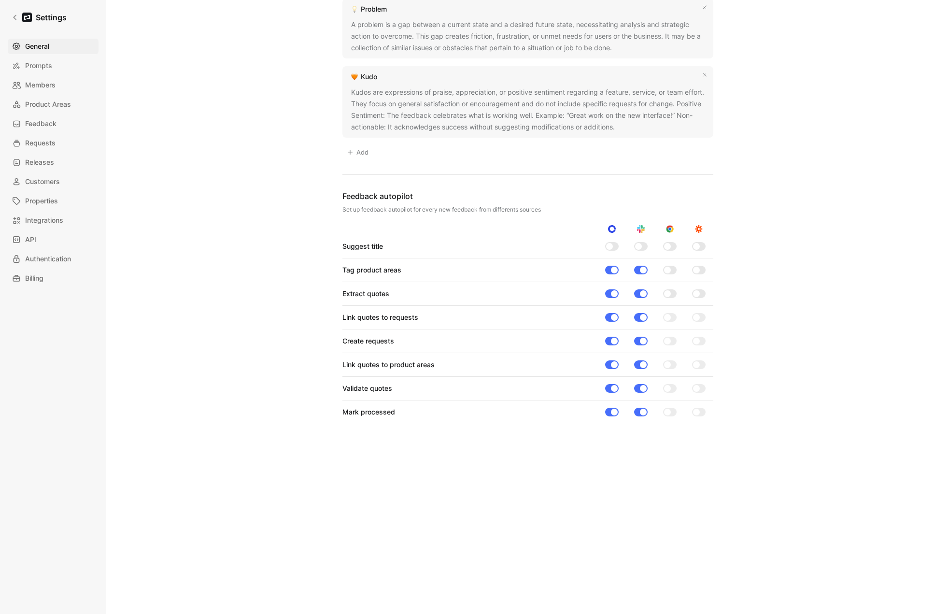
click at [665, 267] on div at bounding box center [667, 270] width 7 height 7
click at [0, 0] on input "checkbox" at bounding box center [0, 0] width 0 height 0
click at [669, 267] on div at bounding box center [672, 270] width 7 height 7
click at [0, 0] on input "checkbox" at bounding box center [0, 0] width 0 height 0
click at [15, 11] on link "Settings" at bounding box center [39, 17] width 63 height 19
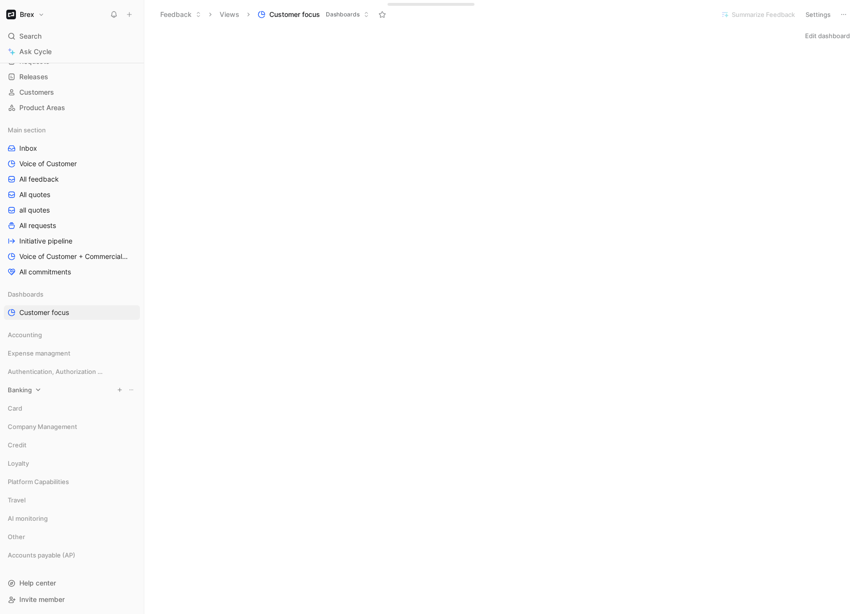
scroll to position [60, 0]
click at [20, 539] on span "Other" at bounding box center [16, 536] width 17 height 10
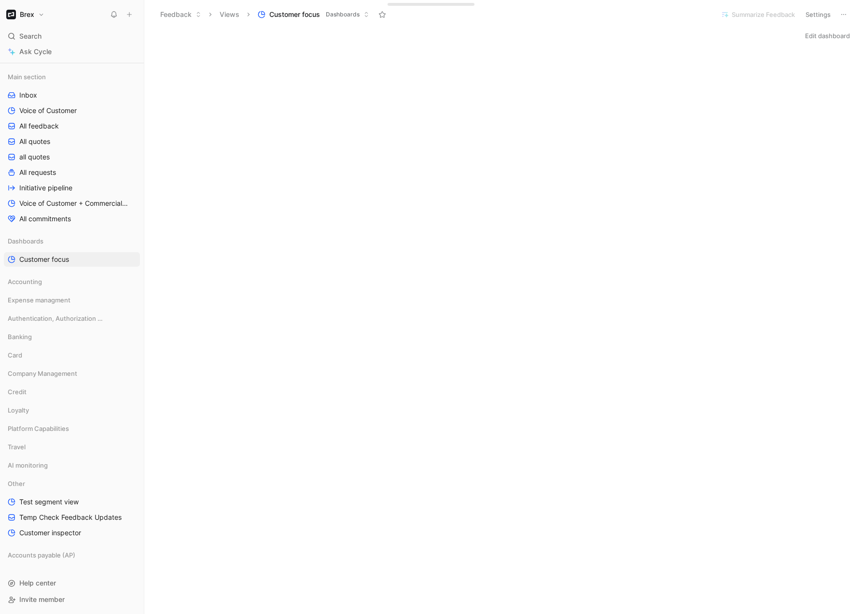
scroll to position [113, 0]
drag, startPoint x: 52, startPoint y: 553, endPoint x: 55, endPoint y: 294, distance: 258.8
click at [56, 294] on div "Workspace Home G then H Feedback G then F Requests G then R Releases G then L C…" at bounding box center [72, 258] width 136 height 614
click at [62, 522] on span "Test segment view" at bounding box center [48, 520] width 59 height 10
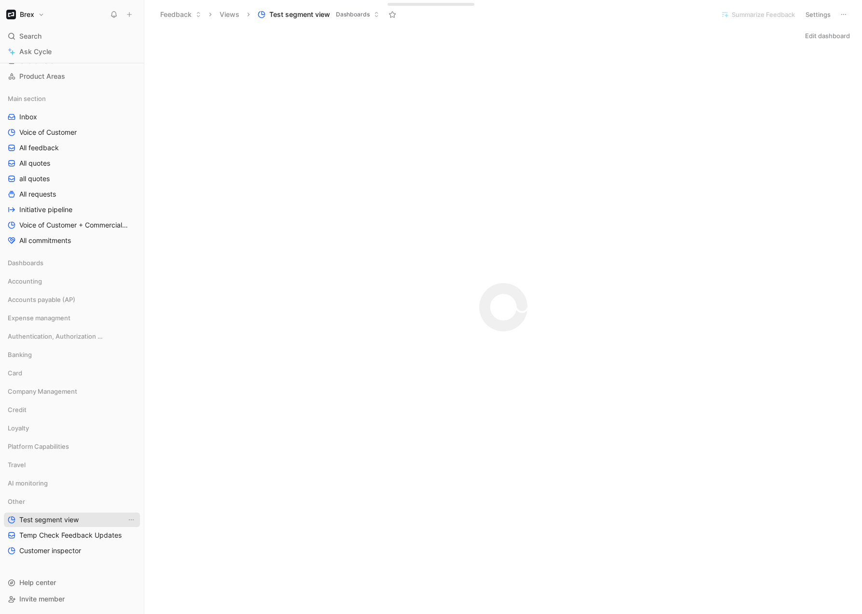
scroll to position [91, 0]
click at [79, 521] on span "Test segment view" at bounding box center [48, 520] width 59 height 10
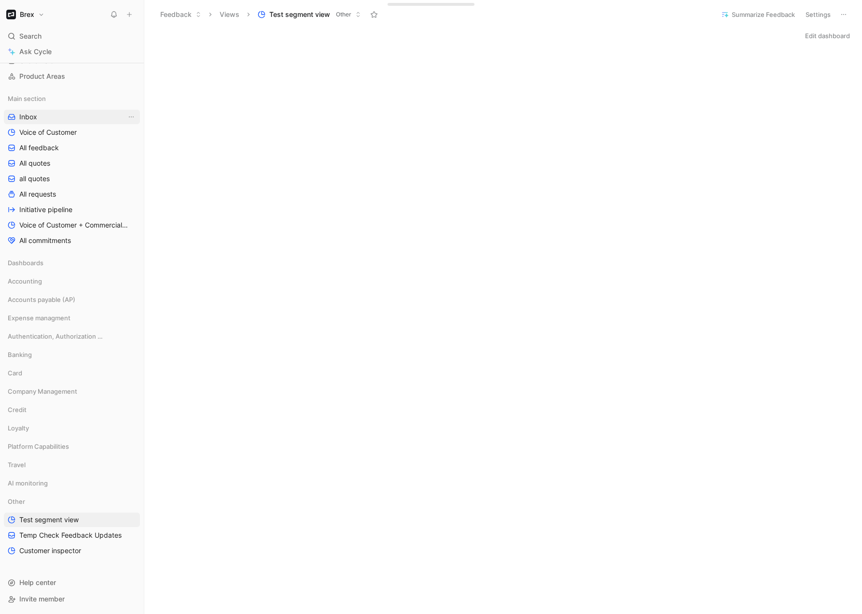
scroll to position [0, 0]
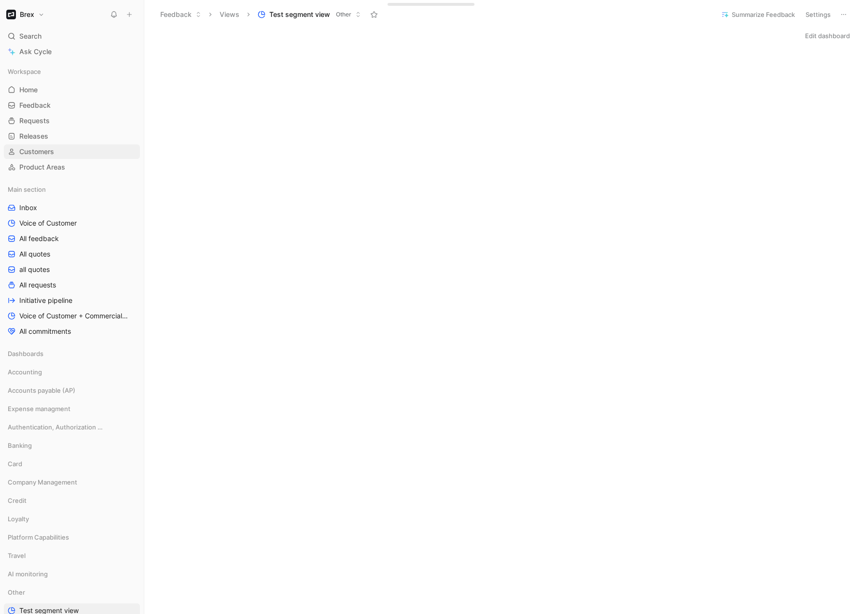
click at [38, 147] on span "Customers" at bounding box center [36, 152] width 35 height 10
click at [595, 42] on div "Edit dashboard" at bounding box center [503, 36] width 718 height 14
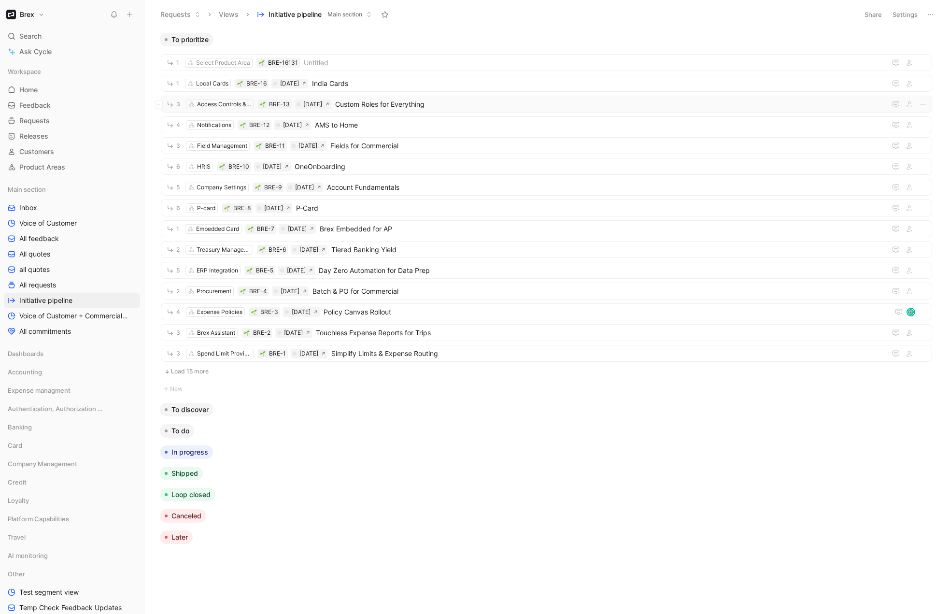
click at [444, 101] on span "Custom Roles for Everything" at bounding box center [608, 105] width 547 height 12
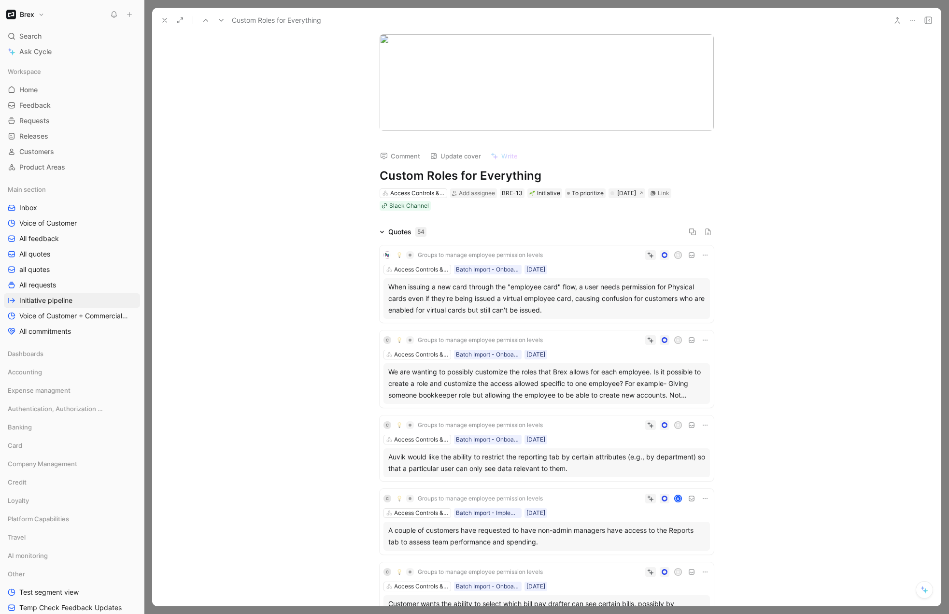
click at [380, 234] on icon at bounding box center [382, 231] width 5 height 5
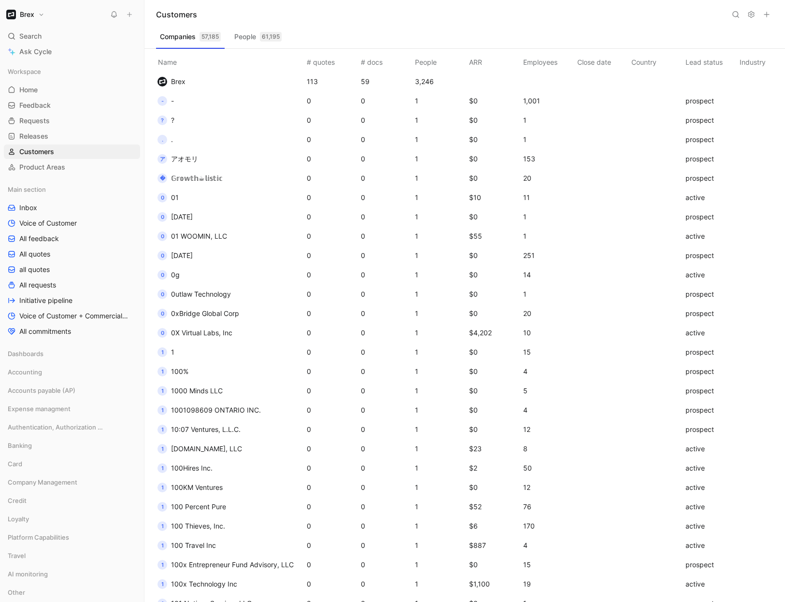
click at [41, 14] on button "Brex" at bounding box center [25, 15] width 43 height 14
click at [57, 102] on div "Workspace settings G then S" at bounding box center [65, 99] width 119 height 15
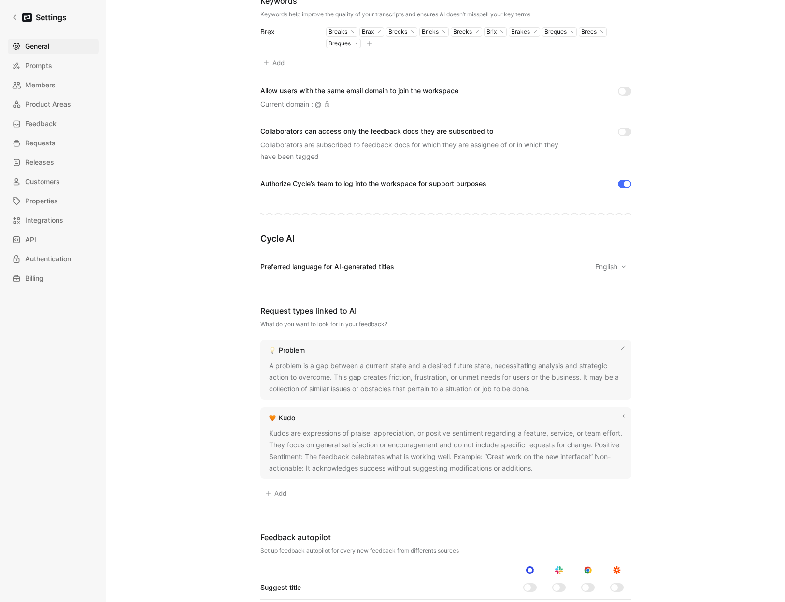
scroll to position [214, 0]
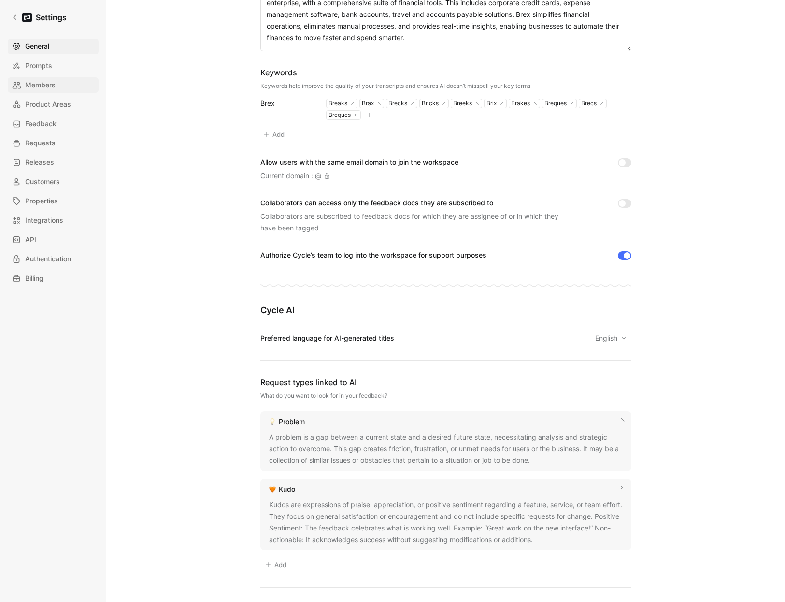
click at [37, 79] on span "Members" at bounding box center [40, 85] width 30 height 12
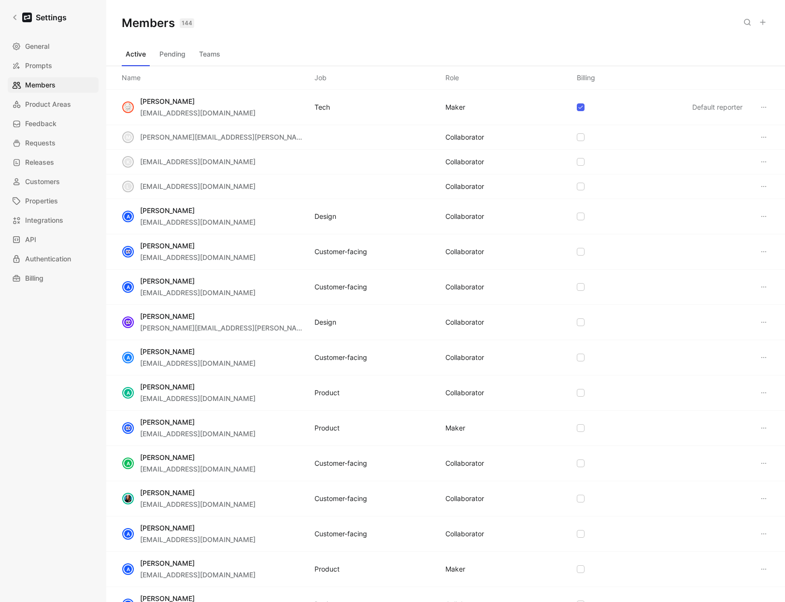
click at [762, 23] on use at bounding box center [762, 22] width 5 height 5
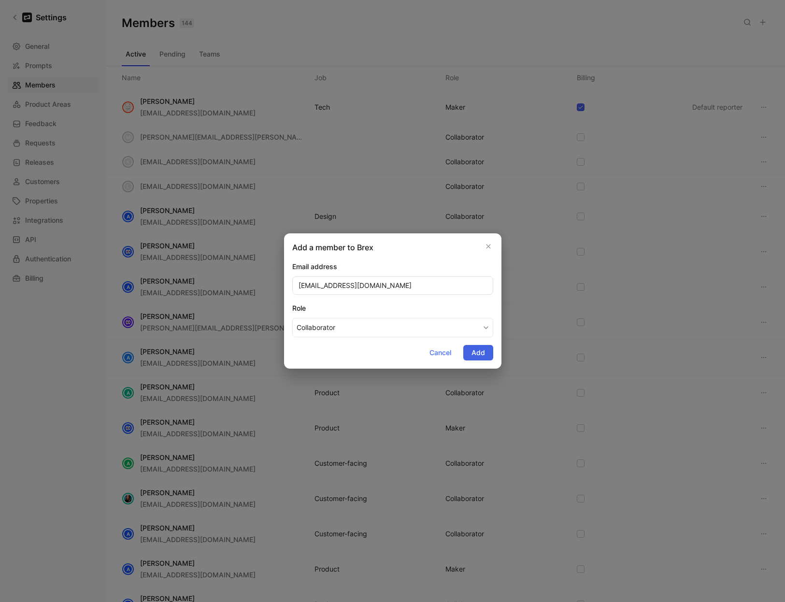
type input "[EMAIL_ADDRESS][DOMAIN_NAME]"
click at [485, 353] on button "Add" at bounding box center [478, 352] width 30 height 15
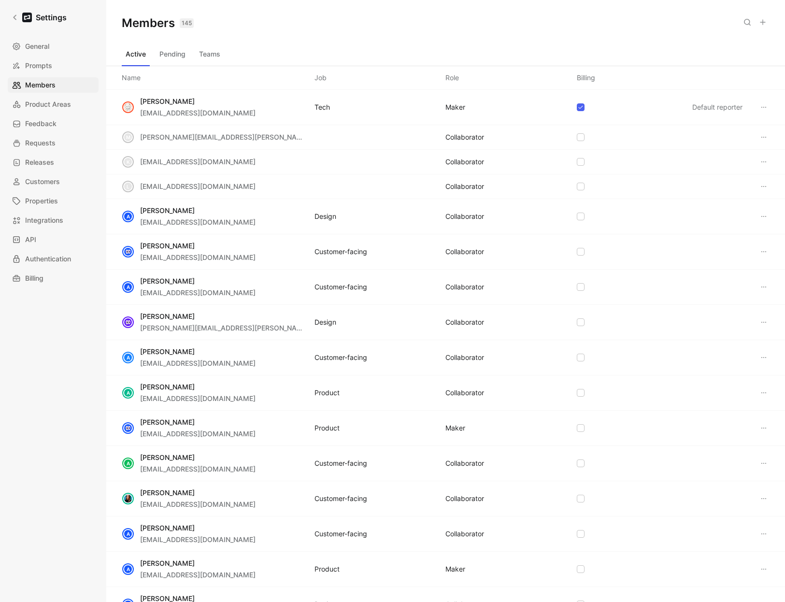
click at [766, 25] on button at bounding box center [763, 22] width 14 height 14
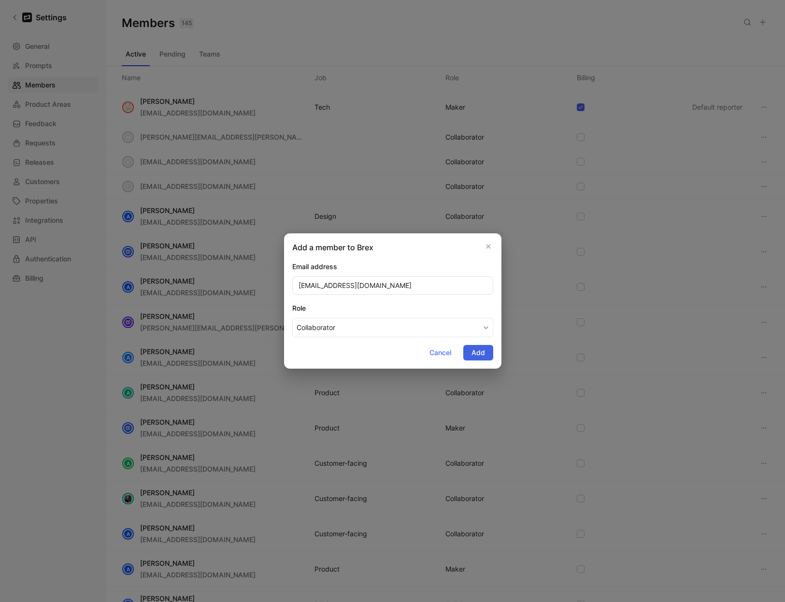
type input "[EMAIL_ADDRESS][DOMAIN_NAME]"
click at [480, 356] on span "Add" at bounding box center [478, 353] width 14 height 12
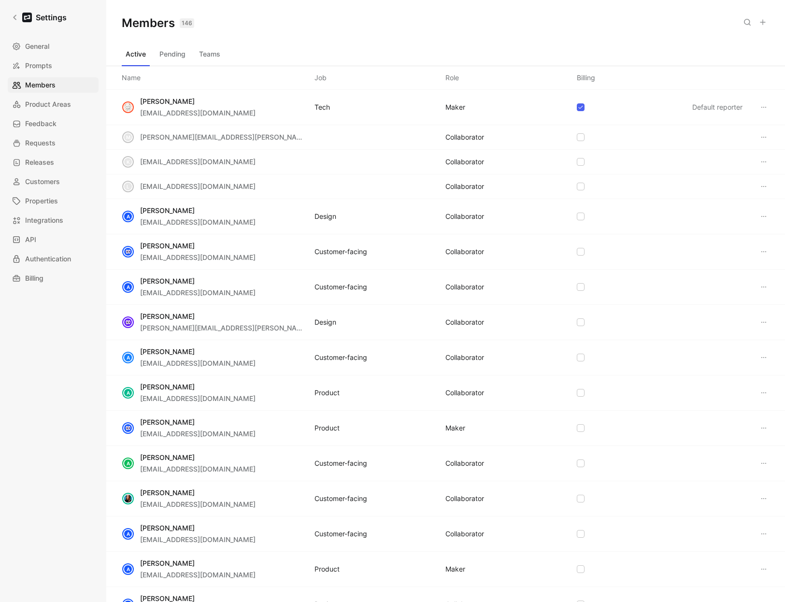
click at [219, 50] on button "Teams" at bounding box center [209, 53] width 29 height 15
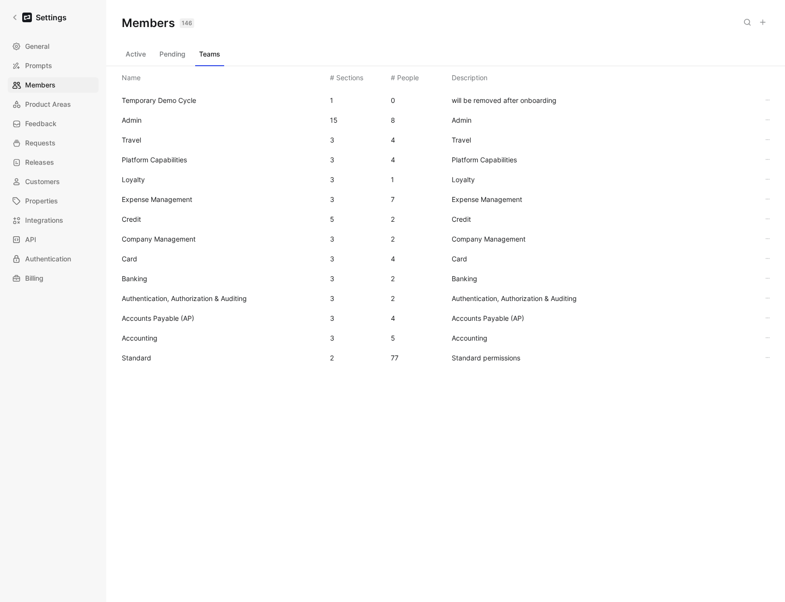
click at [163, 355] on span "Standard" at bounding box center [222, 358] width 200 height 12
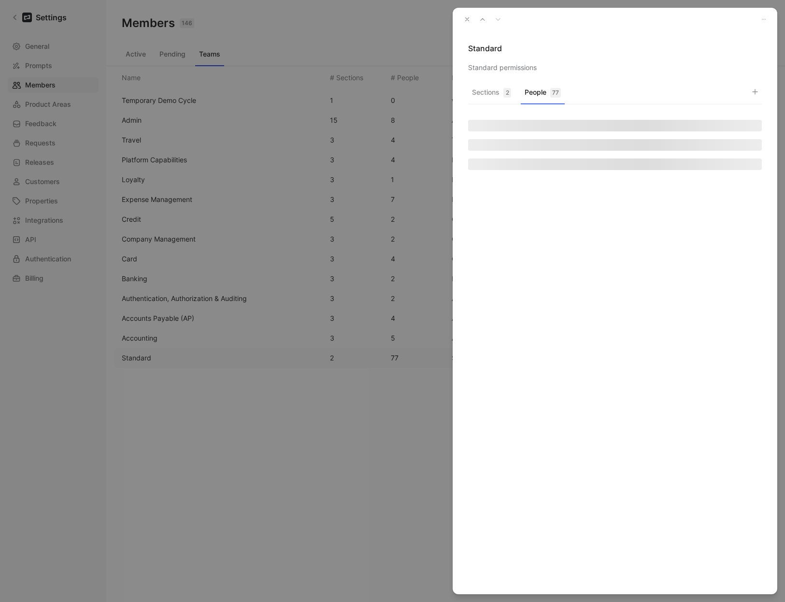
click at [539, 93] on button "People 77" at bounding box center [543, 94] width 44 height 19
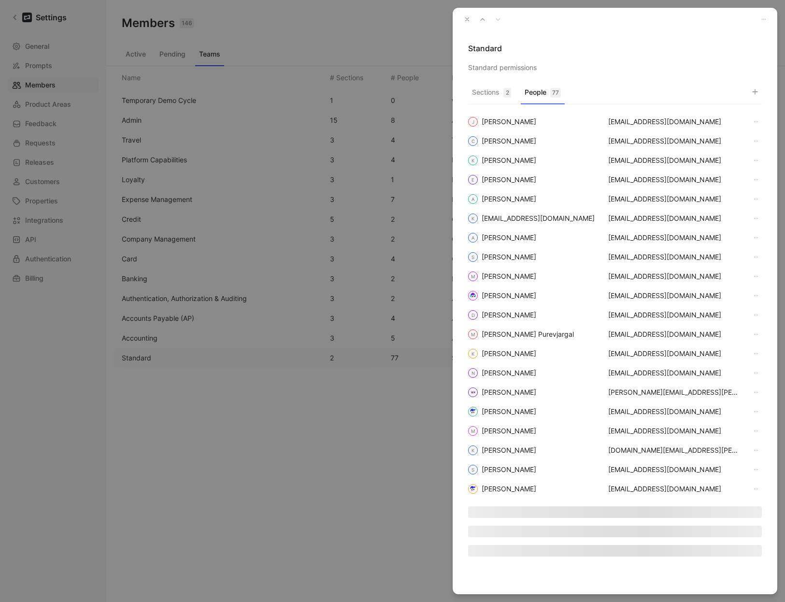
click at [758, 92] on icon "button" at bounding box center [755, 92] width 8 height 8
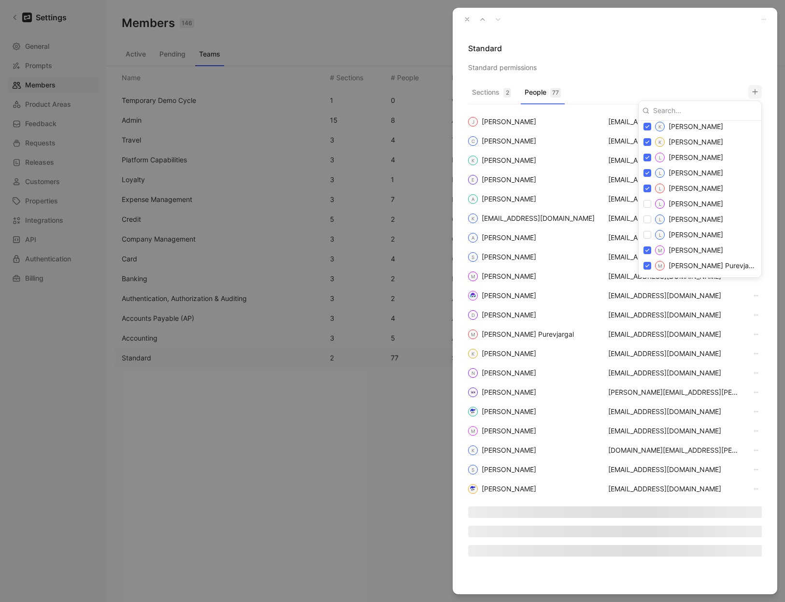
scroll to position [894, 0]
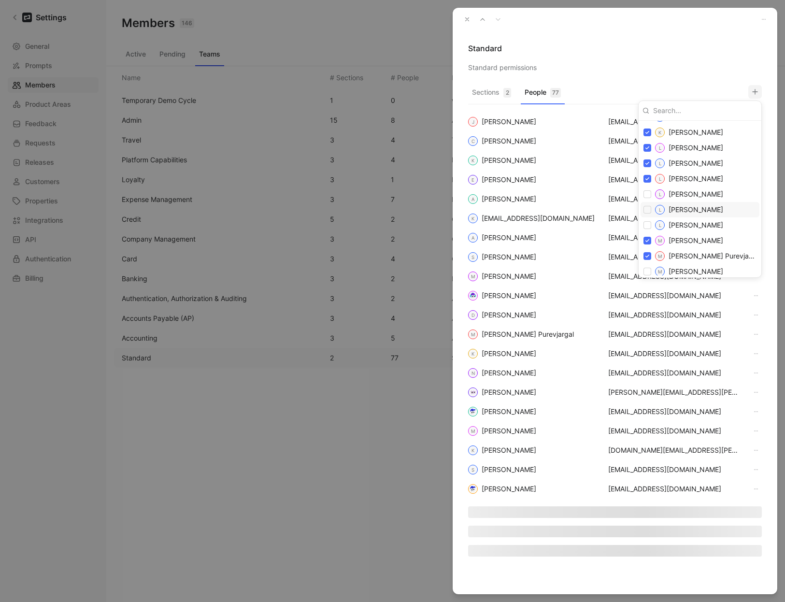
click at [648, 207] on input "checkbox" at bounding box center [647, 210] width 8 height 8
checkbox input "true"
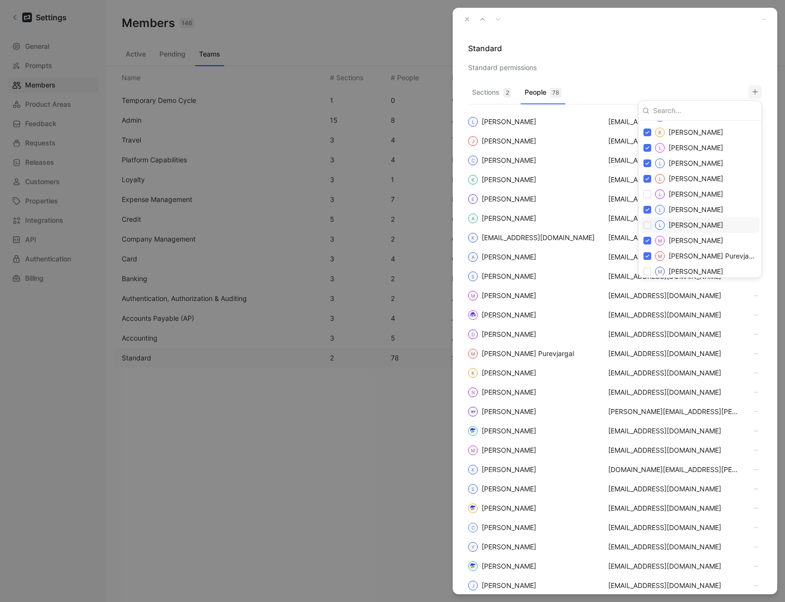
click at [646, 223] on input "checkbox" at bounding box center [647, 225] width 8 height 8
checkbox input "true"
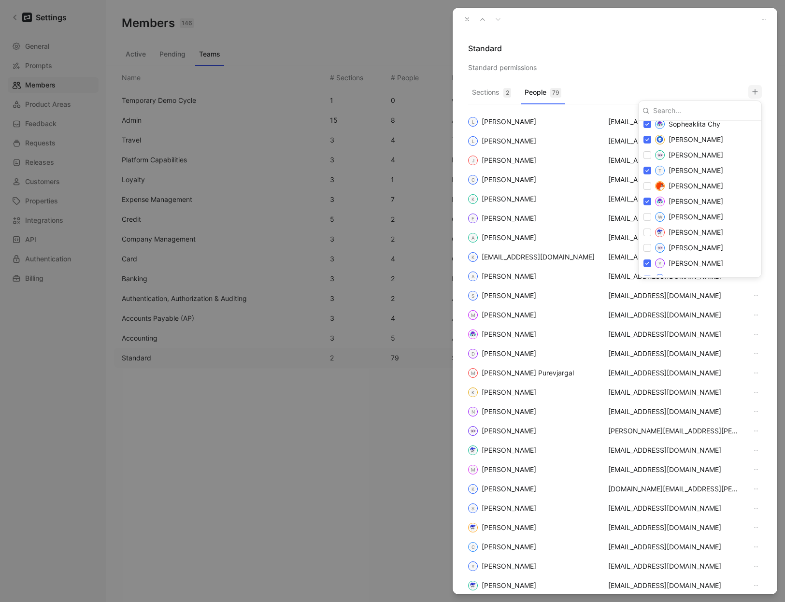
scroll to position [1424, 0]
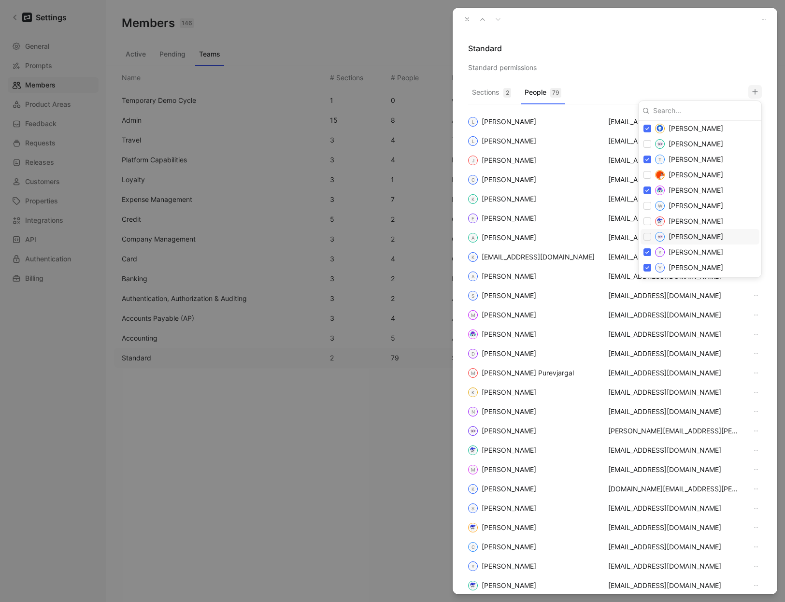
click at [645, 238] on input "checkbox" at bounding box center [647, 237] width 8 height 8
checkbox input "true"
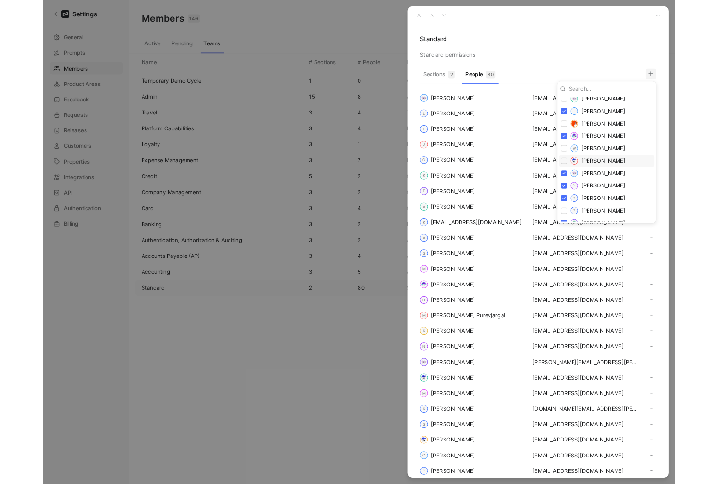
scroll to position [1456, 0]
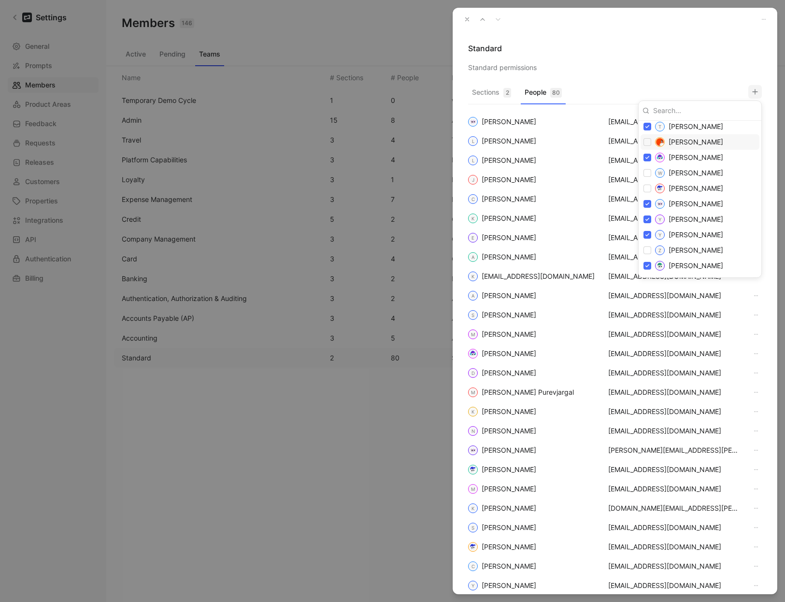
drag, startPoint x: 705, startPoint y: 69, endPoint x: 469, endPoint y: 27, distance: 239.4
click at [705, 69] on div at bounding box center [392, 301] width 785 height 602
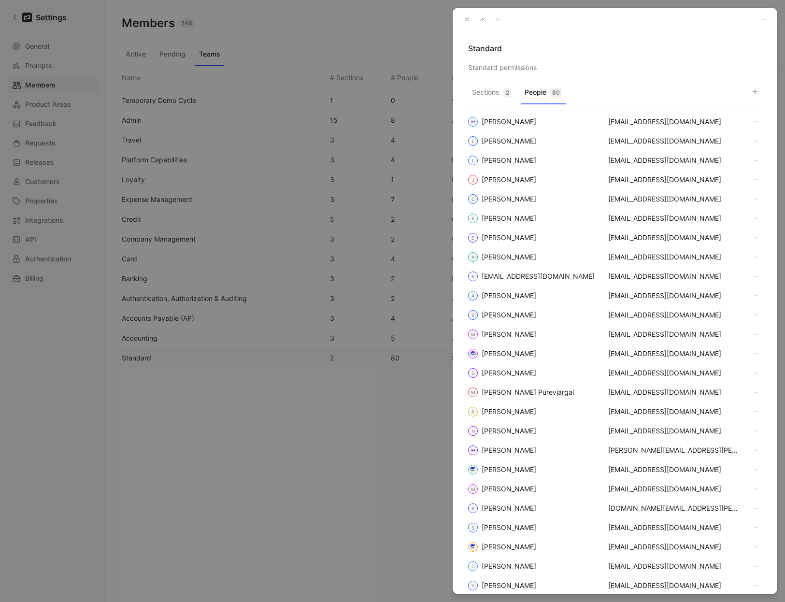
click at [469, 19] on icon "button" at bounding box center [467, 19] width 7 height 7
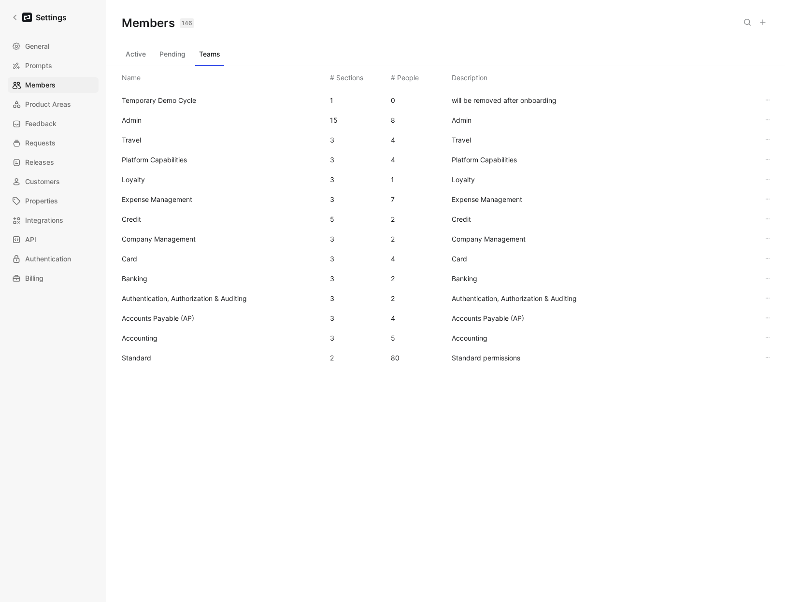
drag, startPoint x: 387, startPoint y: 482, endPoint x: 197, endPoint y: 213, distance: 329.5
click at [386, 480] on div "Members 146 Saved Active Pending Teams Name # Sections # People Description Tem…" at bounding box center [445, 285] width 678 height 571
click at [15, 17] on icon at bounding box center [15, 17] width 7 height 7
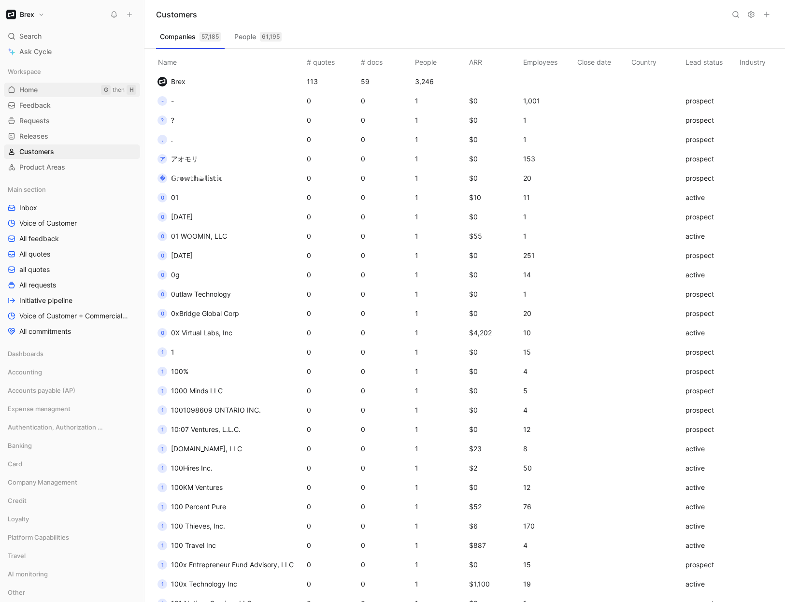
click at [35, 86] on span "Home" at bounding box center [28, 90] width 18 height 10
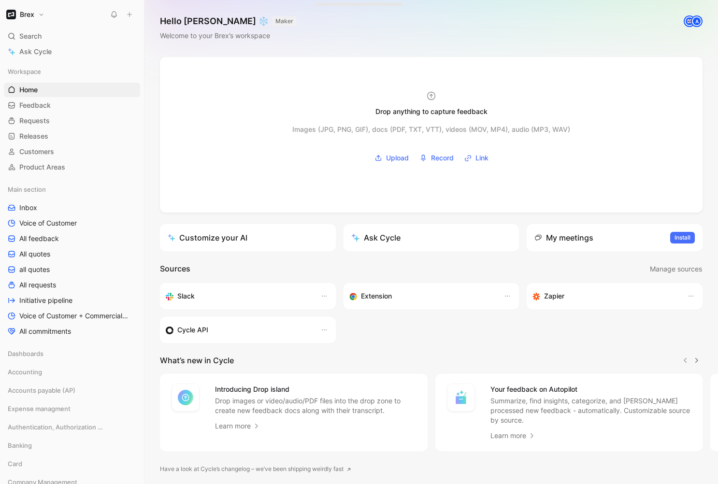
click at [28, 19] on button "Brex" at bounding box center [25, 15] width 43 height 14
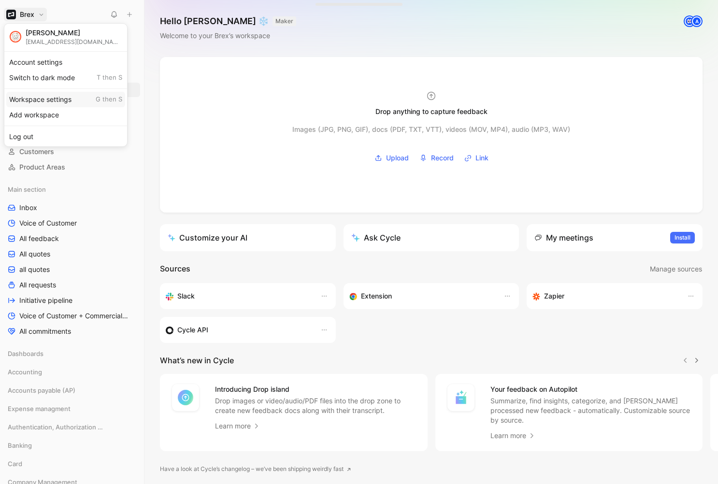
click at [46, 96] on div "Workspace settings G then S" at bounding box center [65, 99] width 119 height 15
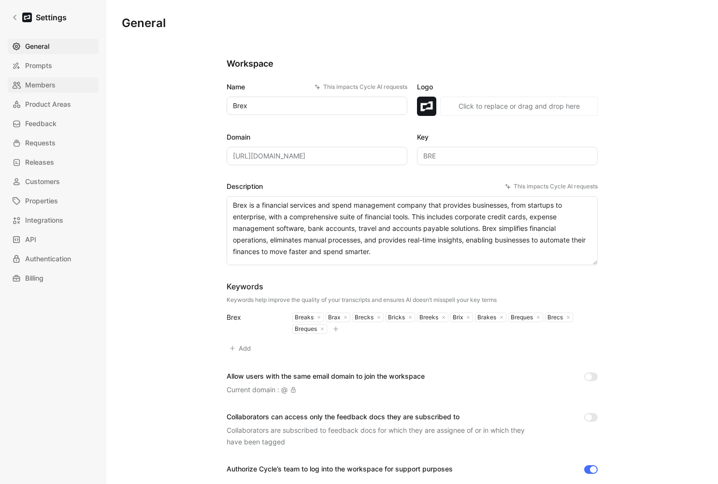
click at [53, 82] on span "Members" at bounding box center [40, 85] width 30 height 12
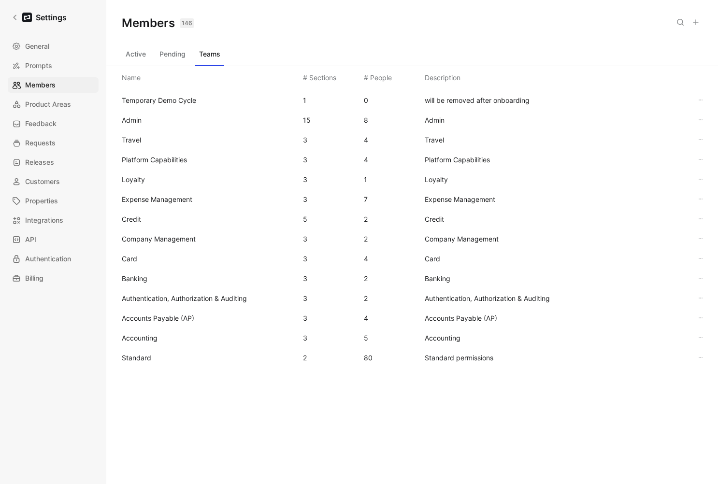
click at [702, 19] on button at bounding box center [696, 22] width 14 height 14
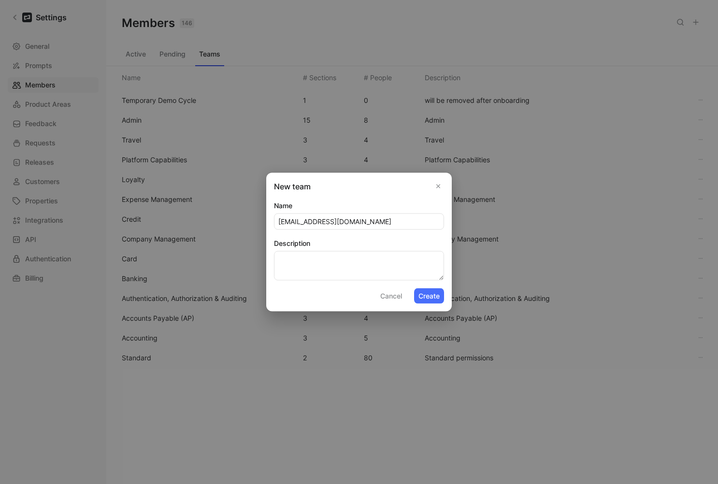
type input "[EMAIL_ADDRESS][DOMAIN_NAME]"
click at [392, 296] on button "Cancel" at bounding box center [391, 295] width 30 height 15
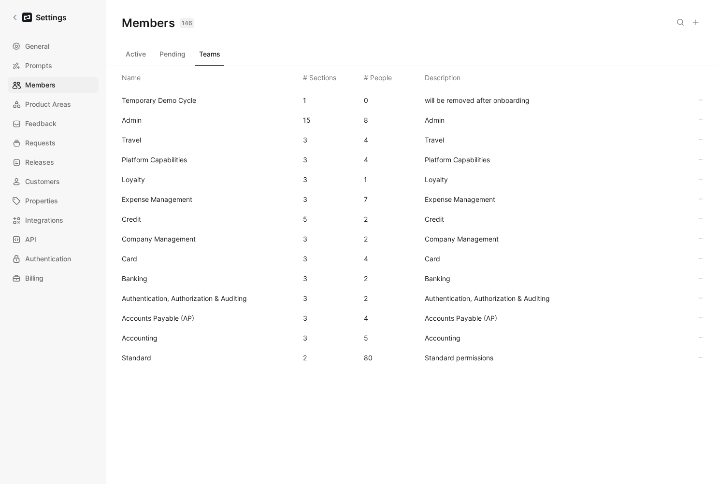
click at [141, 55] on button "Active" at bounding box center [136, 53] width 28 height 15
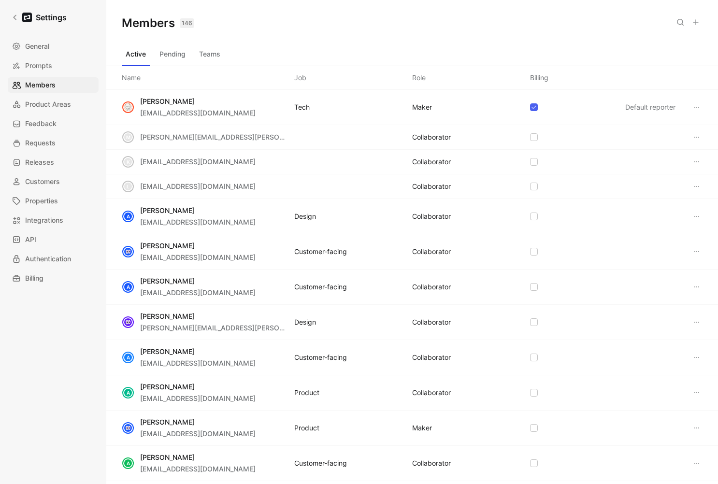
click at [697, 21] on icon at bounding box center [695, 22] width 8 height 8
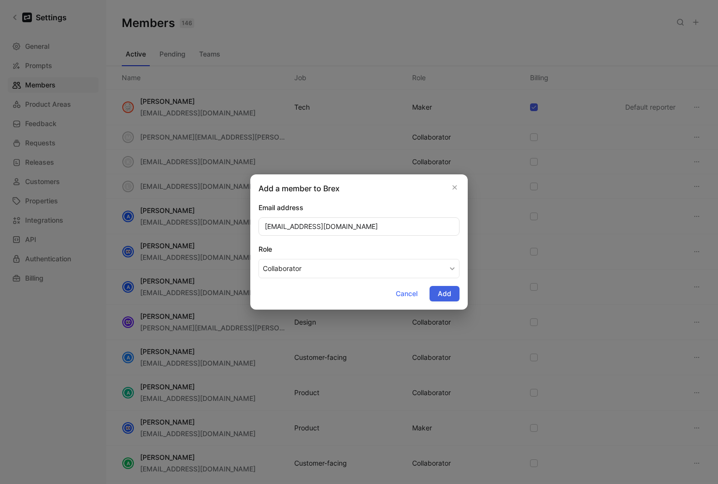
type input "[EMAIL_ADDRESS][DOMAIN_NAME]"
click at [451, 294] on button "Add" at bounding box center [444, 293] width 30 height 15
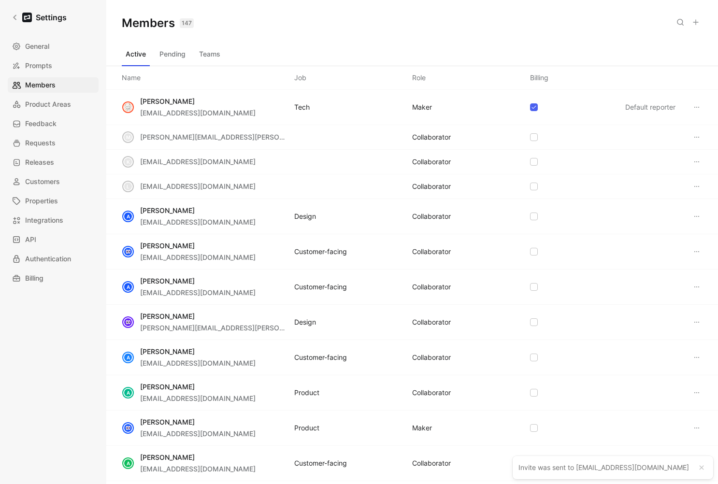
click at [208, 57] on button "Teams" at bounding box center [209, 53] width 29 height 15
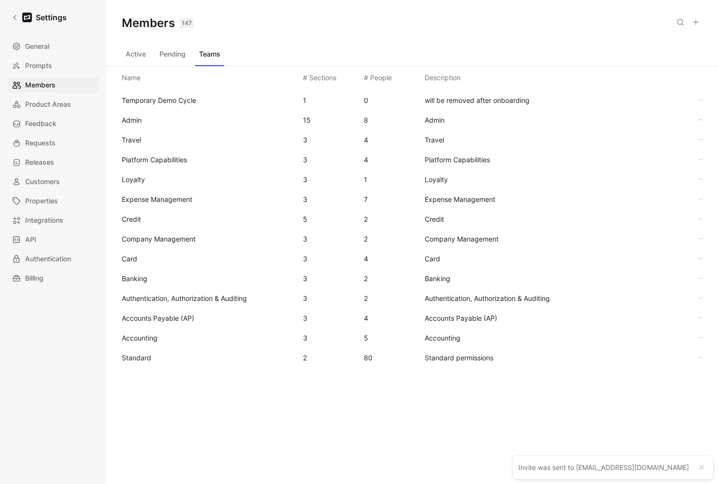
click at [144, 357] on span "Standard" at bounding box center [136, 357] width 29 height 8
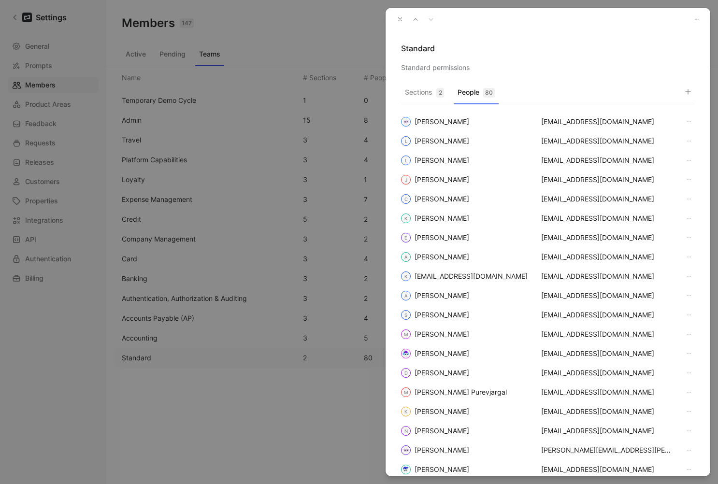
click at [477, 90] on button "People 80" at bounding box center [475, 94] width 45 height 19
click at [687, 92] on use "button" at bounding box center [687, 91] width 5 height 5
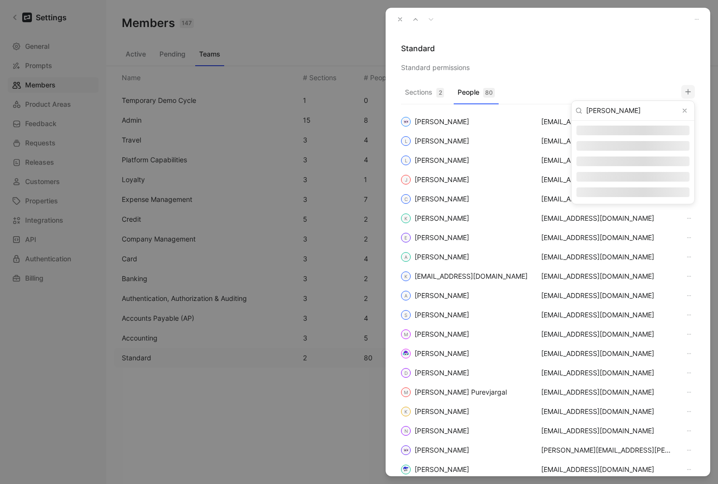
type input "[PERSON_NAME]"
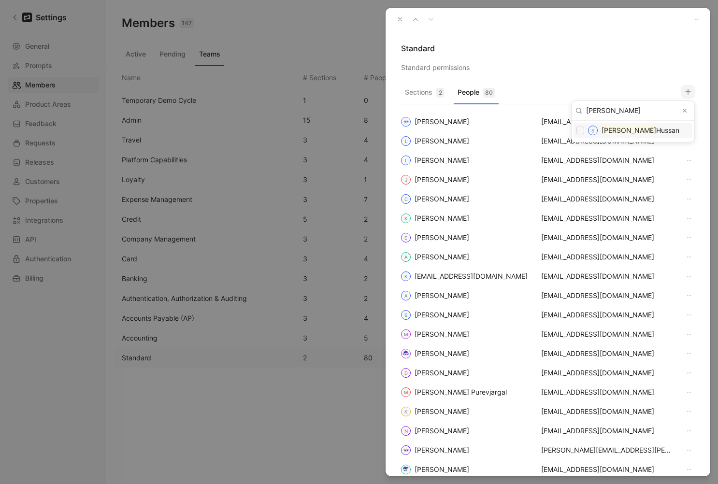
click at [610, 128] on mark "[PERSON_NAME]" at bounding box center [628, 130] width 55 height 8
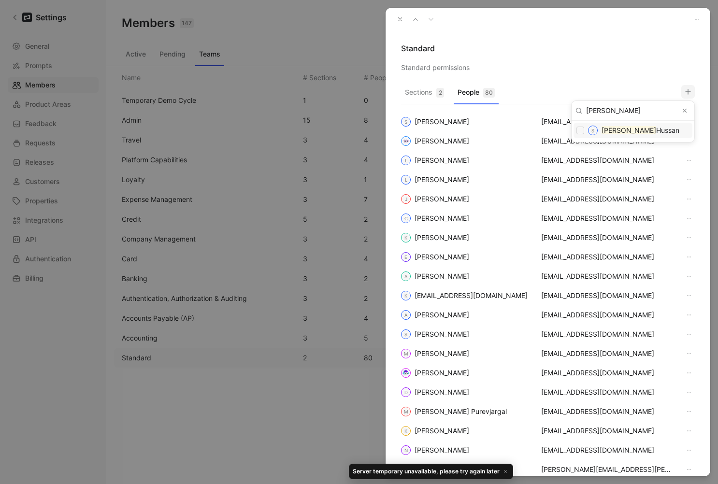
click at [582, 129] on input "checkbox" at bounding box center [580, 131] width 8 height 8
checkbox input "false"
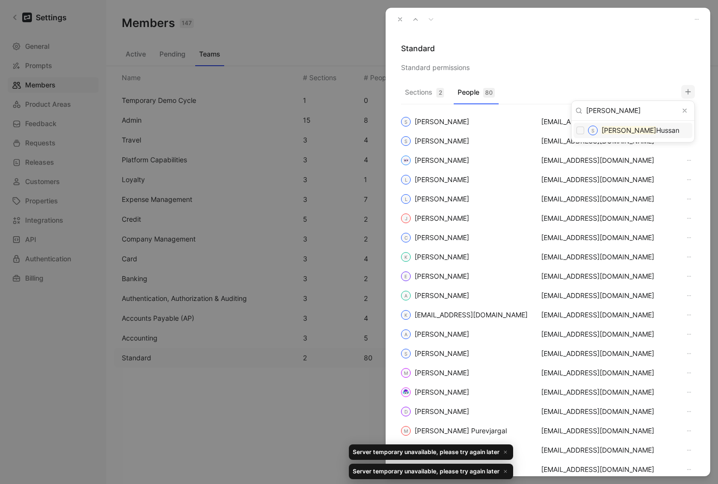
click at [681, 111] on icon "Clear input" at bounding box center [684, 110] width 7 height 7
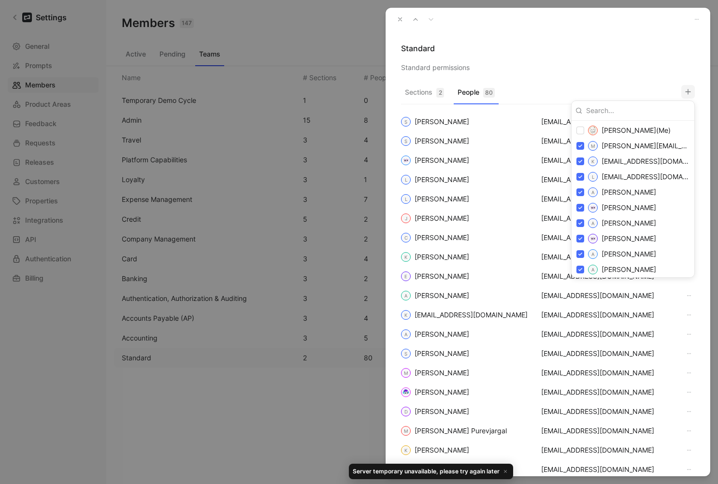
click at [395, 21] on div at bounding box center [359, 242] width 718 height 484
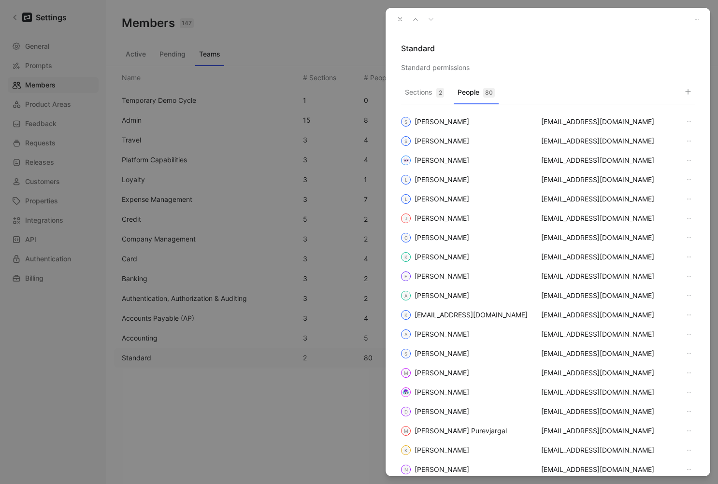
click at [402, 20] on icon "button" at bounding box center [399, 19] width 7 height 7
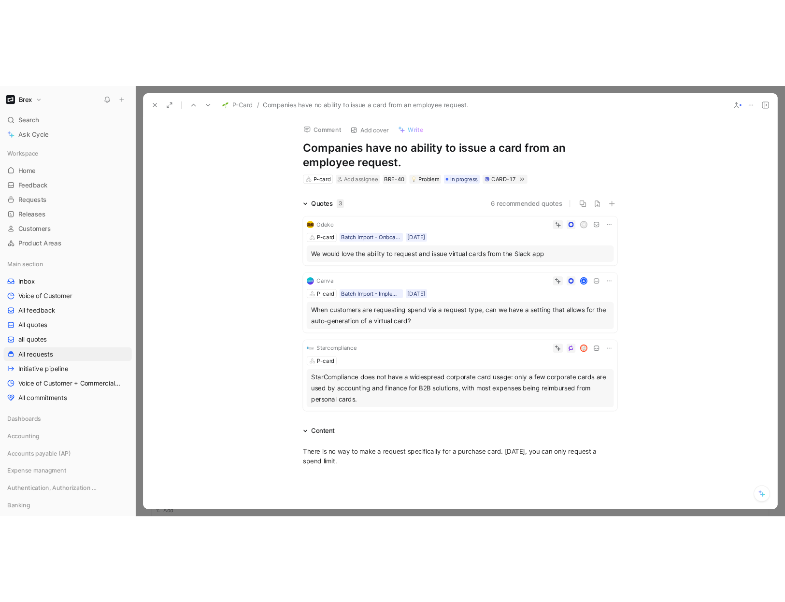
scroll to position [8161, 0]
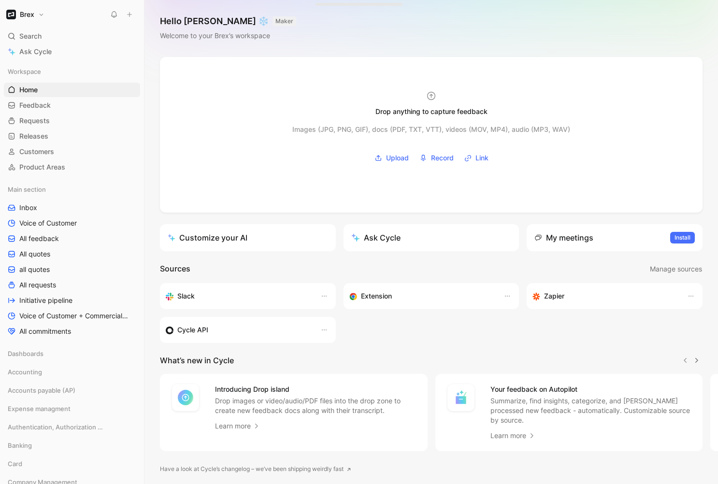
click at [36, 14] on button "Brex" at bounding box center [25, 15] width 43 height 14
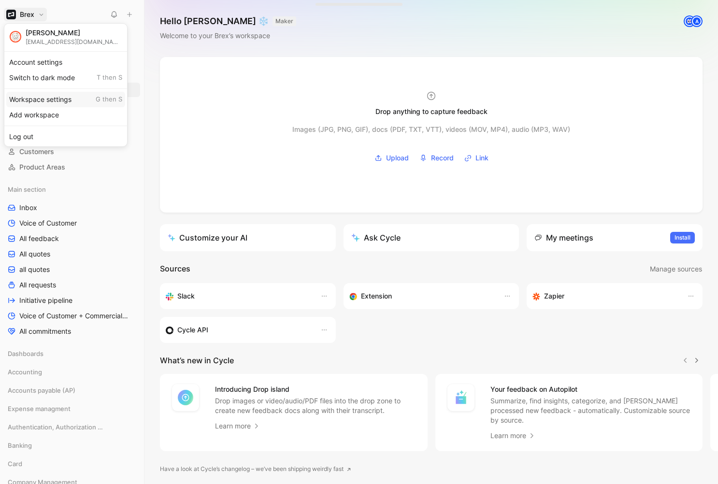
click at [48, 94] on div "Workspace settings G then S" at bounding box center [65, 99] width 119 height 15
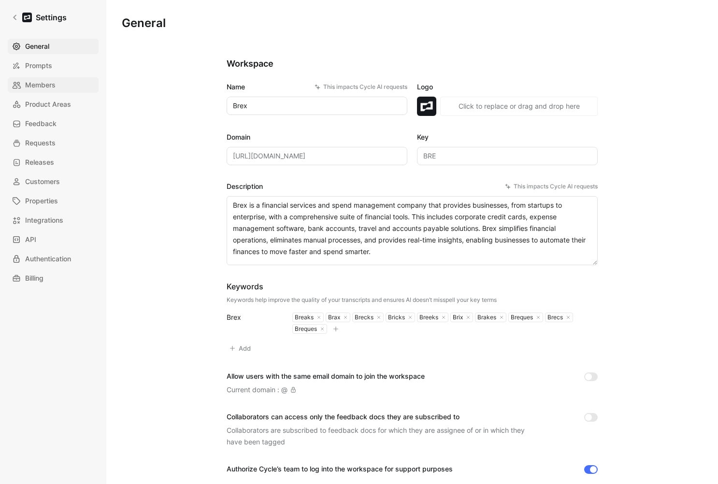
click at [52, 79] on span "Members" at bounding box center [40, 85] width 30 height 12
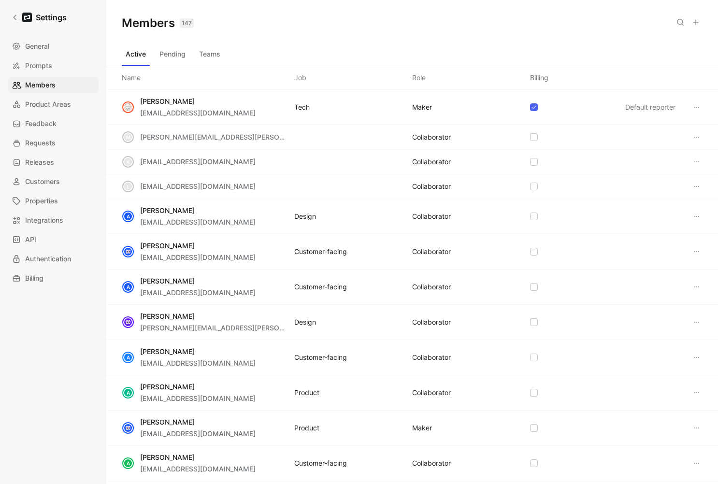
click at [213, 52] on button "Teams" at bounding box center [209, 53] width 29 height 15
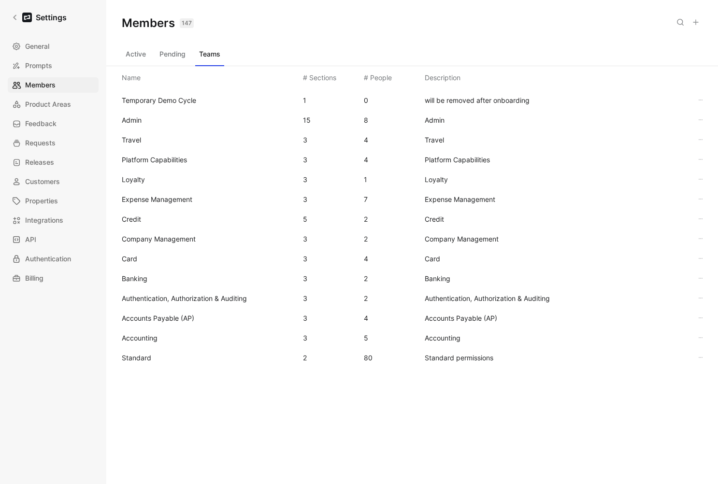
click at [135, 358] on span "Standard" at bounding box center [136, 357] width 29 height 8
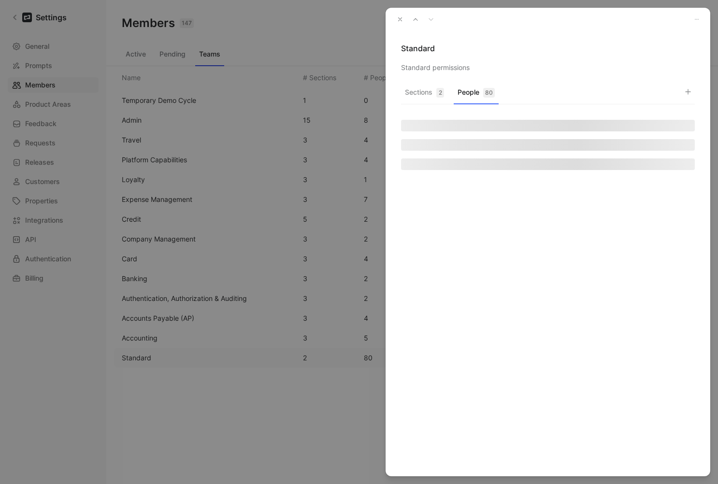
click at [476, 90] on button "People 80" at bounding box center [475, 94] width 45 height 19
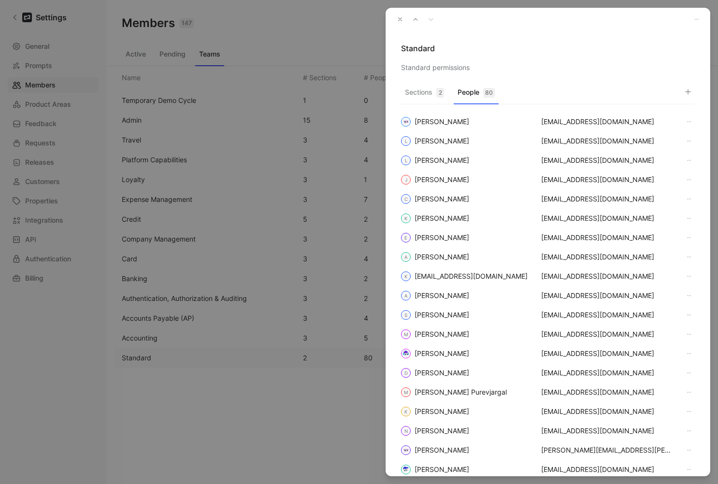
click at [691, 93] on icon "button" at bounding box center [688, 92] width 8 height 8
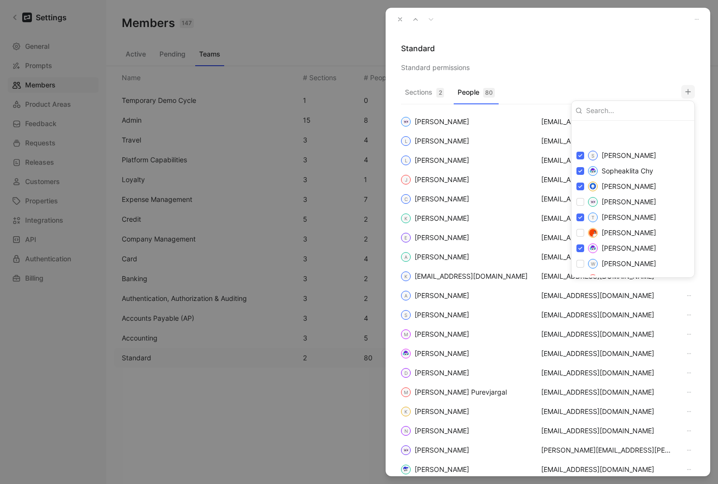
scroll to position [1456, 0]
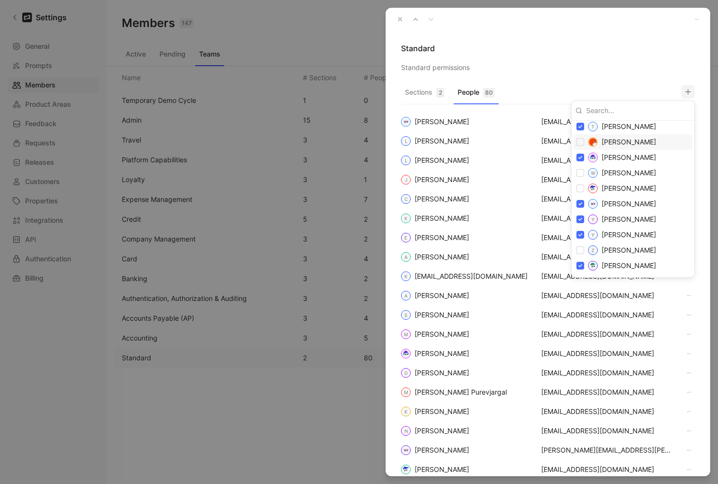
click at [574, 36] on div at bounding box center [359, 242] width 718 height 484
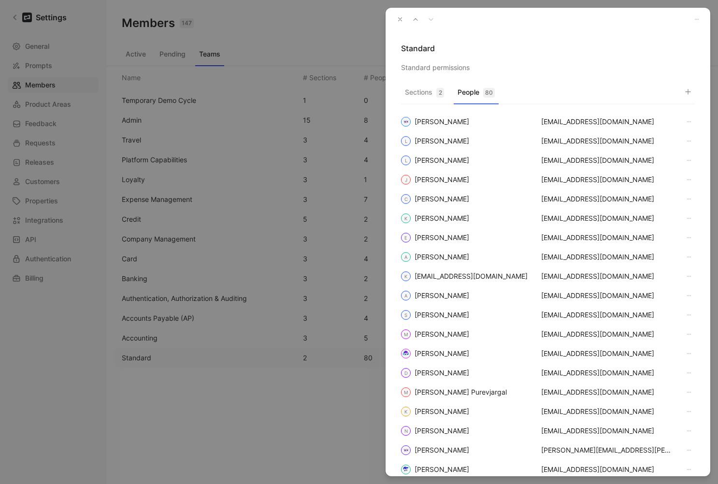
click at [400, 18] on icon "button" at bounding box center [399, 19] width 7 height 7
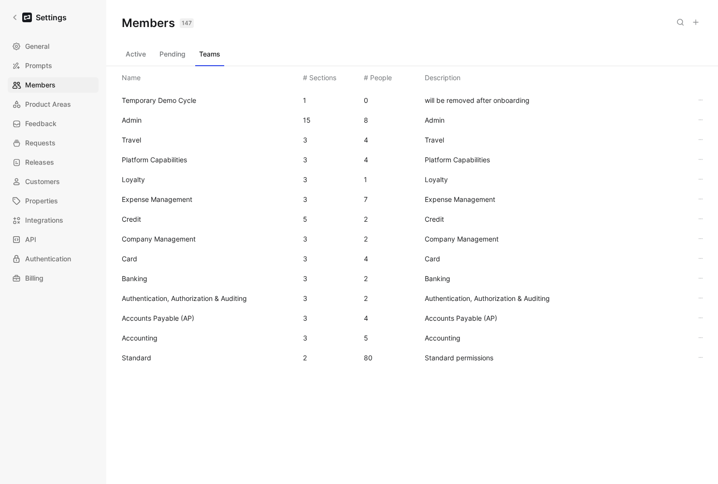
click at [155, 353] on span "Standard" at bounding box center [208, 358] width 173 height 12
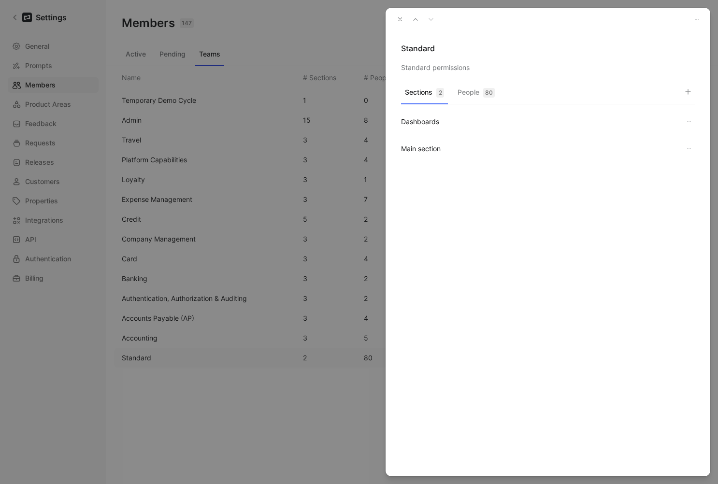
click at [468, 92] on button "People 80" at bounding box center [475, 94] width 45 height 19
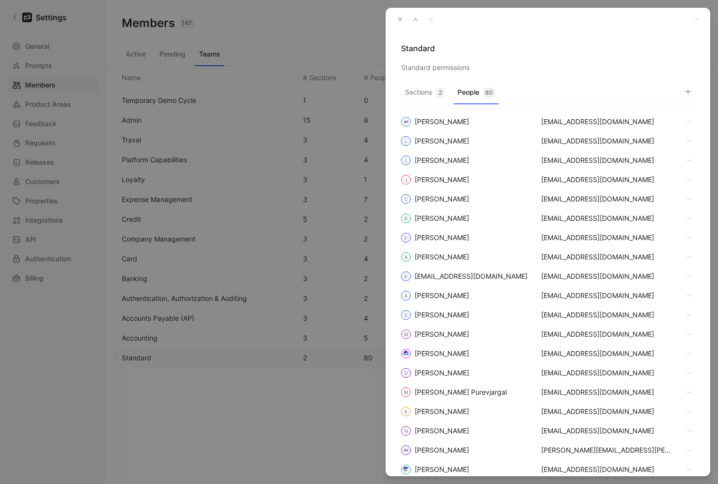
click at [690, 90] on icon "button" at bounding box center [688, 92] width 8 height 8
type input "s"
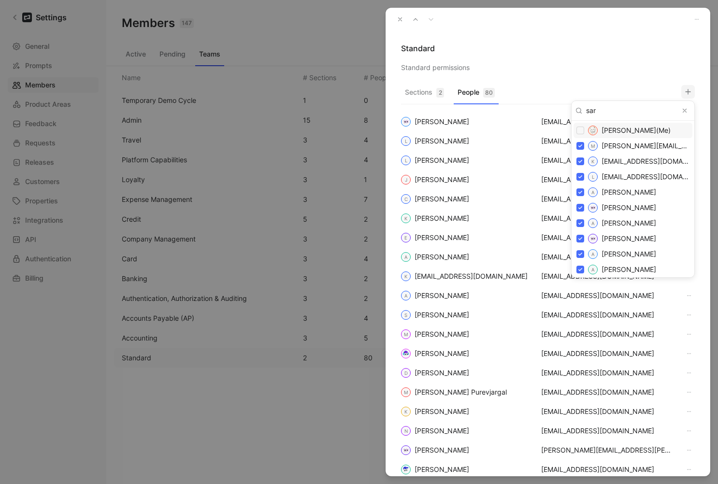
type input "[PERSON_NAME]"
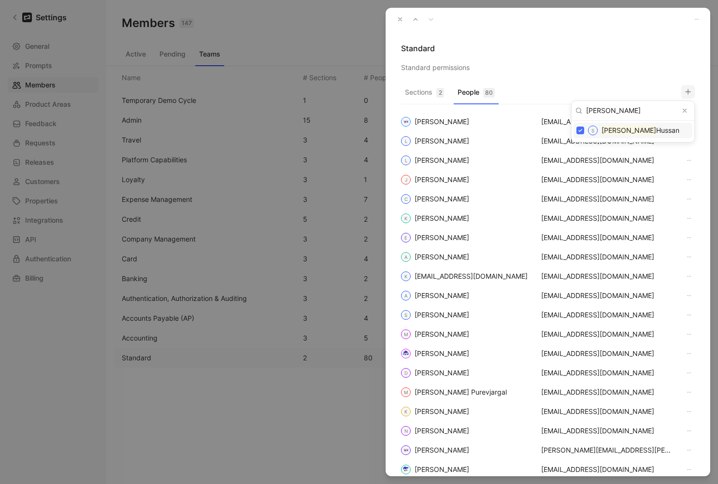
drag, startPoint x: 645, startPoint y: 73, endPoint x: 667, endPoint y: 36, distance: 42.9
click at [645, 73] on div at bounding box center [359, 242] width 718 height 484
click at [398, 20] on icon "button" at bounding box center [399, 19] width 7 height 7
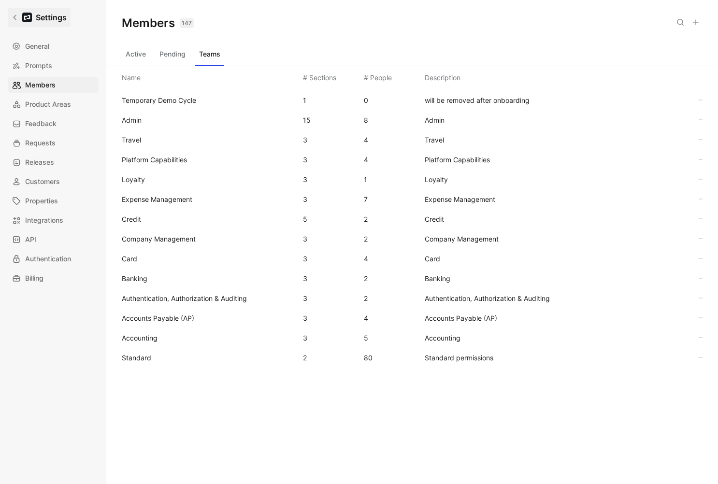
click at [12, 16] on icon at bounding box center [15, 17] width 7 height 7
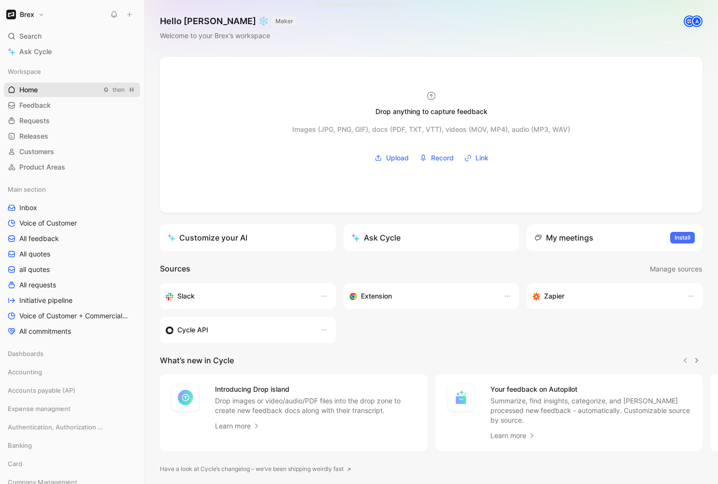
click at [31, 90] on span "Home" at bounding box center [28, 90] width 18 height 10
click at [28, 12] on h1 "Brex" at bounding box center [27, 14] width 14 height 9
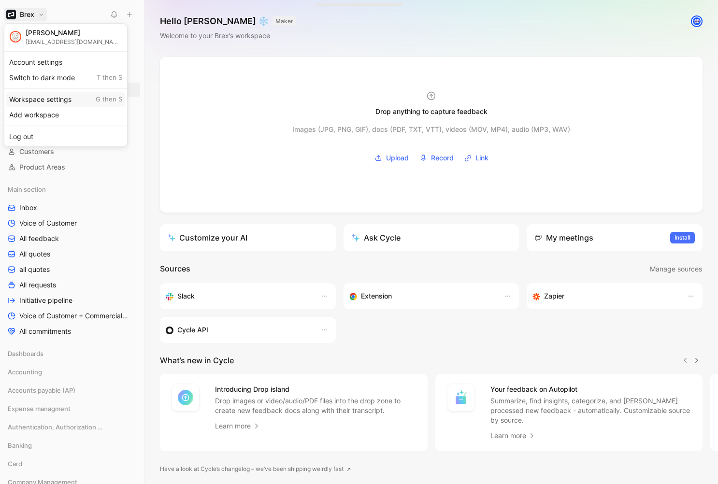
click at [55, 96] on div "Workspace settings G then S" at bounding box center [65, 99] width 119 height 15
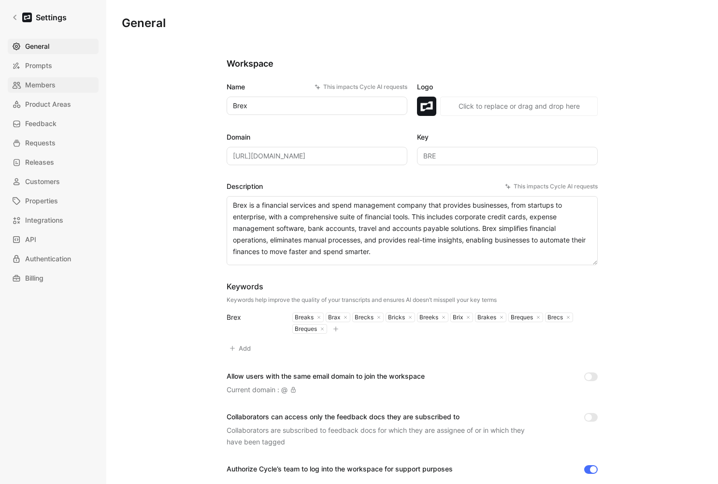
click at [35, 85] on span "Members" at bounding box center [40, 85] width 30 height 12
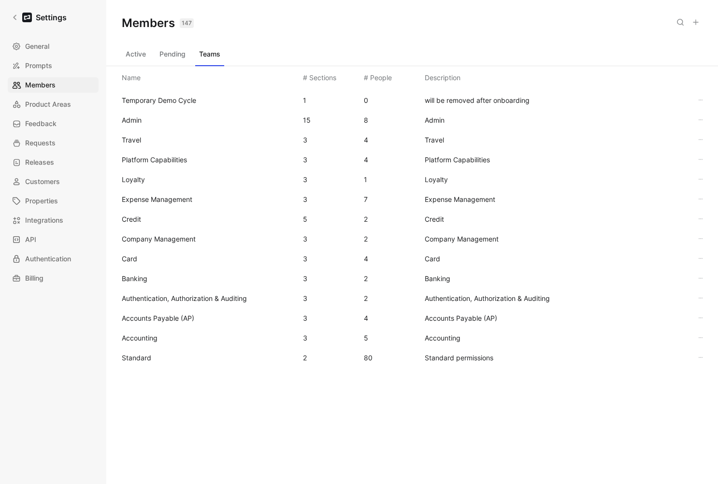
click at [137, 57] on button "Active" at bounding box center [136, 53] width 28 height 15
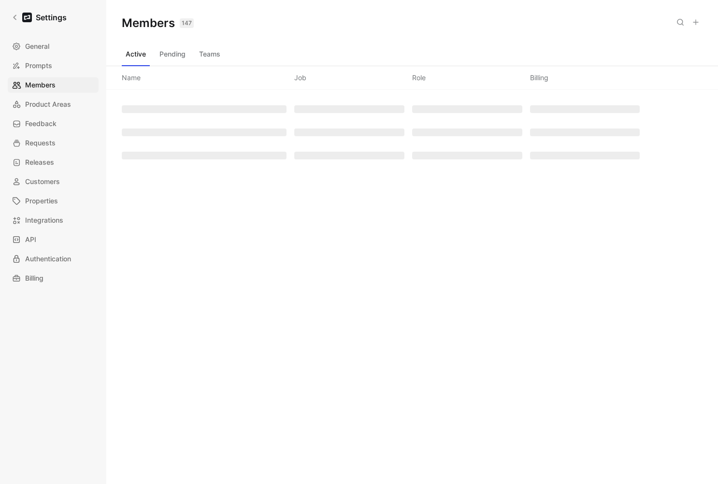
click at [699, 21] on icon at bounding box center [695, 22] width 8 height 8
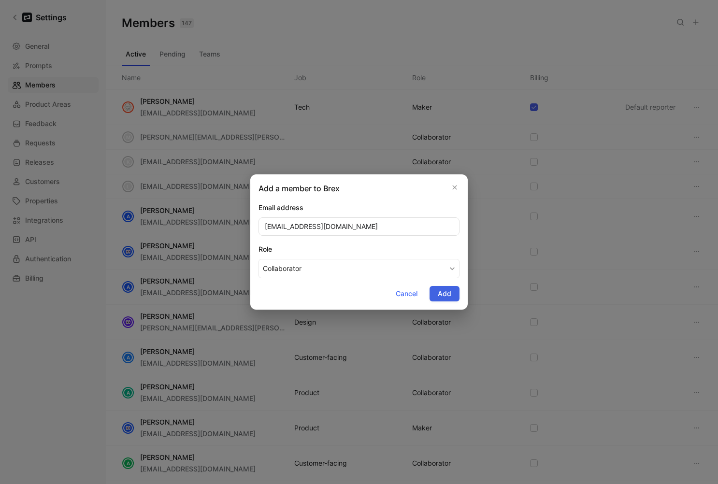
type input "[EMAIL_ADDRESS][DOMAIN_NAME]"
click at [453, 298] on button "Add" at bounding box center [444, 293] width 30 height 15
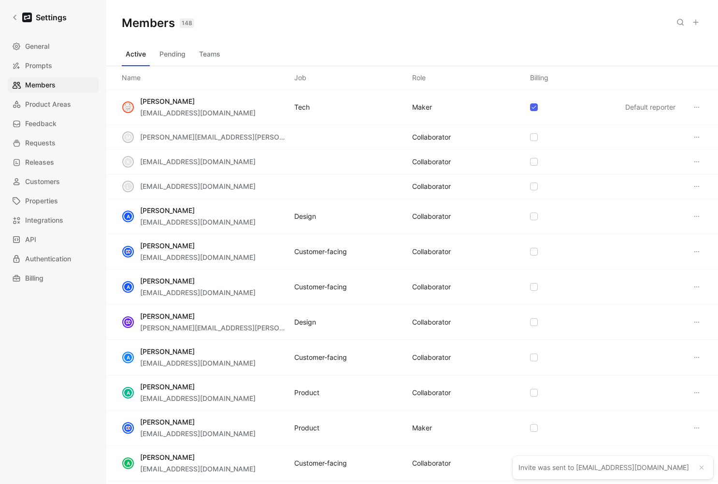
click at [213, 56] on button "Teams" at bounding box center [209, 53] width 29 height 15
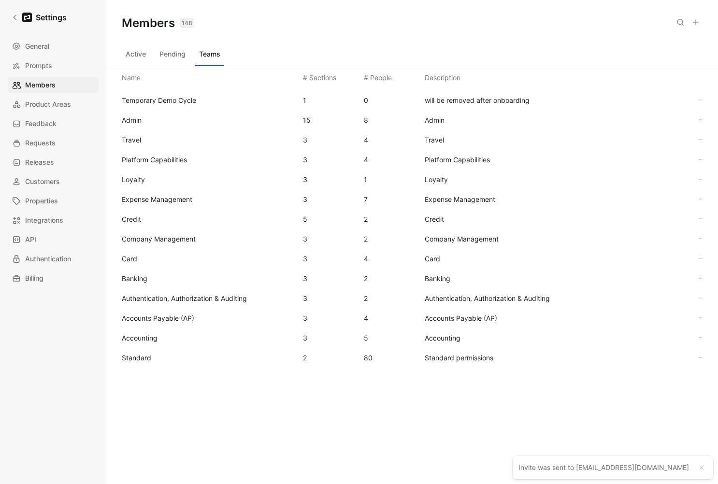
click at [171, 360] on span "Standard" at bounding box center [208, 358] width 173 height 12
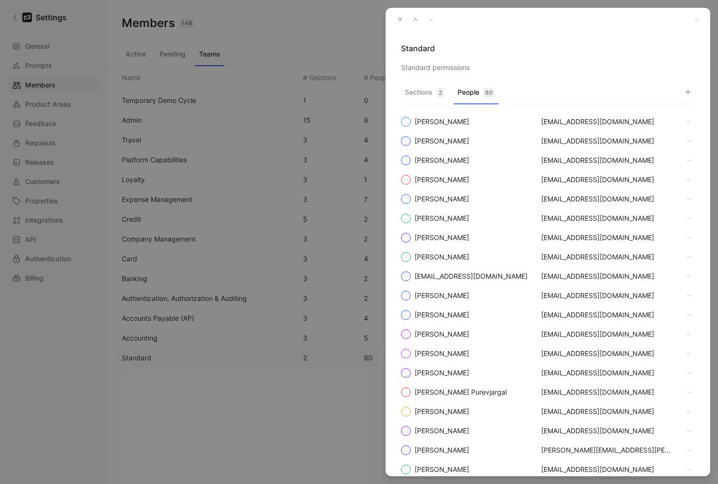
click at [479, 89] on button "People 80" at bounding box center [475, 94] width 45 height 19
click at [689, 91] on icon "button" at bounding box center [688, 92] width 8 height 8
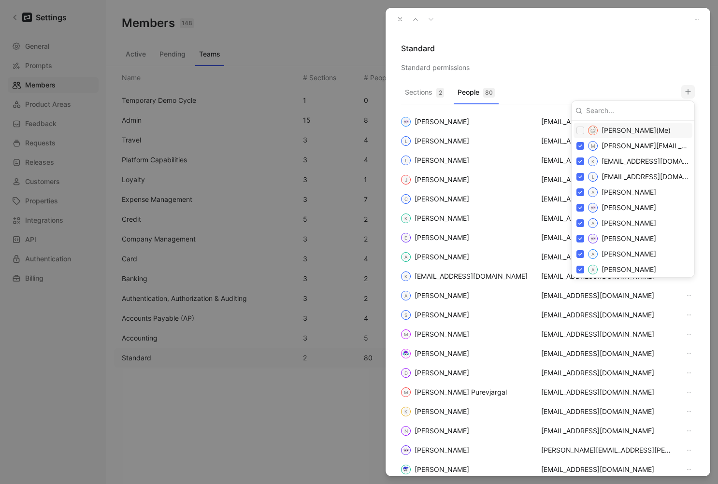
scroll to position [17, 0]
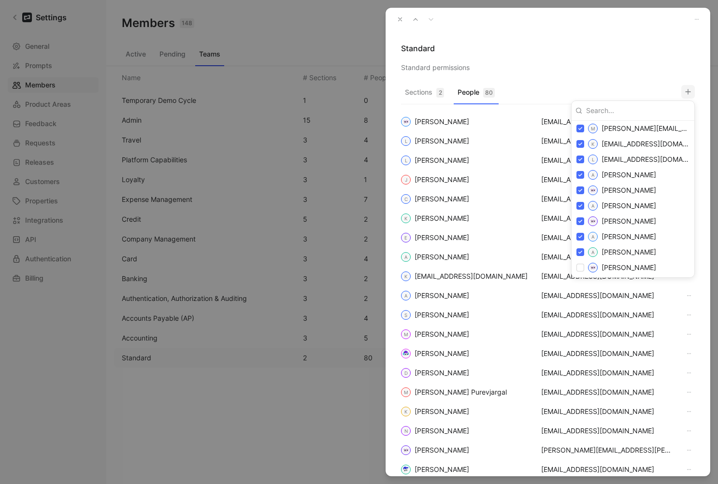
paste input "[EMAIL_ADDRESS][DOMAIN_NAME]"
type input "[EMAIL_ADDRESS][DOMAIN_NAME]"
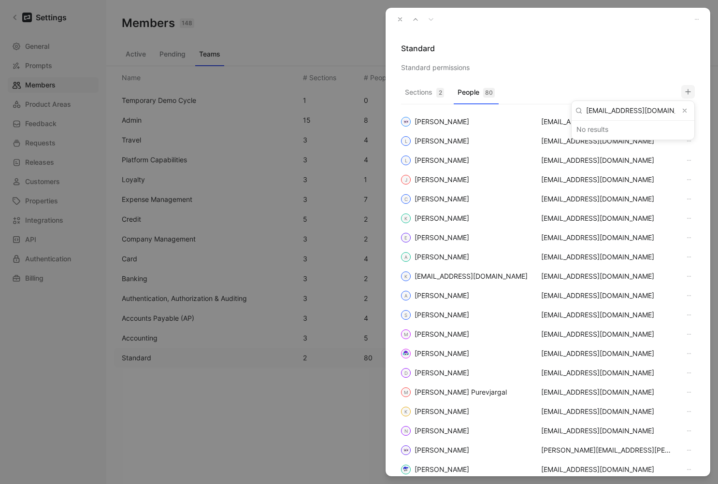
click at [686, 110] on icon "Clear input" at bounding box center [684, 110] width 7 height 7
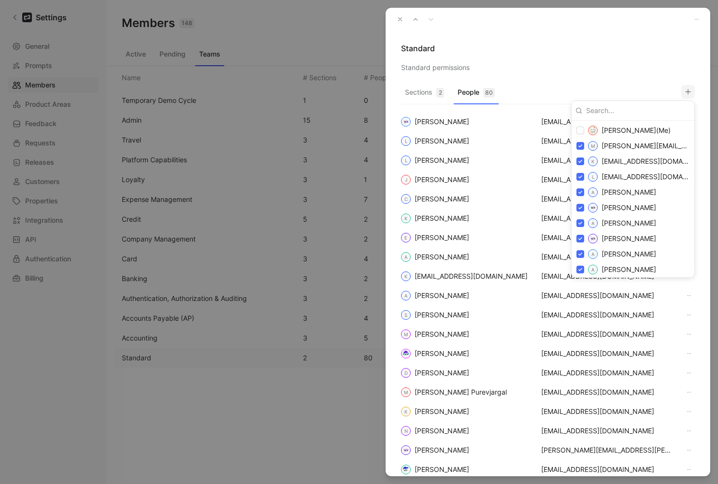
click at [600, 52] on div at bounding box center [359, 242] width 718 height 484
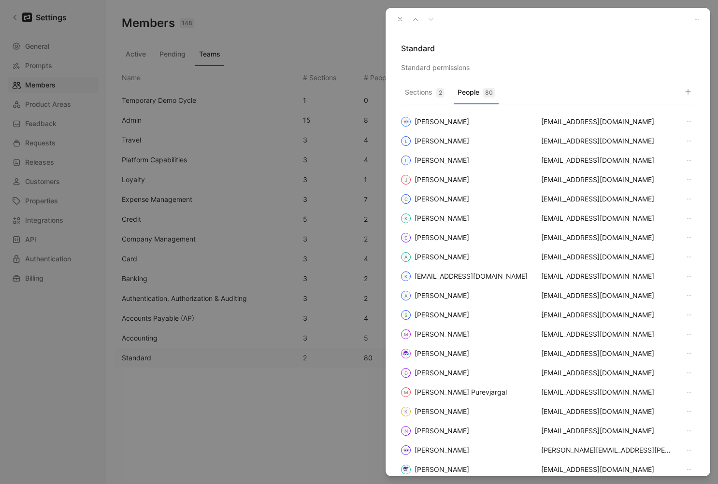
click at [401, 19] on icon "button" at bounding box center [399, 19] width 7 height 7
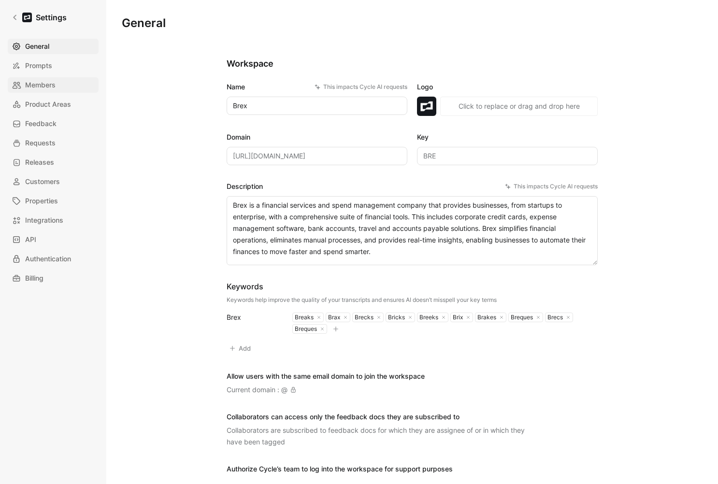
click at [48, 82] on span "Members" at bounding box center [40, 85] width 30 height 12
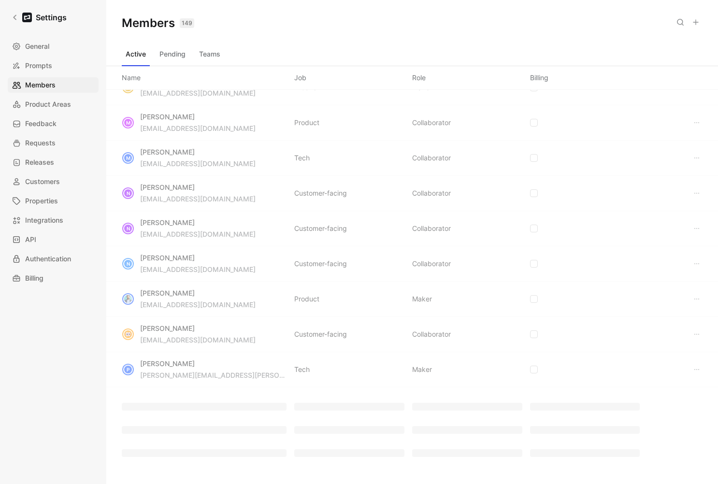
scroll to position [2576, 0]
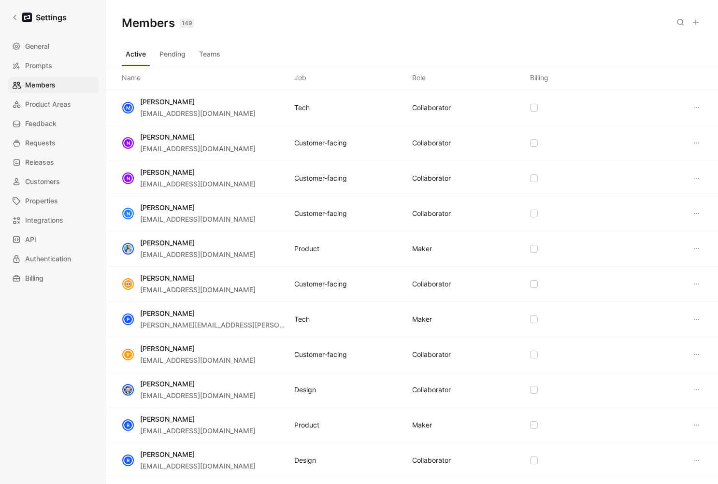
click at [216, 60] on button "Teams" at bounding box center [209, 53] width 29 height 15
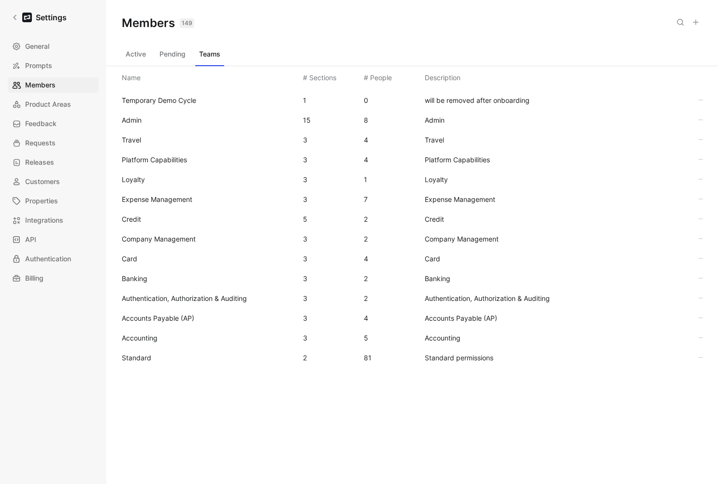
click at [152, 360] on span "Standard" at bounding box center [208, 358] width 173 height 12
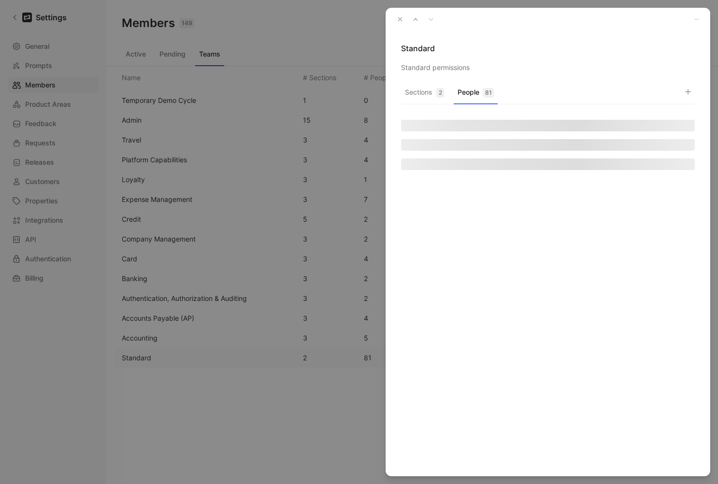
click at [469, 96] on button "People 81" at bounding box center [475, 94] width 44 height 19
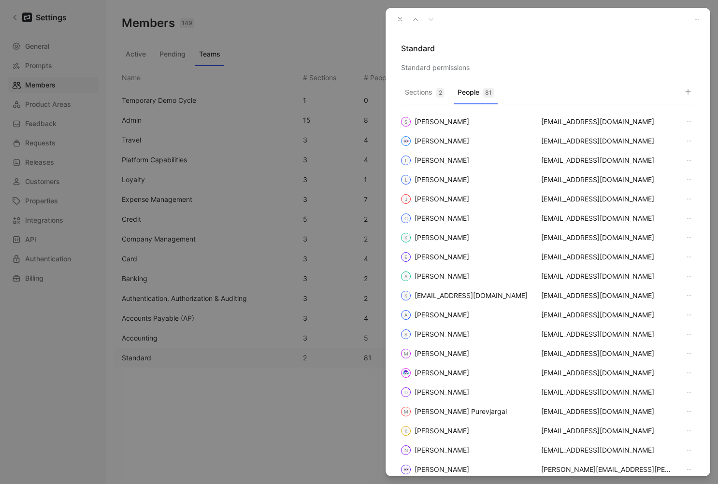
click at [689, 89] on icon "button" at bounding box center [688, 92] width 8 height 8
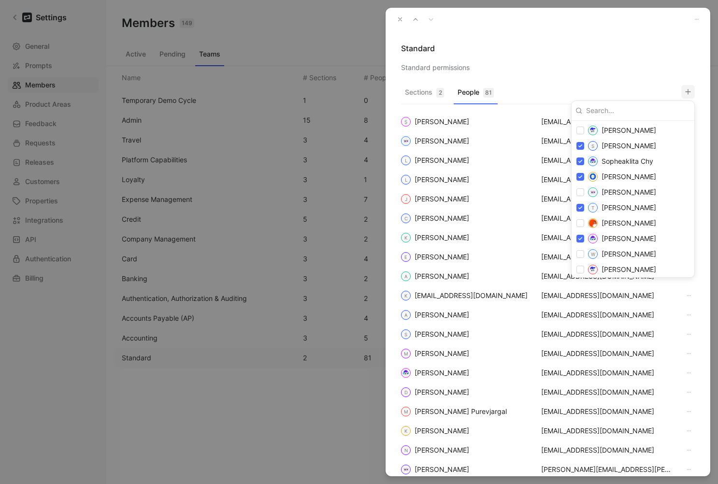
scroll to position [1472, 0]
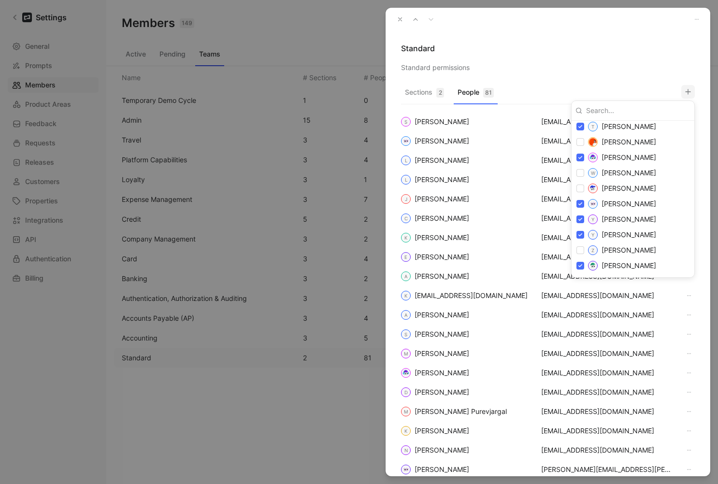
click at [632, 111] on input at bounding box center [636, 110] width 108 height 15
paste input "[EMAIL_ADDRESS][DOMAIN_NAME]"
type input "[EMAIL_ADDRESS][DOMAIN_NAME]"
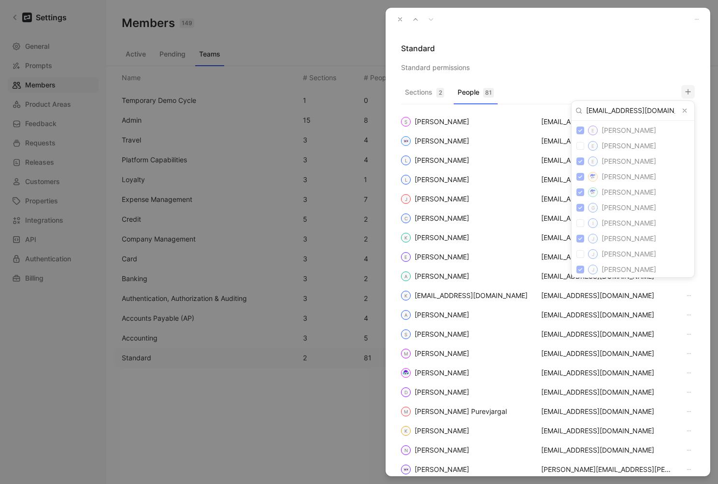
scroll to position [0, 0]
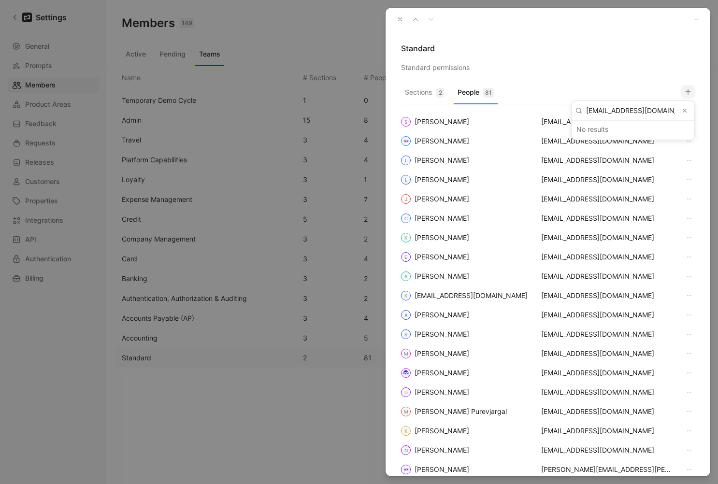
click at [688, 110] on button "Clear input" at bounding box center [684, 111] width 12 height 12
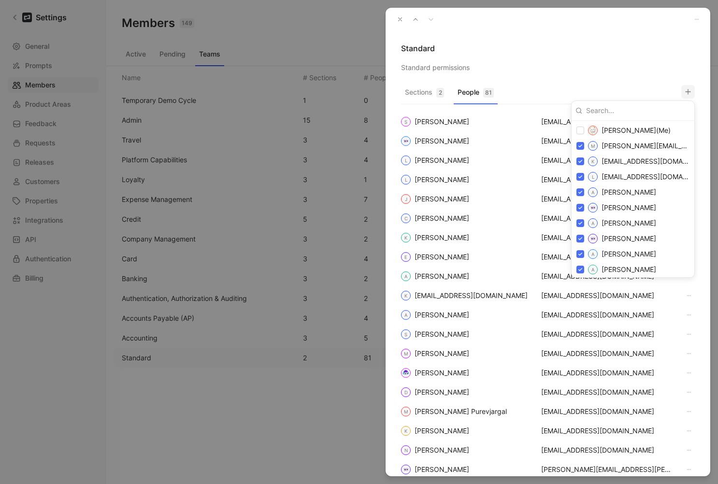
click at [401, 19] on div at bounding box center [359, 242] width 718 height 484
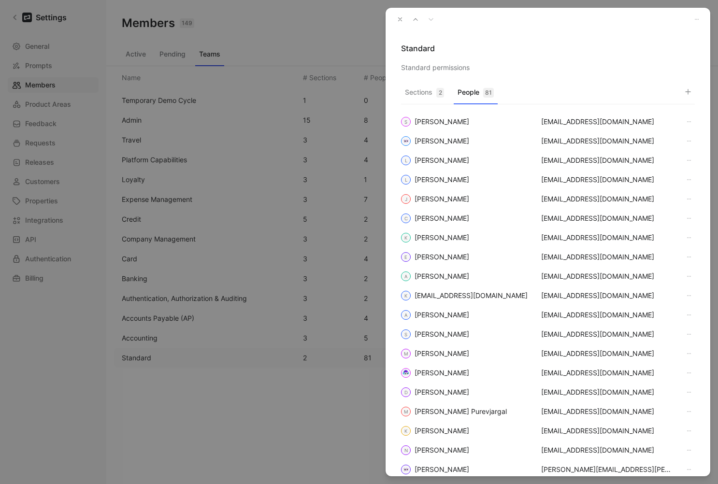
drag, startPoint x: 399, startPoint y: 21, endPoint x: 536, endPoint y: 0, distance: 137.7
click at [399, 21] on icon "button" at bounding box center [399, 19] width 7 height 7
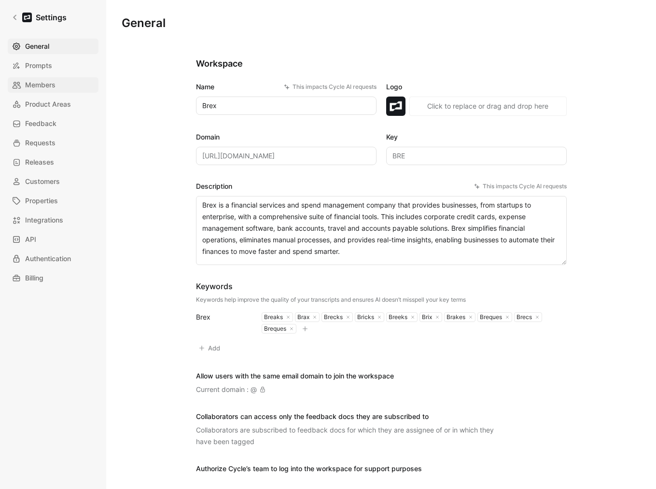
click at [38, 84] on span "Members" at bounding box center [40, 85] width 30 height 12
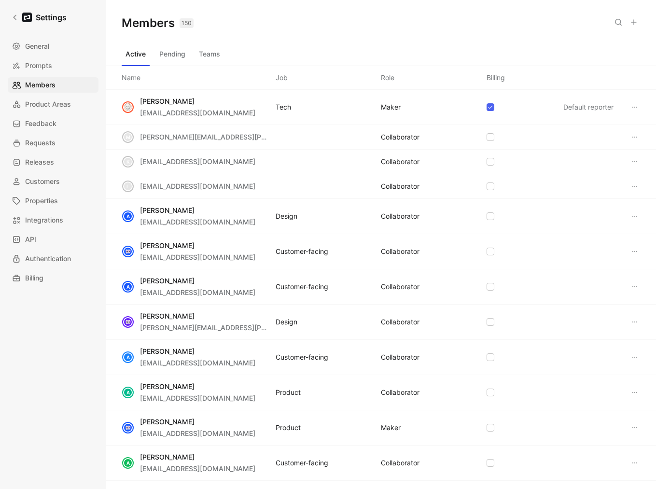
click at [202, 54] on button "Teams" at bounding box center [209, 53] width 29 height 15
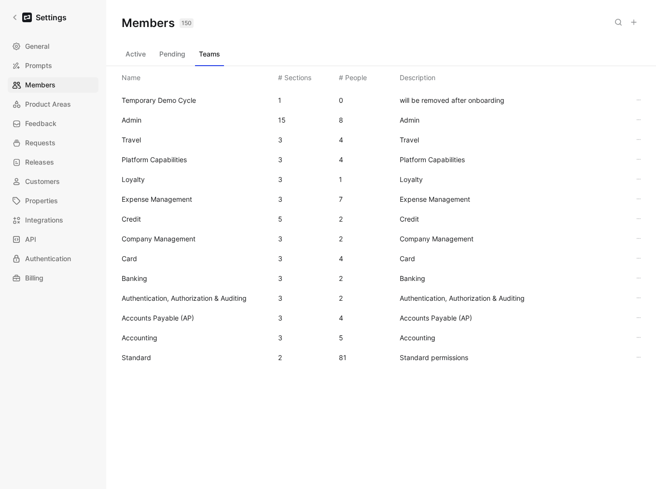
click at [148, 353] on span "Standard" at bounding box center [196, 358] width 149 height 12
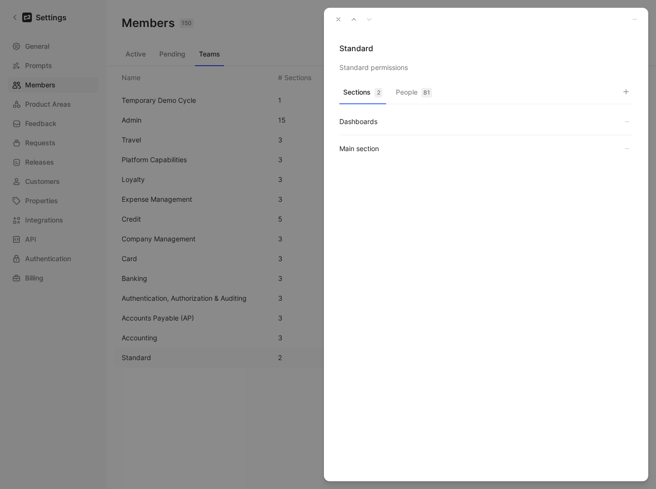
click at [413, 93] on button "People 81" at bounding box center [414, 94] width 44 height 19
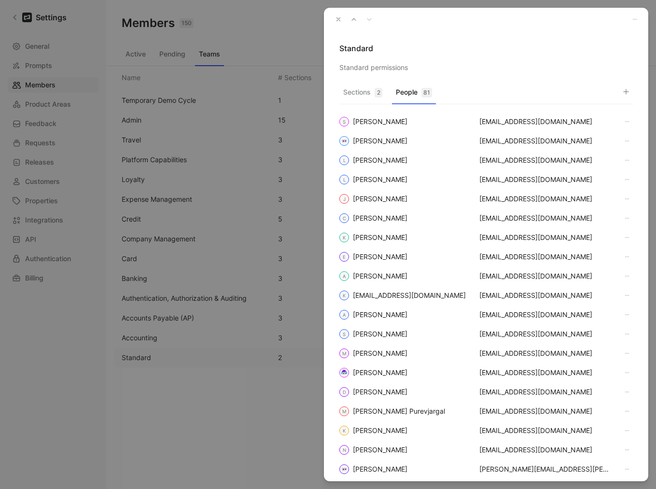
click at [625, 92] on icon "button" at bounding box center [626, 92] width 8 height 8
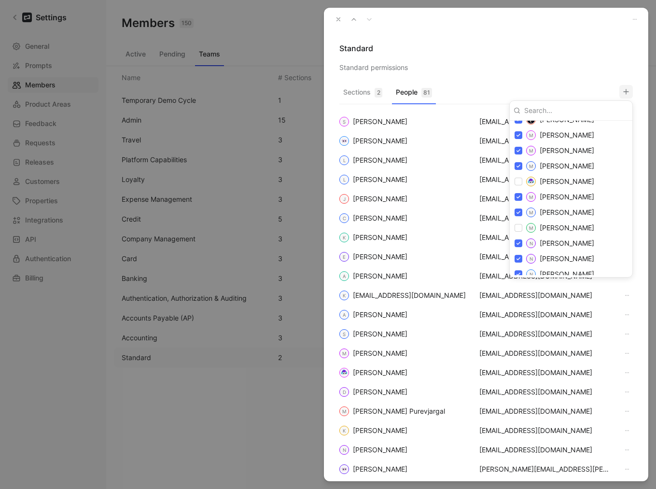
scroll to position [1125, 0]
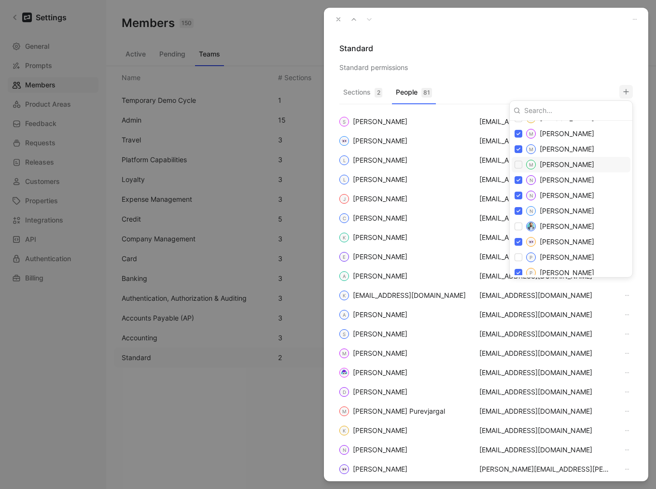
click at [517, 165] on input "checkbox" at bounding box center [519, 165] width 8 height 8
checkbox input "true"
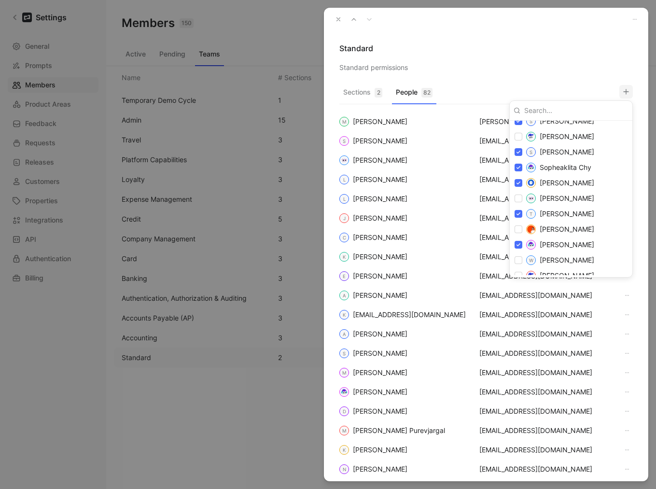
scroll to position [1487, 0]
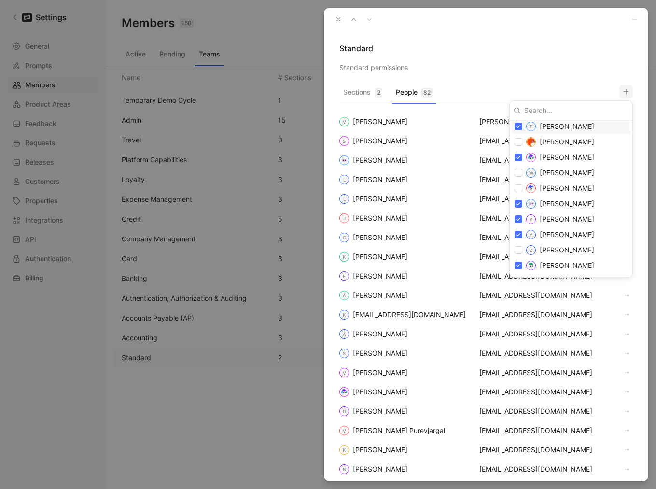
click at [575, 59] on div at bounding box center [328, 244] width 656 height 489
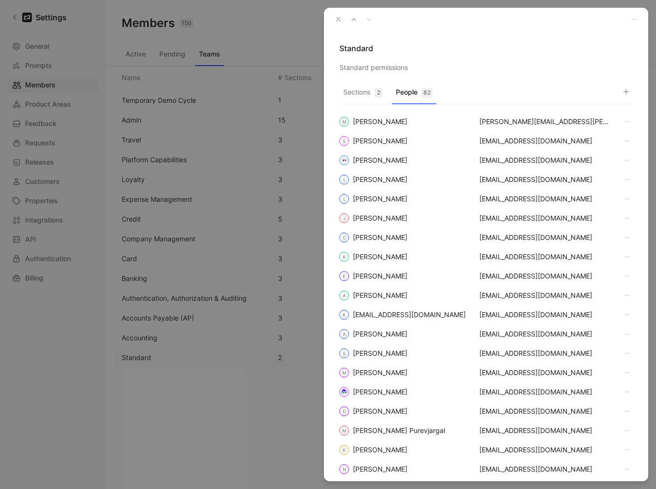
click at [339, 21] on icon "button" at bounding box center [338, 19] width 7 height 7
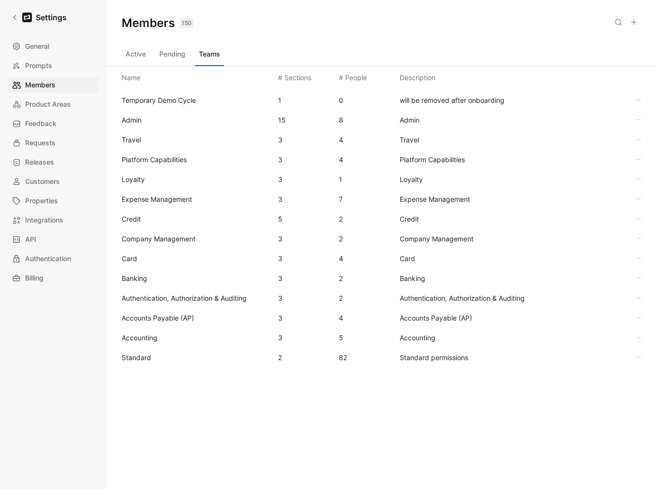
click at [637, 24] on icon at bounding box center [634, 22] width 8 height 8
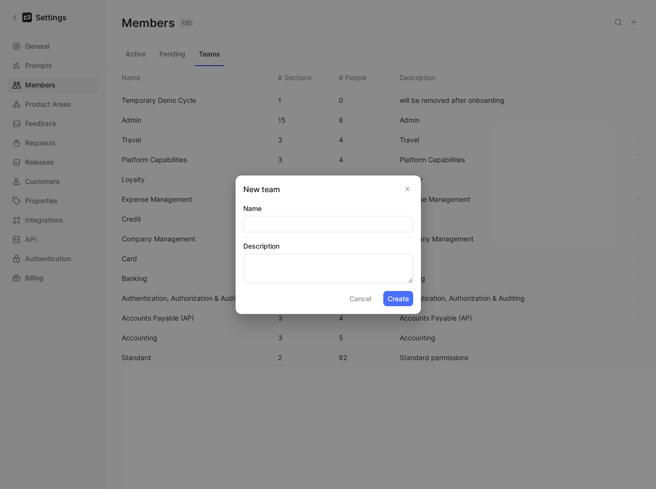
click at [408, 188] on use "Close" at bounding box center [407, 188] width 3 height 3
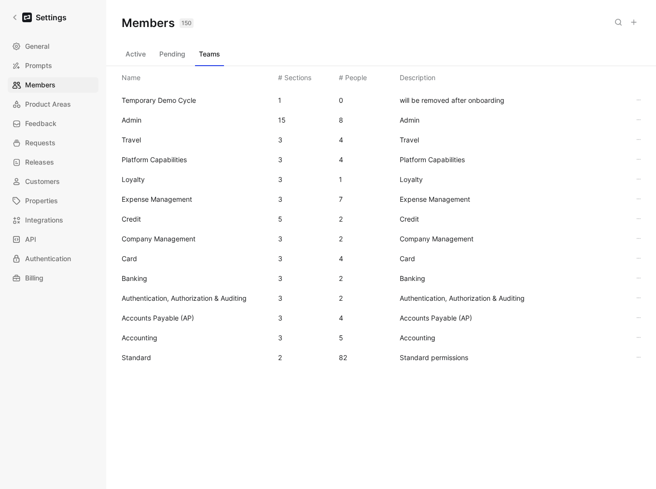
click at [150, 56] on div "Active Pending Teams" at bounding box center [381, 55] width 519 height 19
click at [146, 56] on button "Active" at bounding box center [136, 53] width 28 height 15
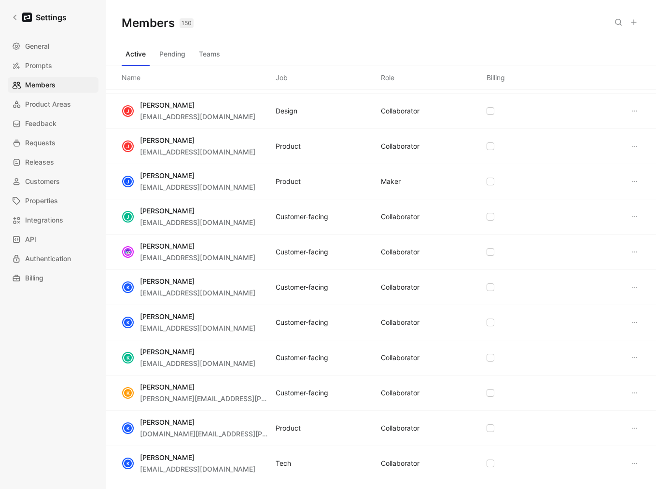
scroll to position [1584, 0]
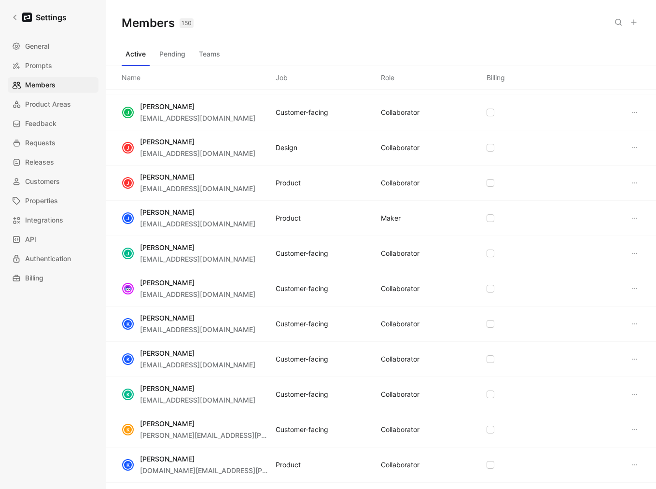
click at [210, 46] on div "Members 150 Saved Active Pending Teams Name Job Role Billing [PERSON_NAME] [PER…" at bounding box center [381, 244] width 550 height 489
click at [211, 49] on button "Teams" at bounding box center [209, 53] width 29 height 15
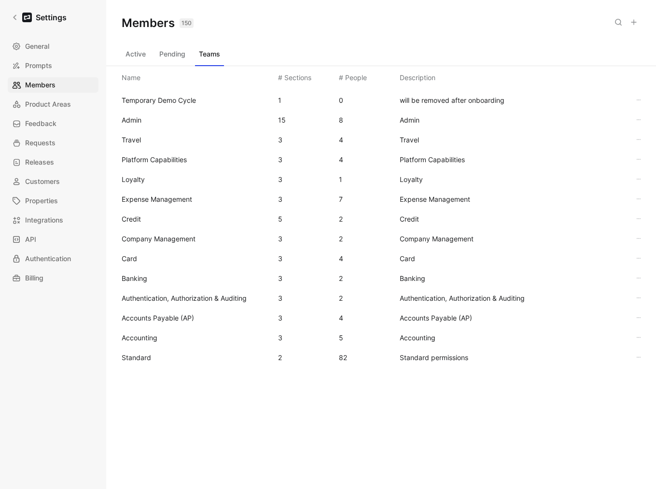
click at [147, 355] on span "Standard" at bounding box center [136, 357] width 29 height 8
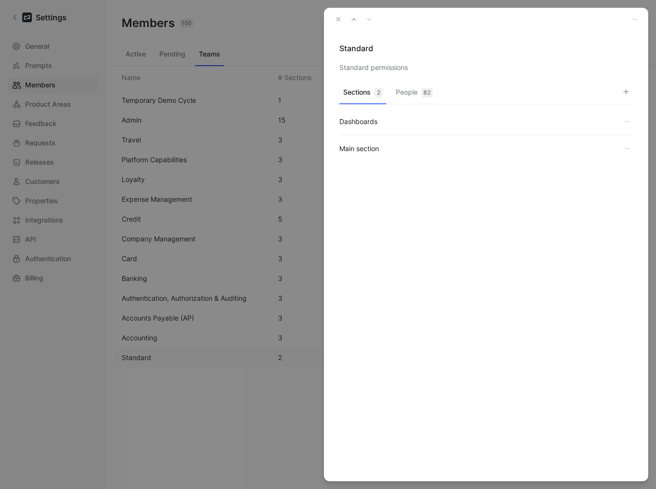
click at [429, 90] on div "82" at bounding box center [427, 93] width 11 height 10
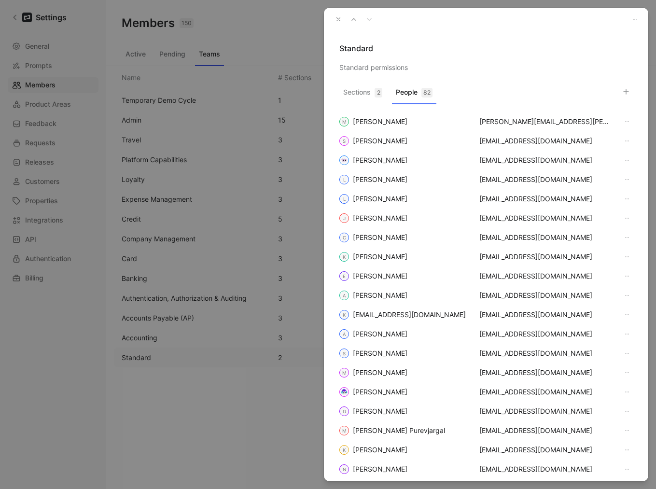
click at [623, 92] on icon "button" at bounding box center [626, 92] width 8 height 8
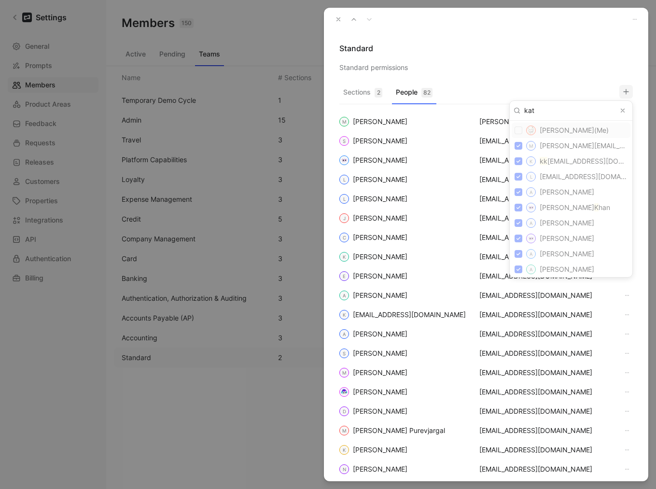
type input "[PERSON_NAME]"
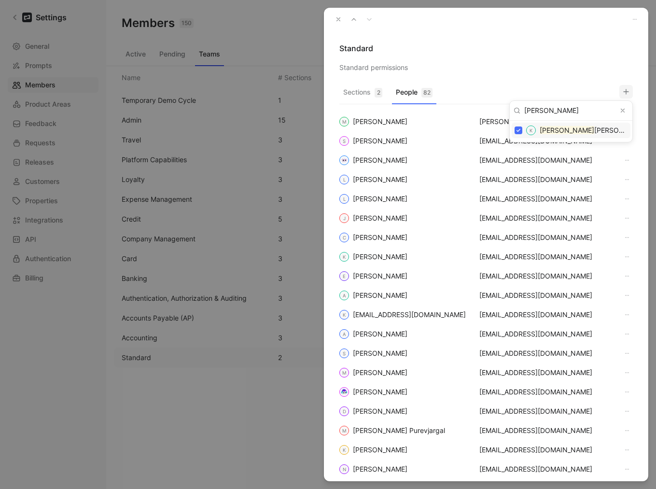
drag, startPoint x: 496, startPoint y: 63, endPoint x: 342, endPoint y: 24, distance: 158.9
click at [495, 62] on div at bounding box center [328, 244] width 656 height 489
click at [334, 19] on button "button" at bounding box center [339, 20] width 14 height 14
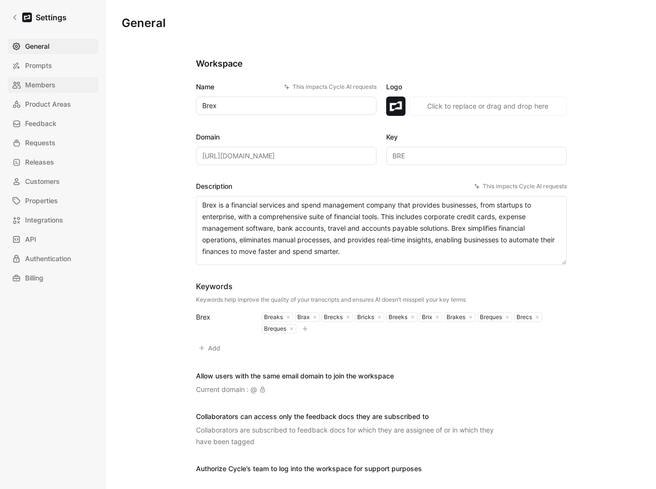
click at [38, 88] on span "Members" at bounding box center [40, 85] width 30 height 12
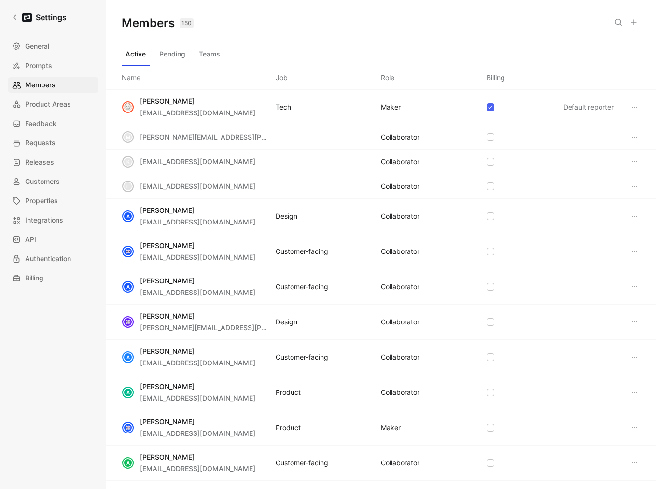
click at [223, 51] on button "Teams" at bounding box center [209, 53] width 29 height 15
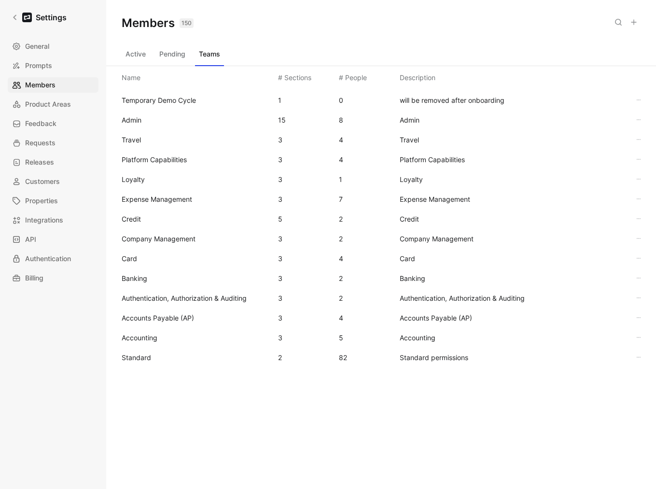
click at [171, 352] on span "Standard" at bounding box center [196, 358] width 149 height 12
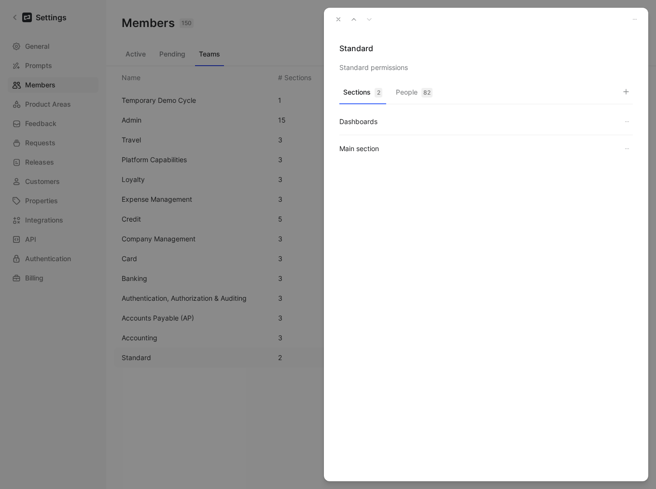
click at [422, 98] on button "People 82" at bounding box center [414, 94] width 44 height 19
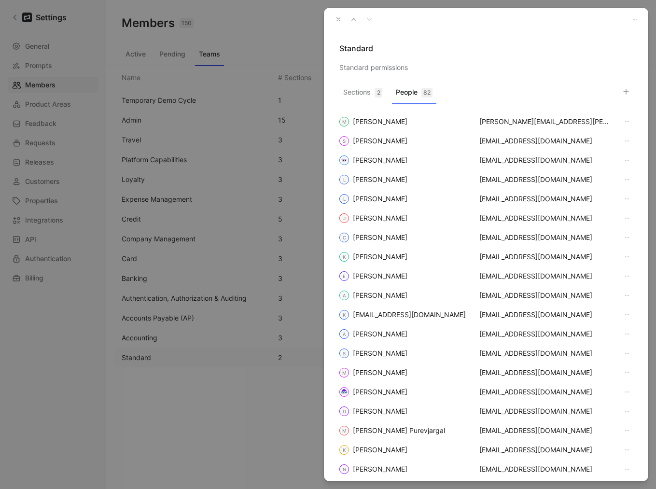
click at [628, 89] on icon "button" at bounding box center [626, 92] width 8 height 8
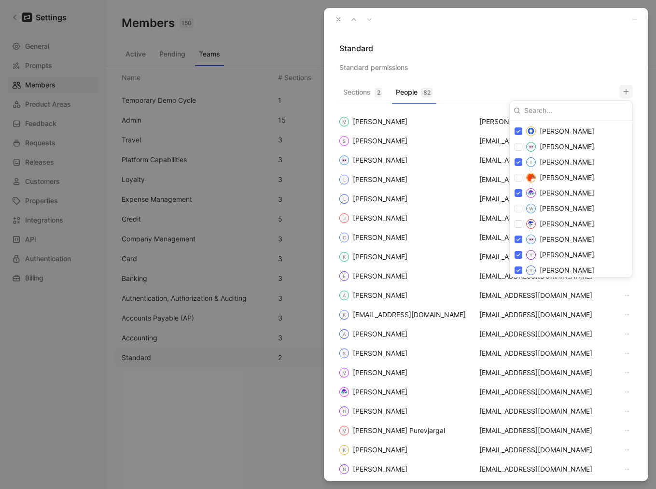
scroll to position [1487, 0]
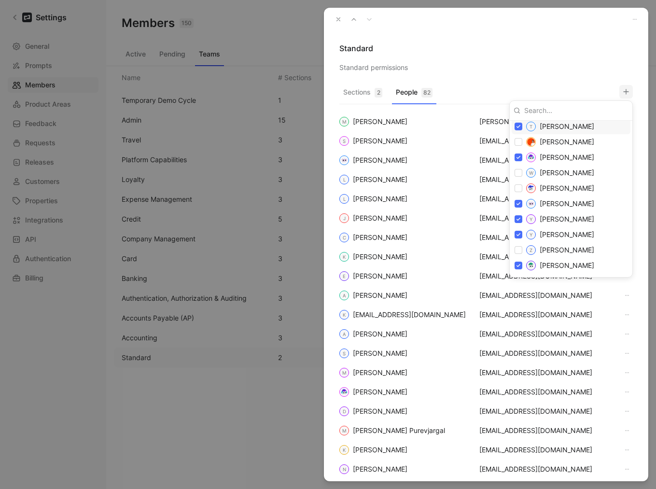
click at [557, 53] on div at bounding box center [328, 244] width 656 height 489
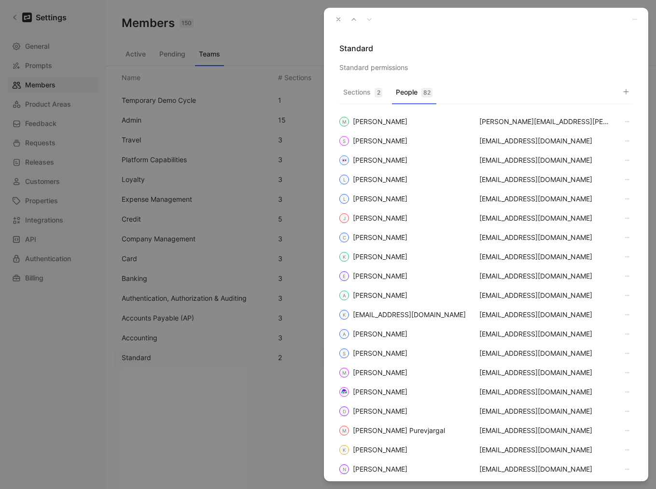
click at [338, 15] on button "button" at bounding box center [339, 20] width 14 height 14
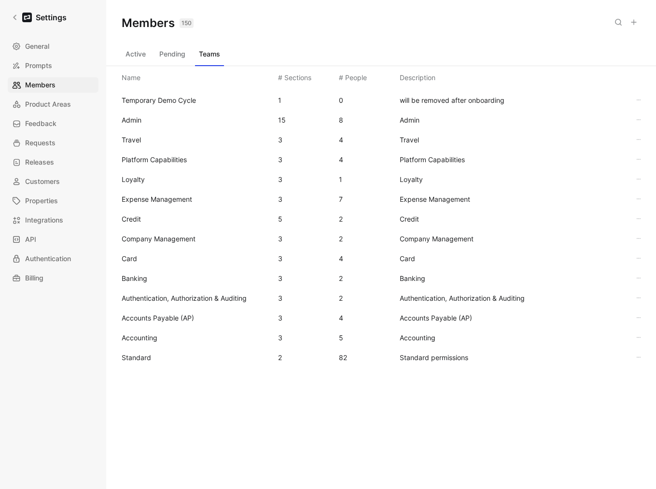
click at [169, 58] on button "Pending" at bounding box center [172, 53] width 34 height 15
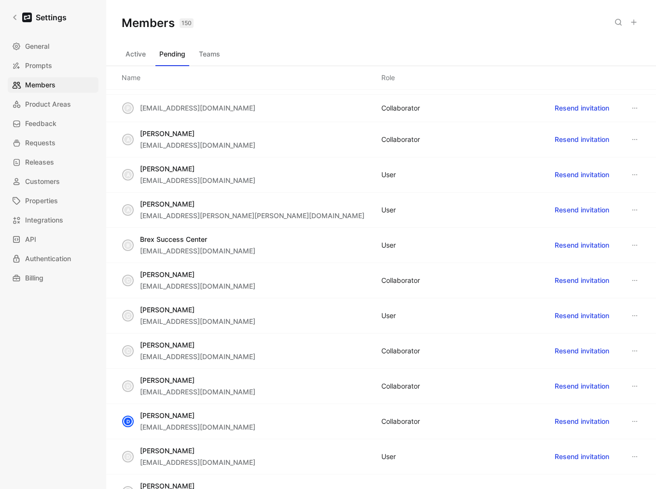
scroll to position [0, 0]
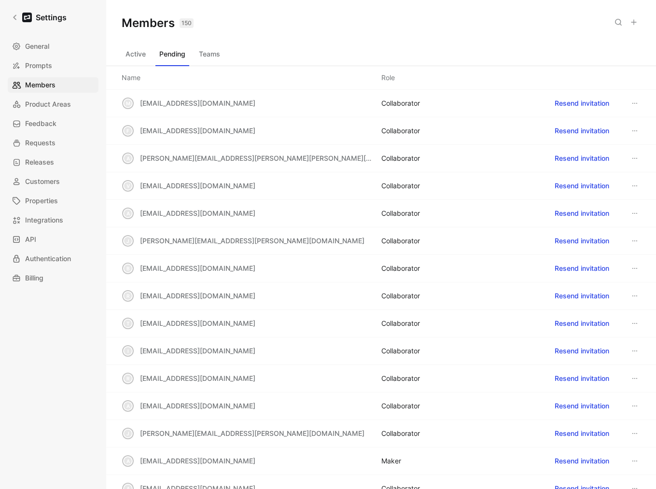
click at [136, 53] on button "Active" at bounding box center [136, 53] width 28 height 15
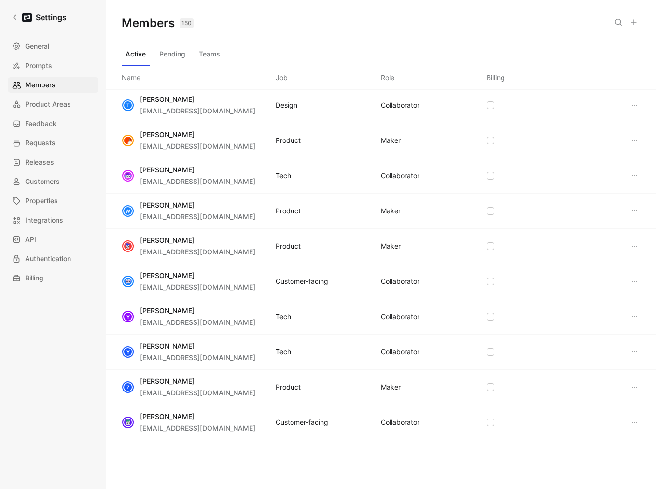
scroll to position [3344, 0]
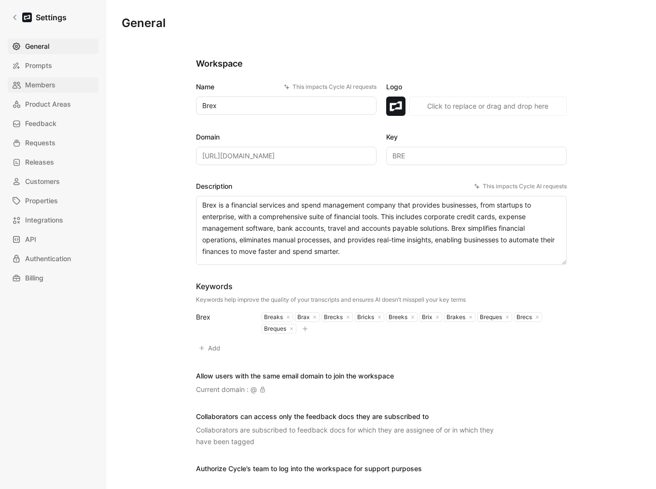
click at [41, 83] on span "Members" at bounding box center [40, 85] width 30 height 12
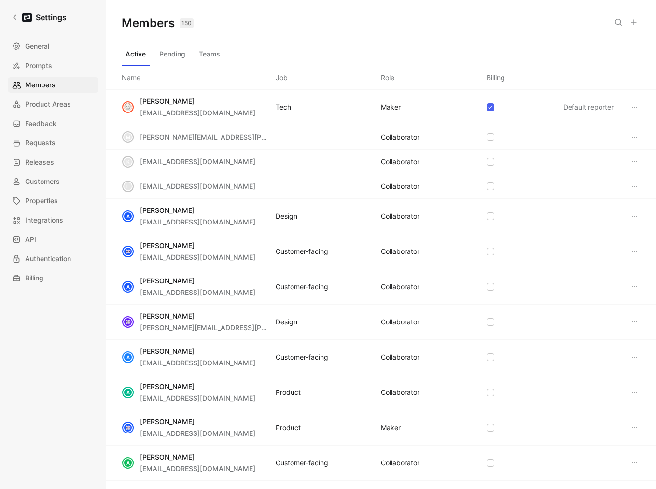
click at [198, 50] on button "Teams" at bounding box center [209, 53] width 29 height 15
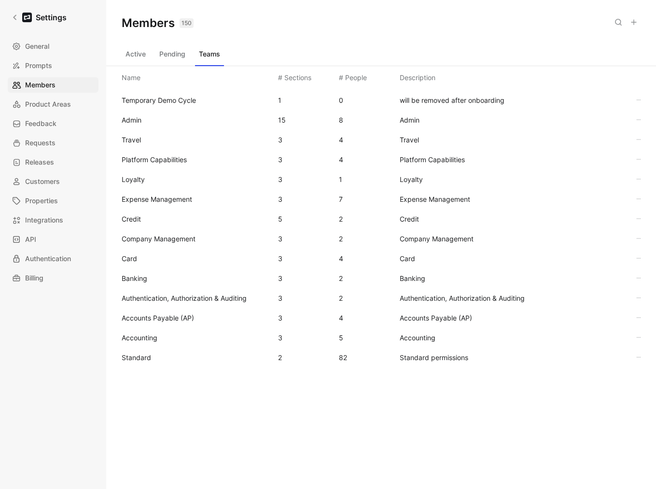
click at [137, 356] on span "Standard" at bounding box center [136, 357] width 29 height 8
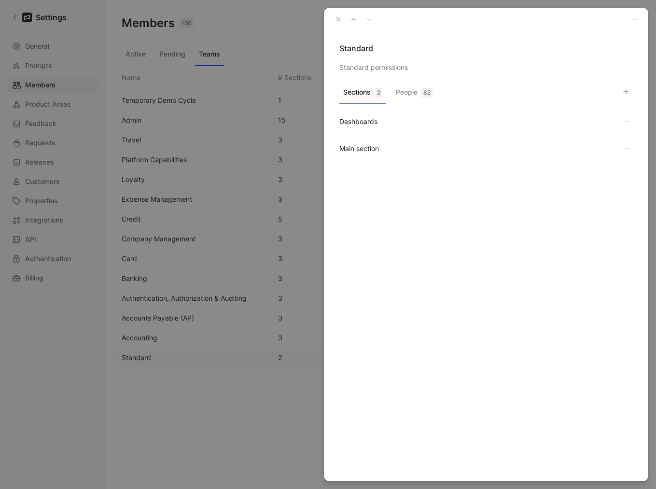
click at [409, 96] on button "People 82" at bounding box center [414, 94] width 44 height 19
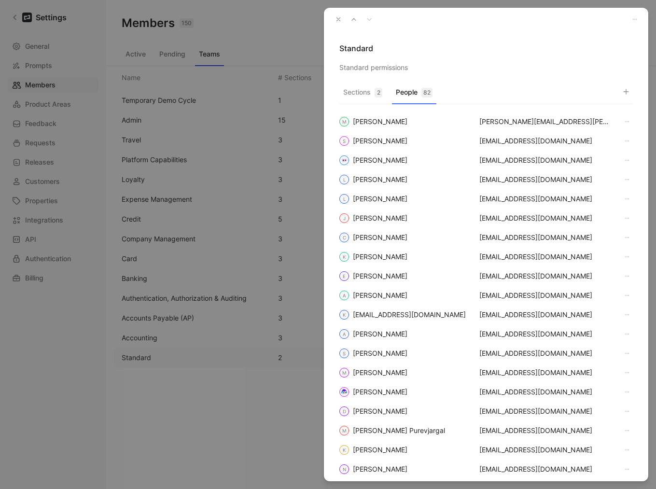
click at [627, 92] on icon "button" at bounding box center [626, 92] width 8 height 8
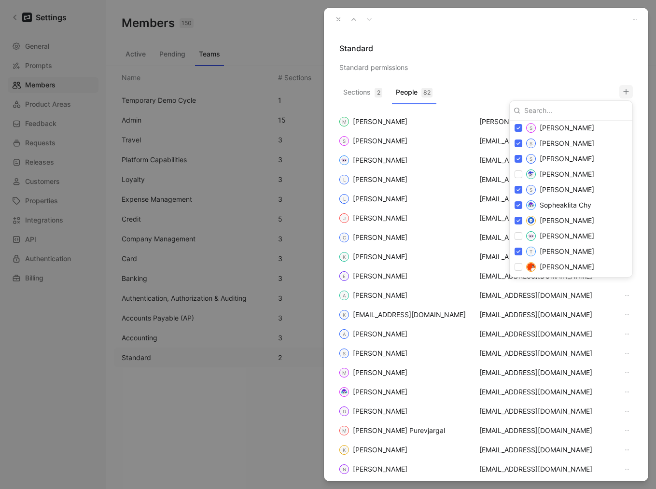
scroll to position [1487, 0]
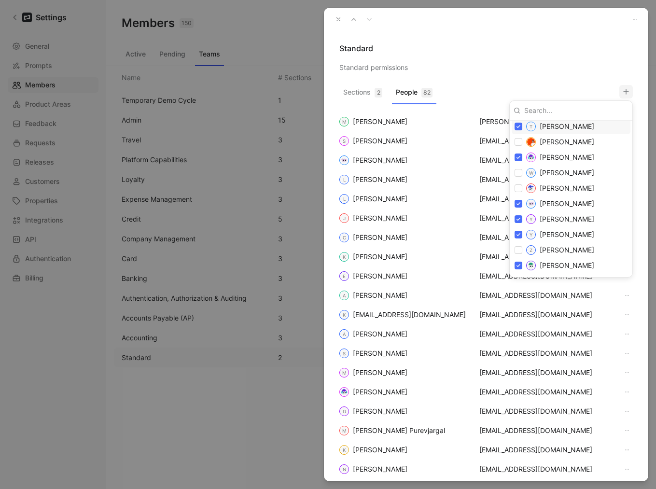
click at [518, 37] on div at bounding box center [328, 244] width 656 height 489
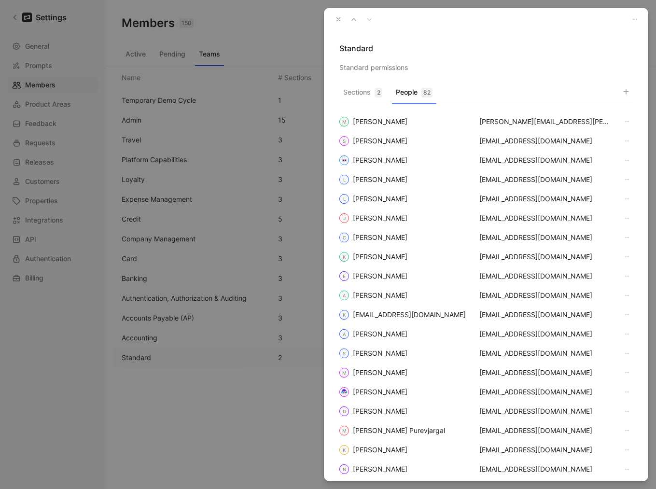
click at [335, 18] on icon "button" at bounding box center [338, 19] width 7 height 7
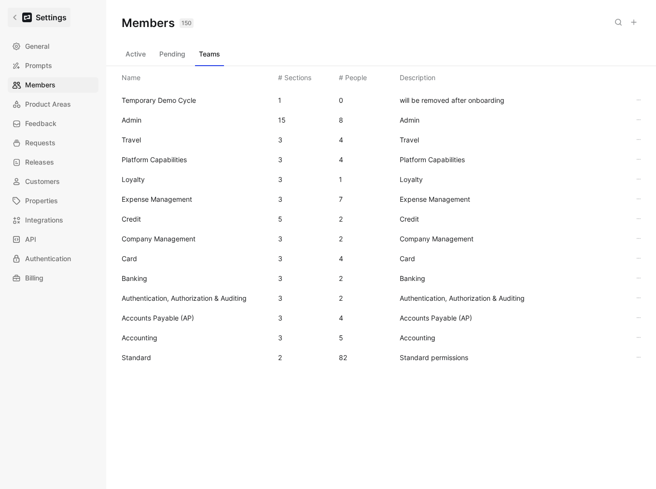
click at [11, 8] on link "Settings" at bounding box center [39, 17] width 63 height 19
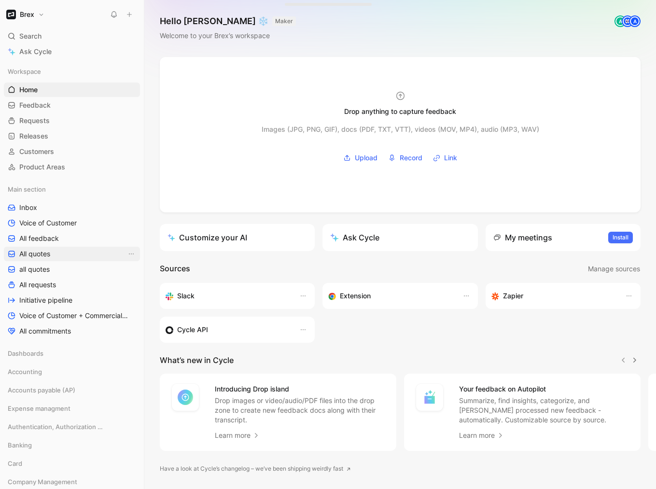
click at [54, 254] on link "All quotes" at bounding box center [72, 254] width 136 height 14
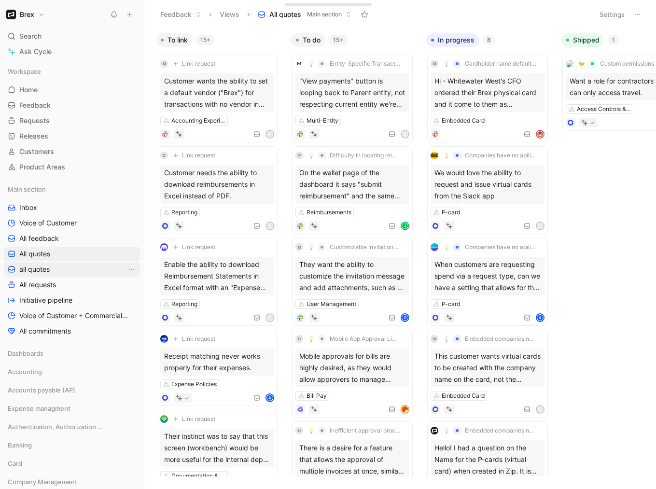
click at [49, 268] on span "all quotes" at bounding box center [34, 270] width 30 height 10
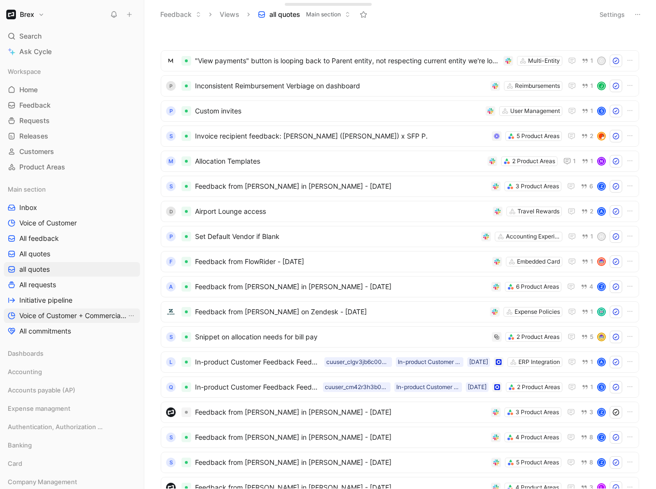
click at [58, 317] on span "Voice of Customer + Commercial NRR Feedback" at bounding box center [72, 316] width 107 height 10
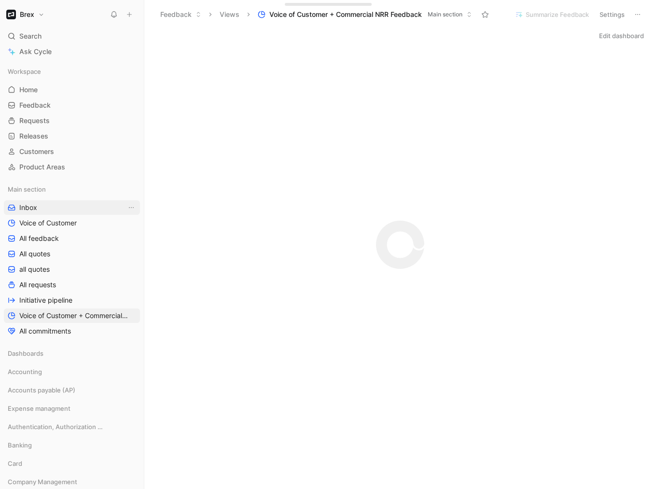
click at [35, 203] on span "Inbox" at bounding box center [28, 208] width 18 height 10
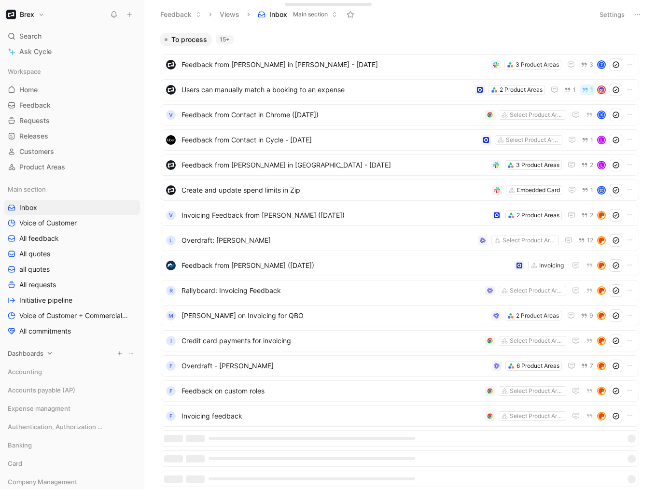
click at [57, 353] on div "Dashboards" at bounding box center [72, 353] width 136 height 14
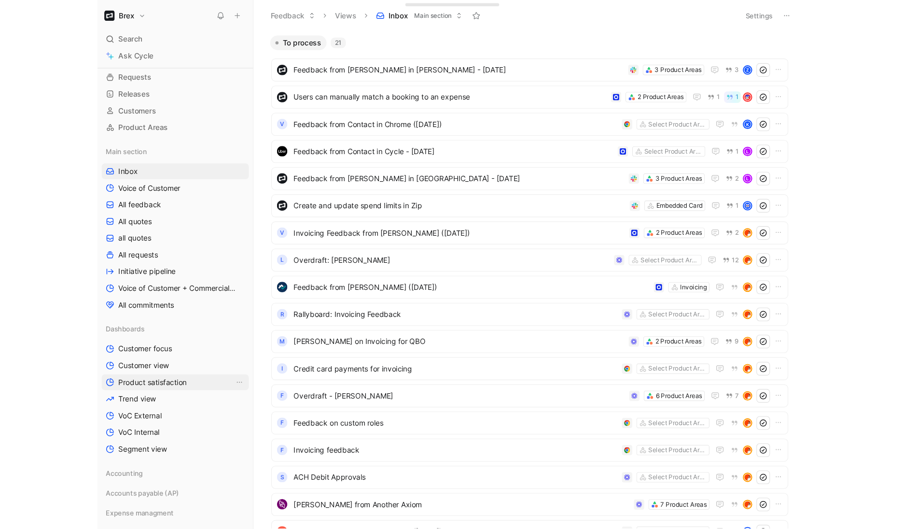
scroll to position [52, 0]
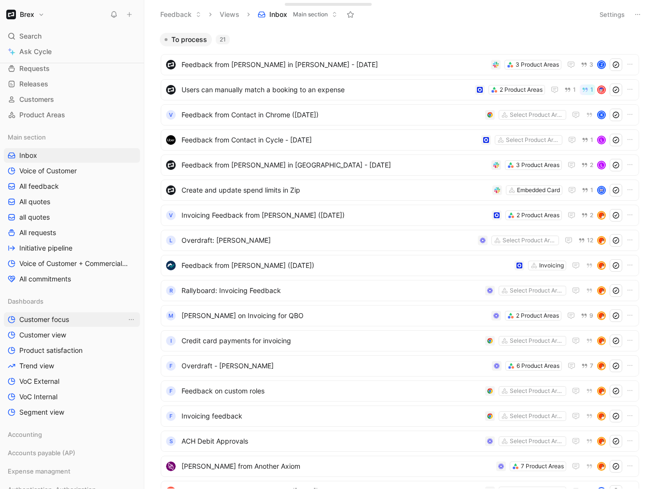
click at [41, 317] on span "Customer focus" at bounding box center [44, 320] width 50 height 10
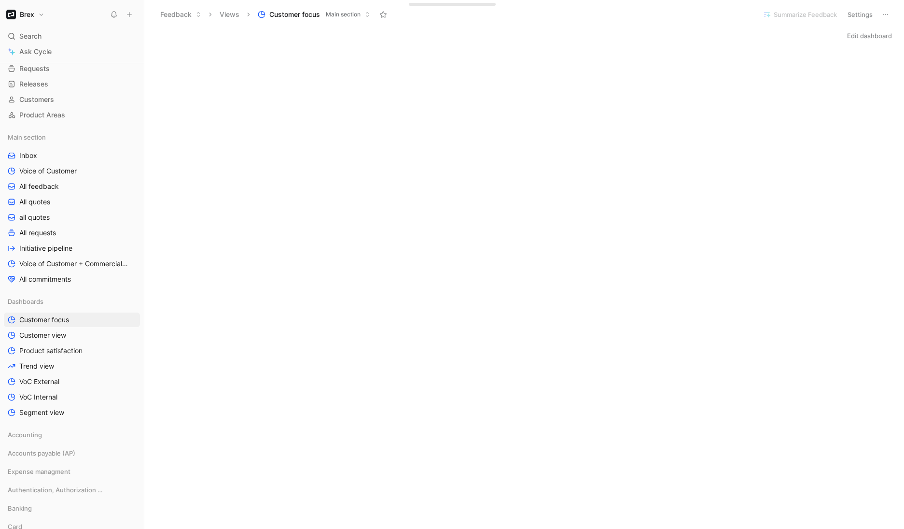
click at [656, 34] on button "Edit dashboard" at bounding box center [870, 36] width 54 height 14
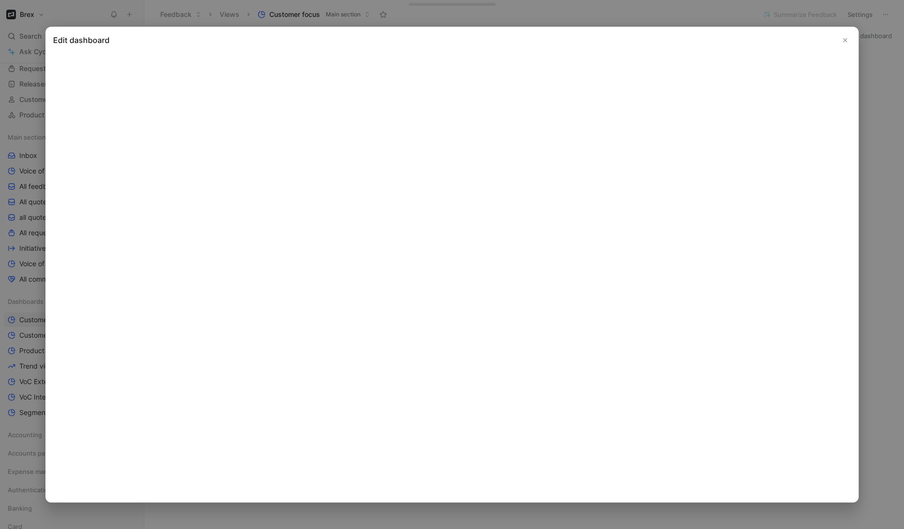
click at [656, 38] on use "Close" at bounding box center [845, 39] width 3 height 3
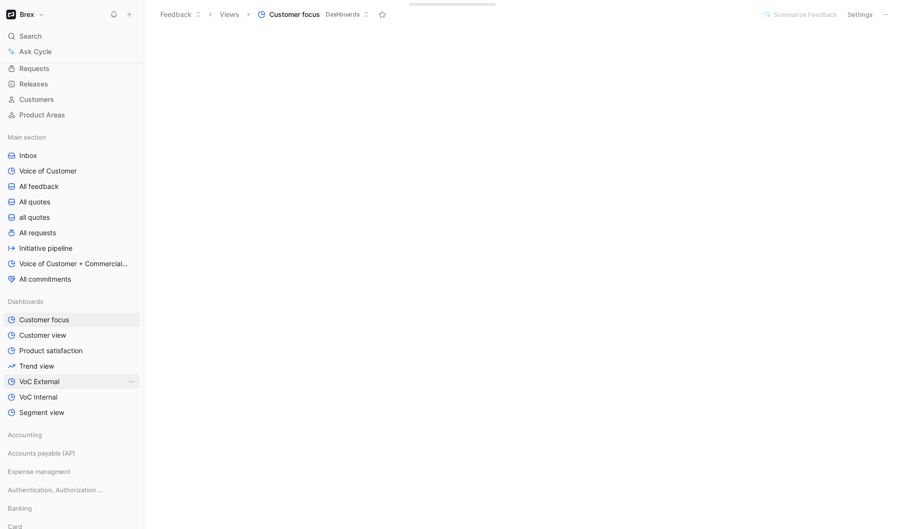
scroll to position [358, 0]
click at [39, 15] on button "Brex" at bounding box center [25, 15] width 43 height 14
click at [38, 100] on div "Workspace settings G then S" at bounding box center [65, 99] width 119 height 15
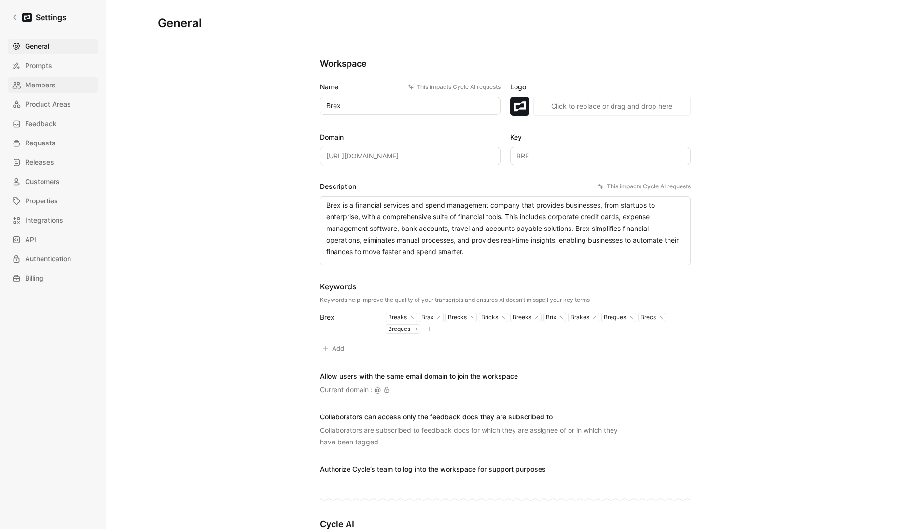
click at [46, 80] on span "Members" at bounding box center [40, 85] width 30 height 12
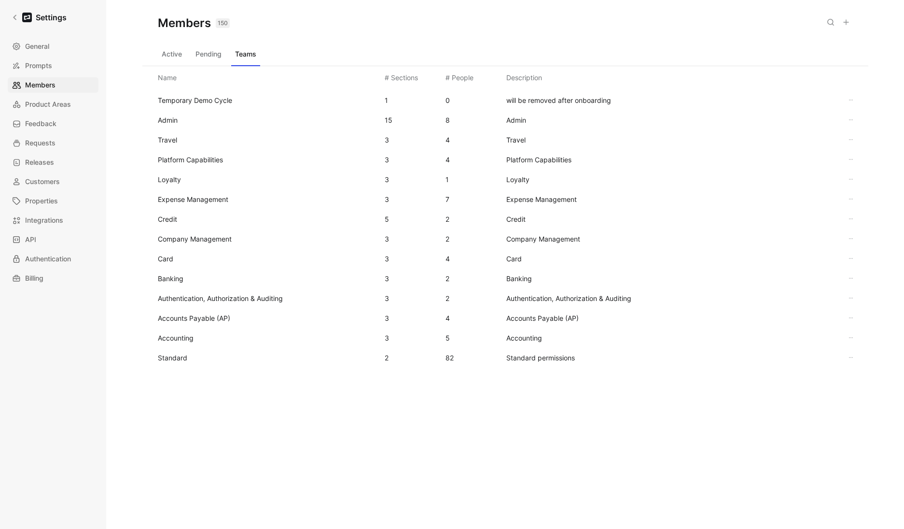
click at [166, 55] on button "Active" at bounding box center [172, 53] width 28 height 15
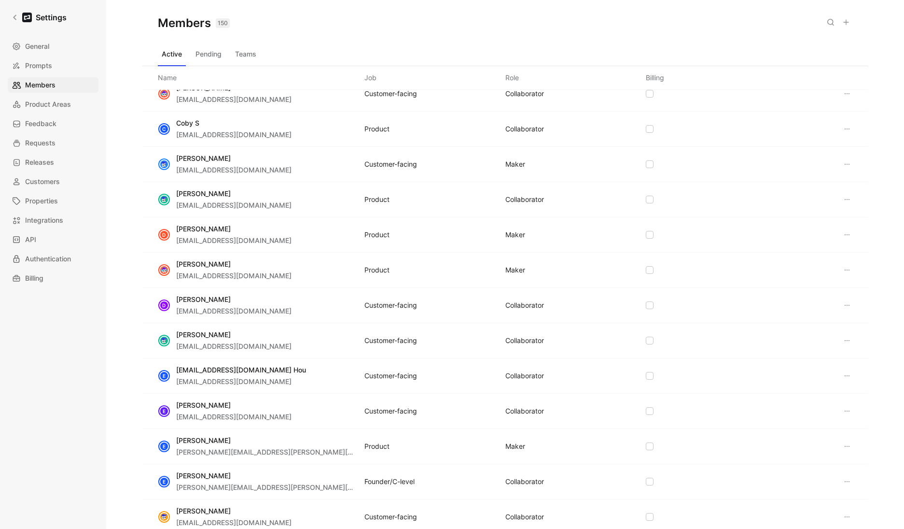
scroll to position [701, 0]
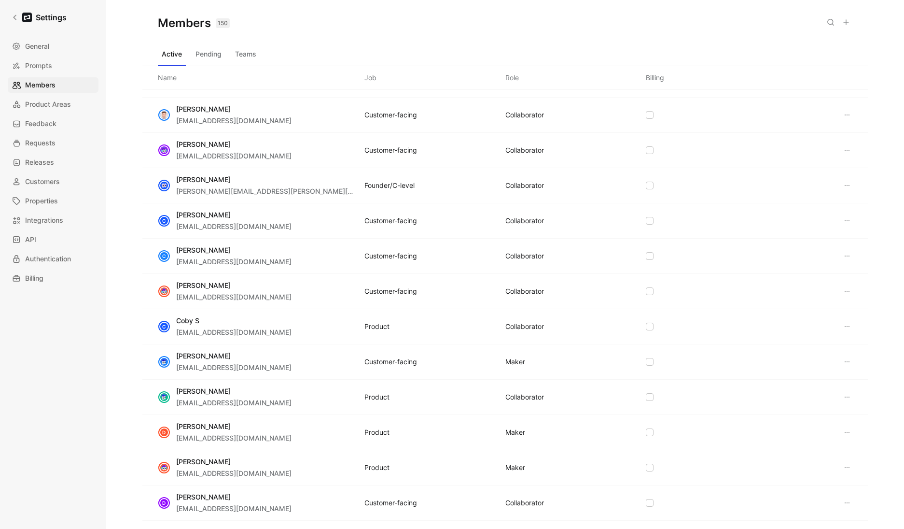
click at [215, 58] on button "Pending" at bounding box center [209, 53] width 34 height 15
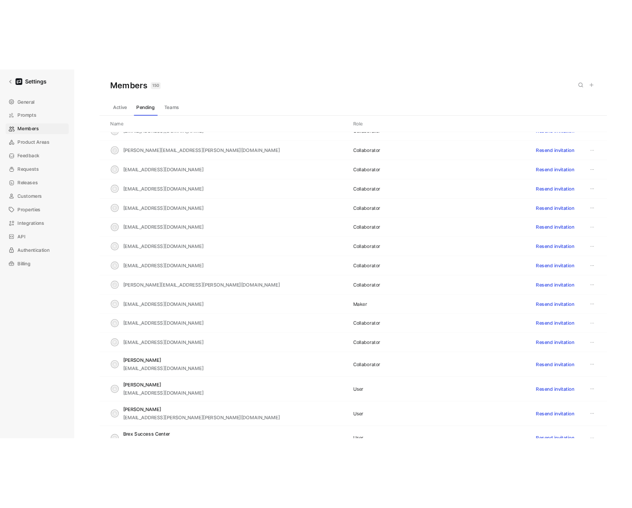
scroll to position [136, 0]
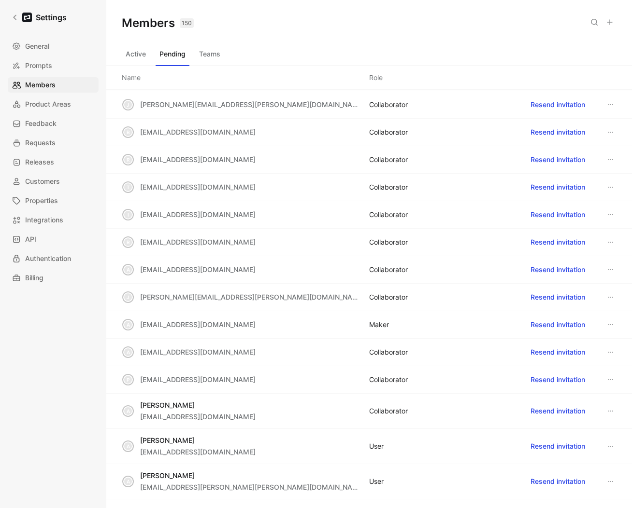
click at [217, 56] on button "Teams" at bounding box center [209, 53] width 29 height 15
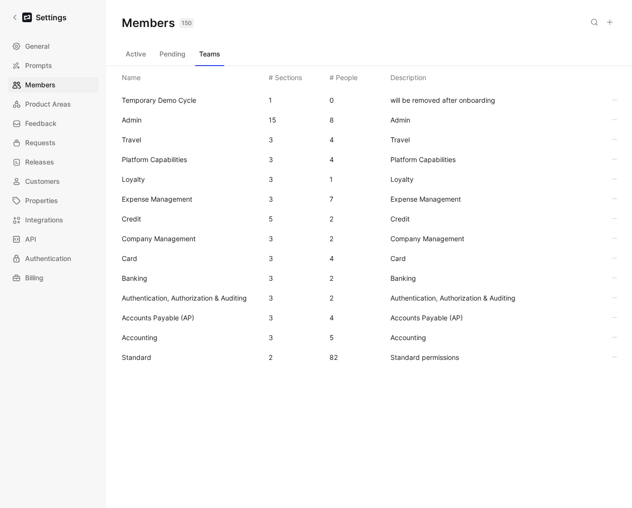
click at [139, 351] on div "Standard 2 82 Standard permissions" at bounding box center [369, 358] width 510 height 20
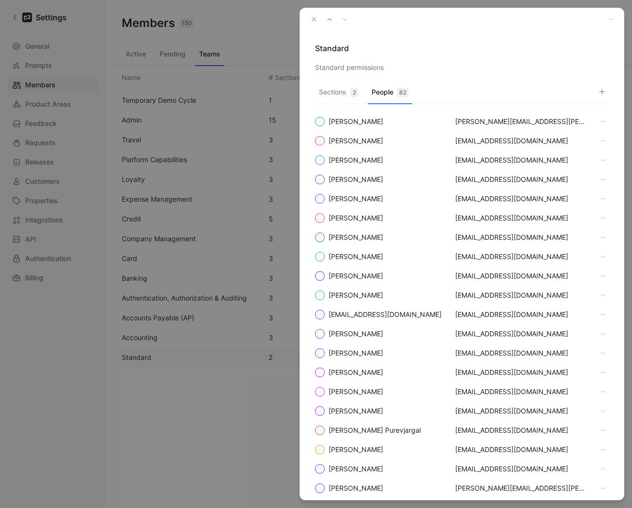
click at [394, 93] on button "People 82" at bounding box center [389, 94] width 44 height 19
click at [599, 93] on icon "button" at bounding box center [602, 92] width 8 height 8
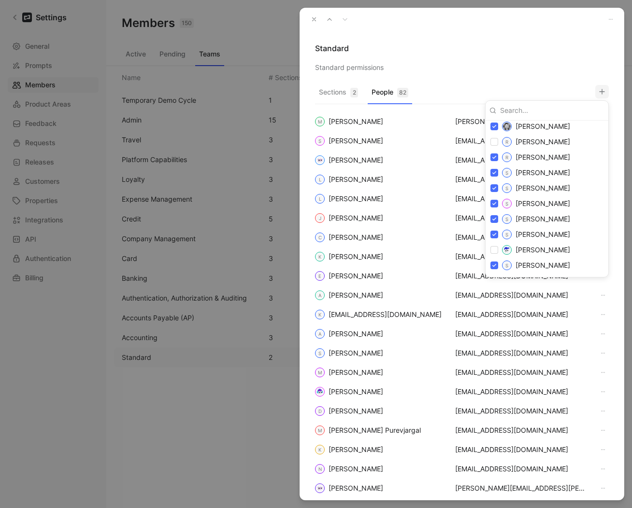
scroll to position [1287, 0]
click at [310, 19] on div at bounding box center [316, 254] width 632 height 508
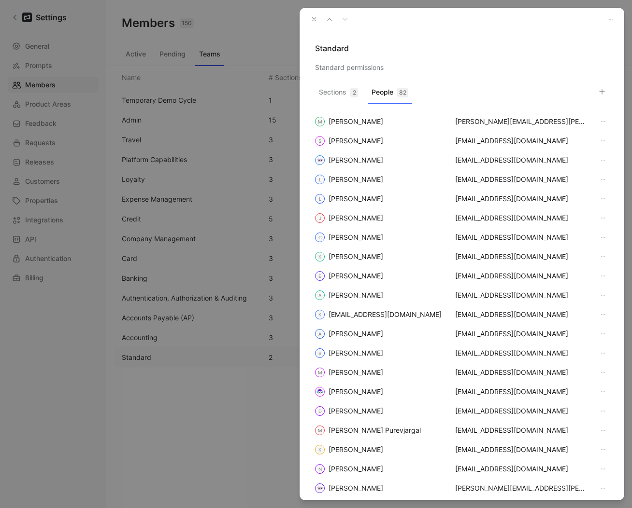
click at [312, 18] on icon "button" at bounding box center [313, 19] width 7 height 7
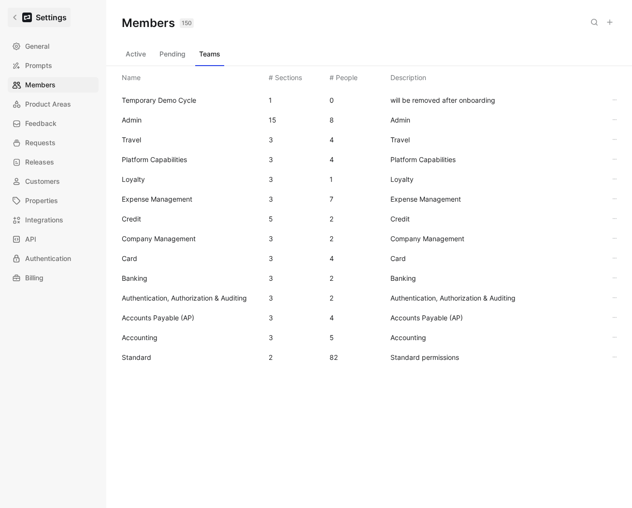
click at [17, 20] on icon at bounding box center [15, 17] width 7 height 7
